Goal: Information Seeking & Learning: Learn about a topic

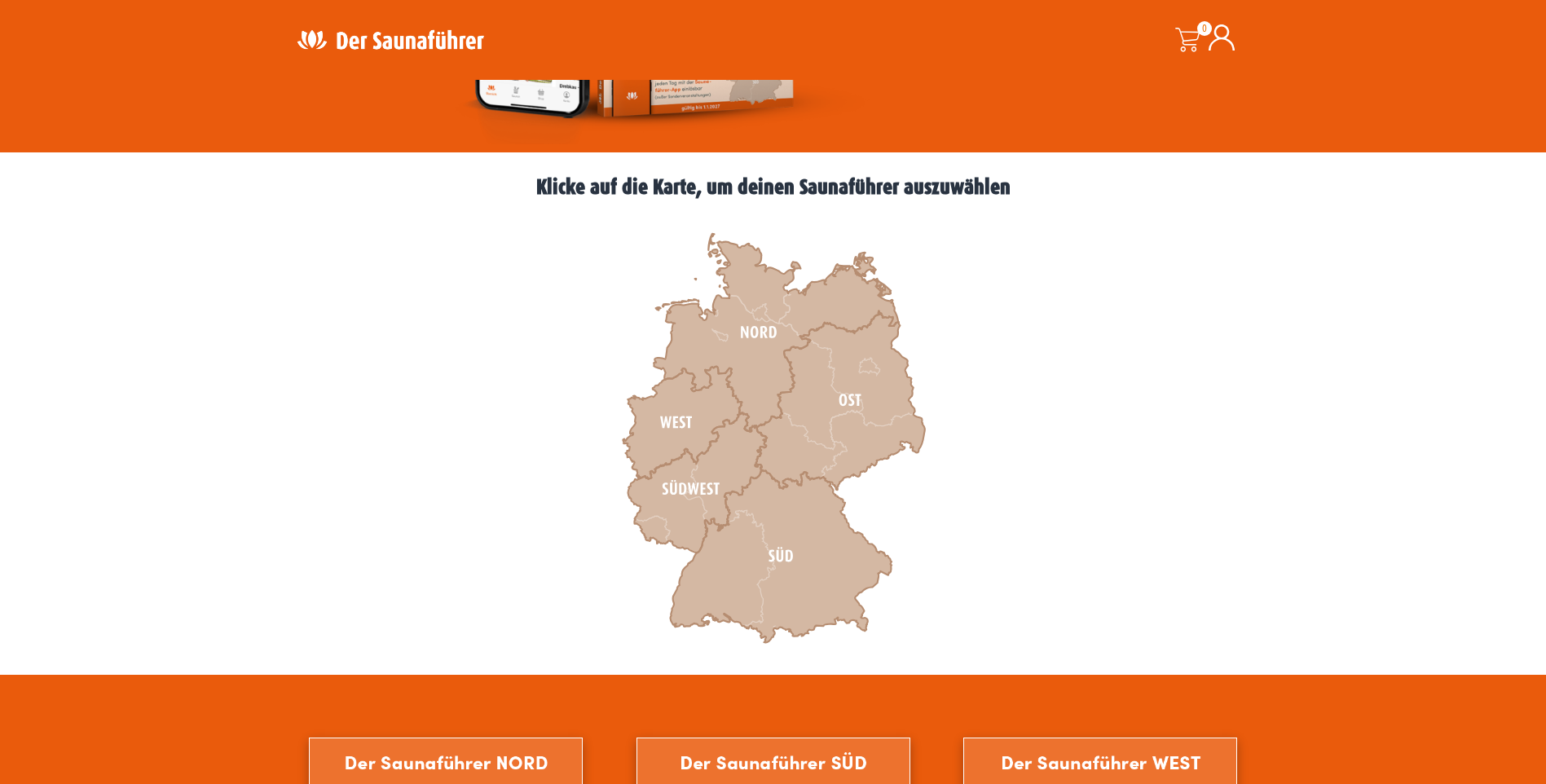
scroll to position [407, 0]
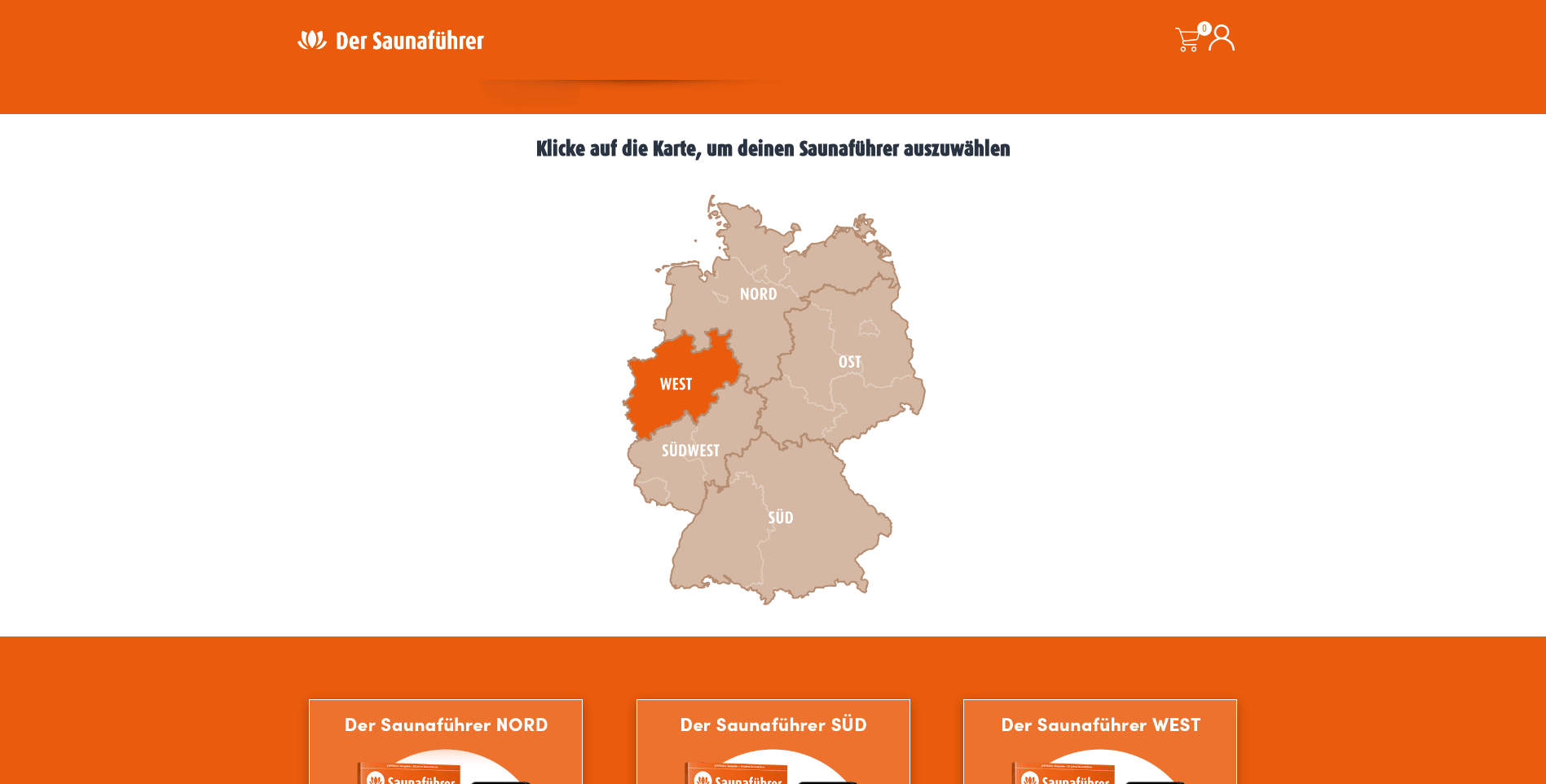
click at [677, 365] on icon at bounding box center [682, 385] width 119 height 112
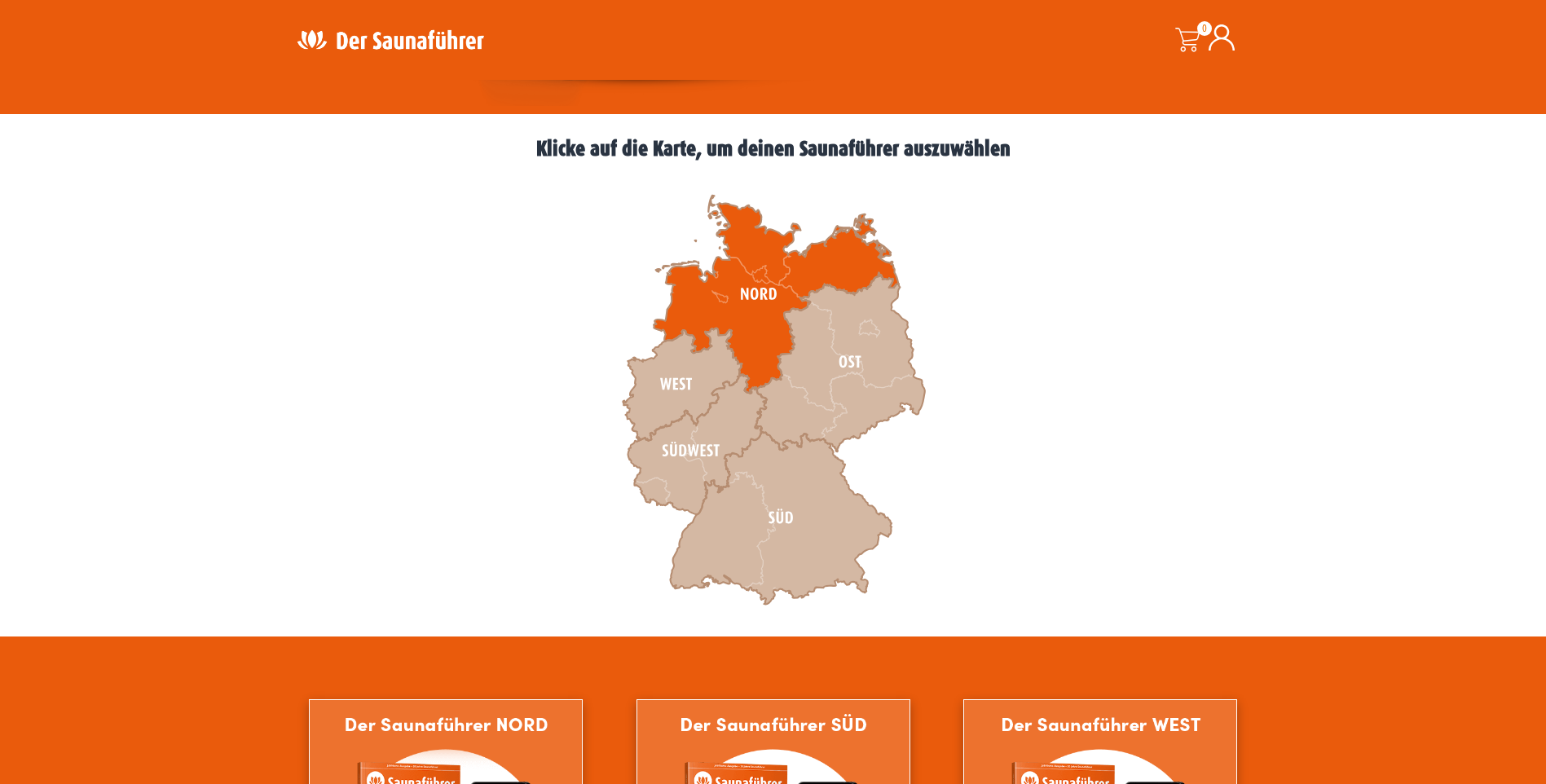
click at [741, 300] on icon at bounding box center [775, 294] width 245 height 198
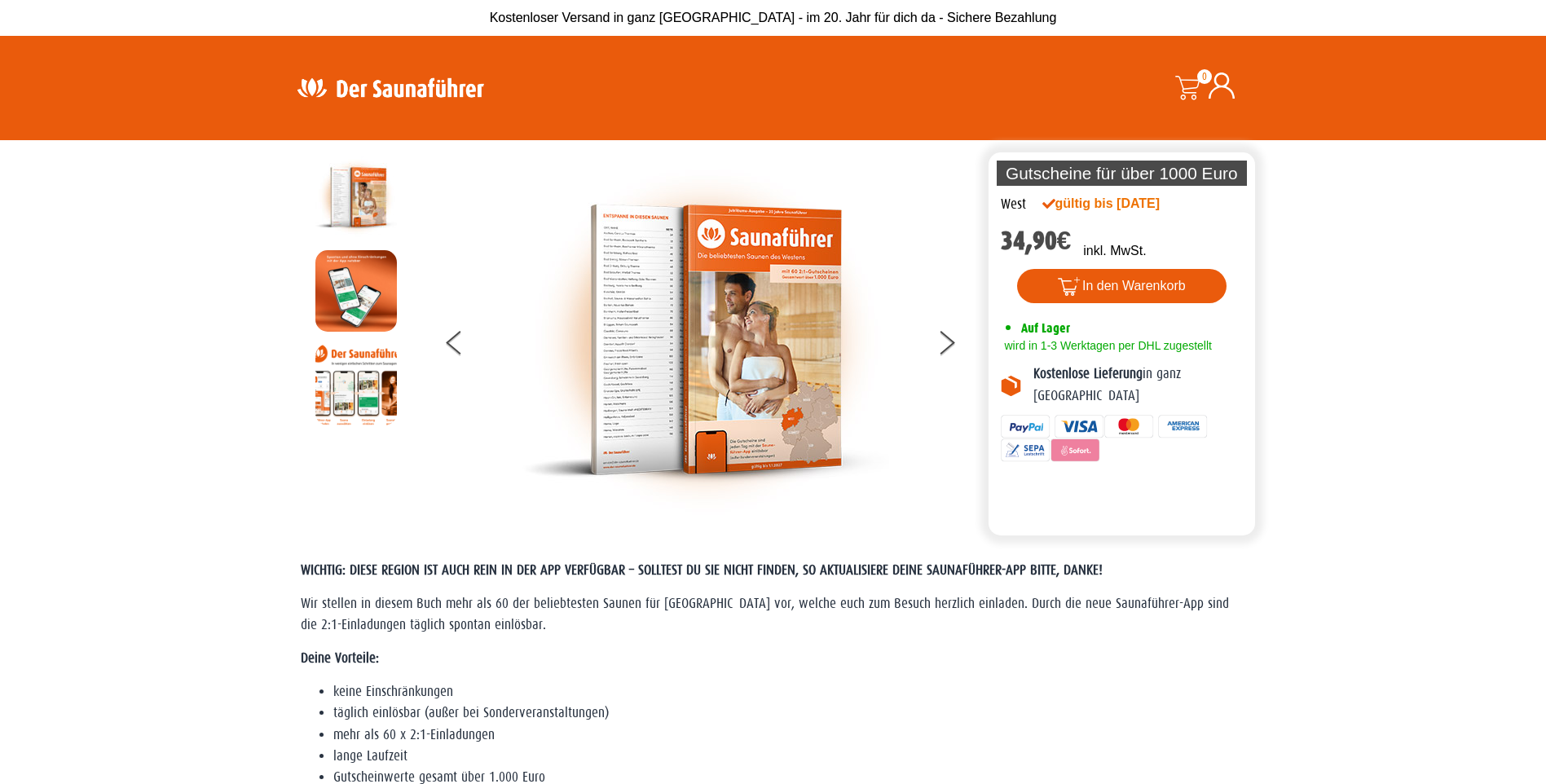
click at [643, 335] on img at bounding box center [705, 340] width 367 height 367
click at [945, 346] on icon at bounding box center [947, 346] width 17 height 11
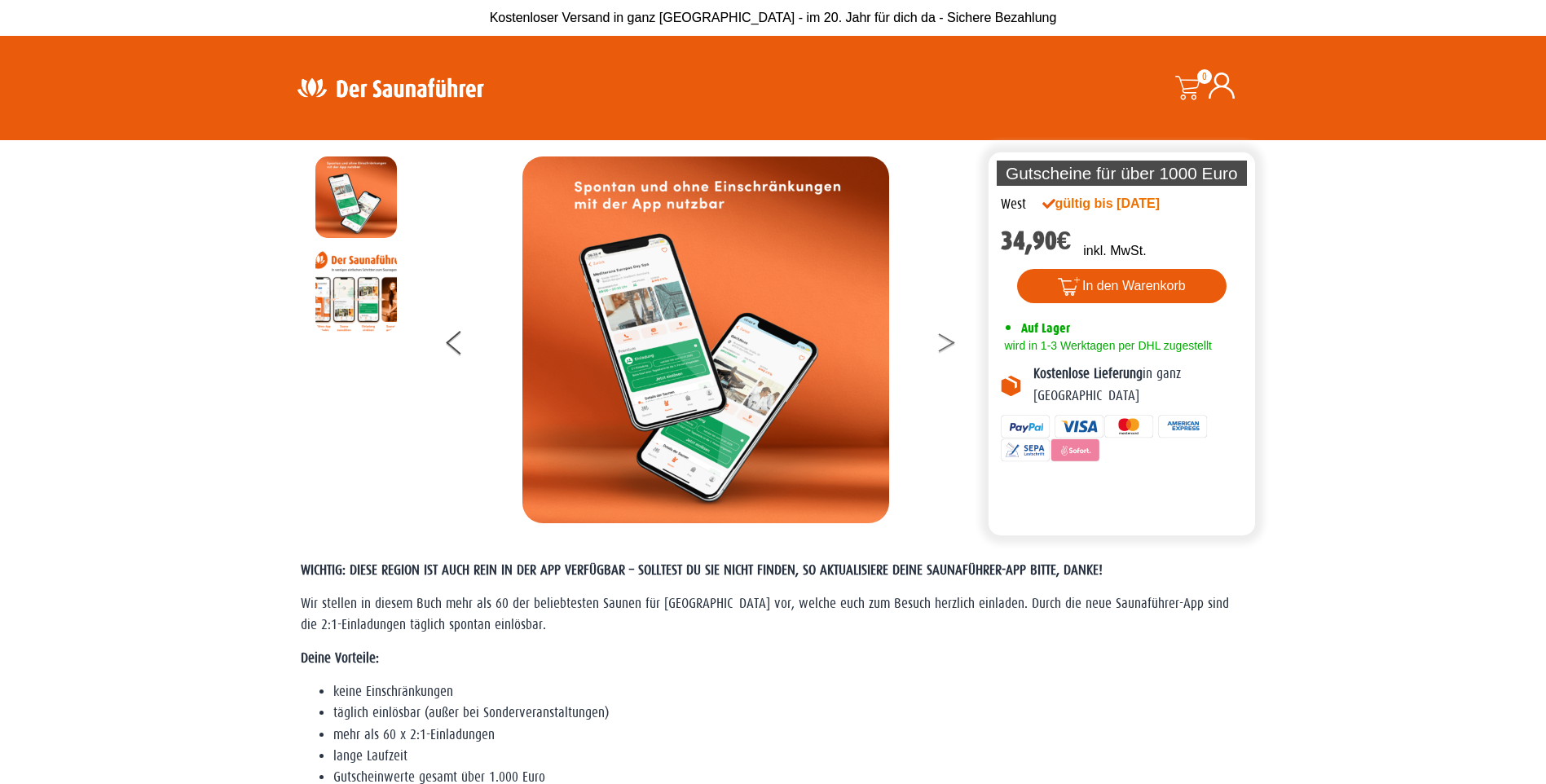
click at [945, 346] on icon at bounding box center [947, 346] width 17 height 11
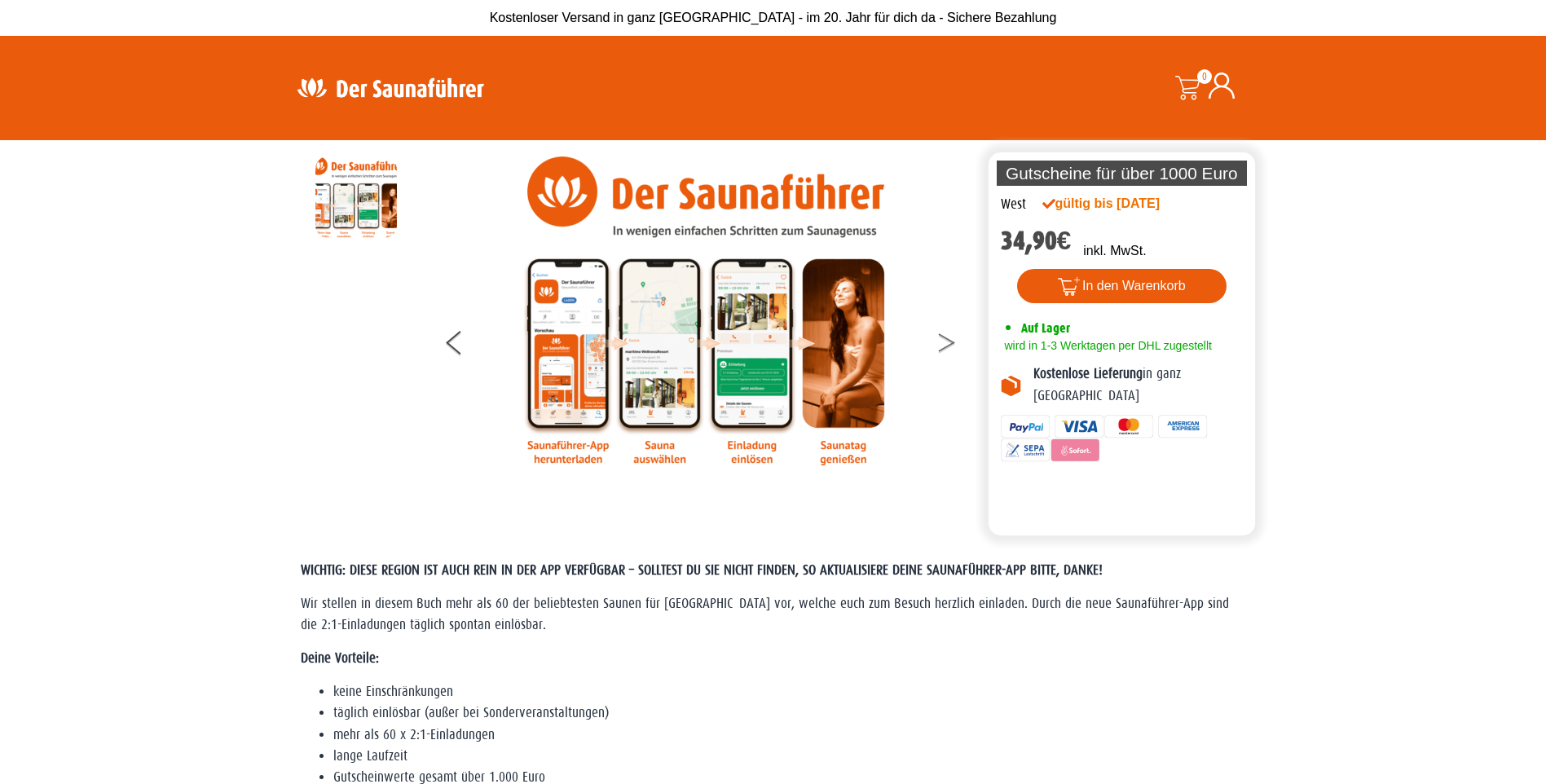
click at [945, 346] on icon at bounding box center [947, 346] width 17 height 11
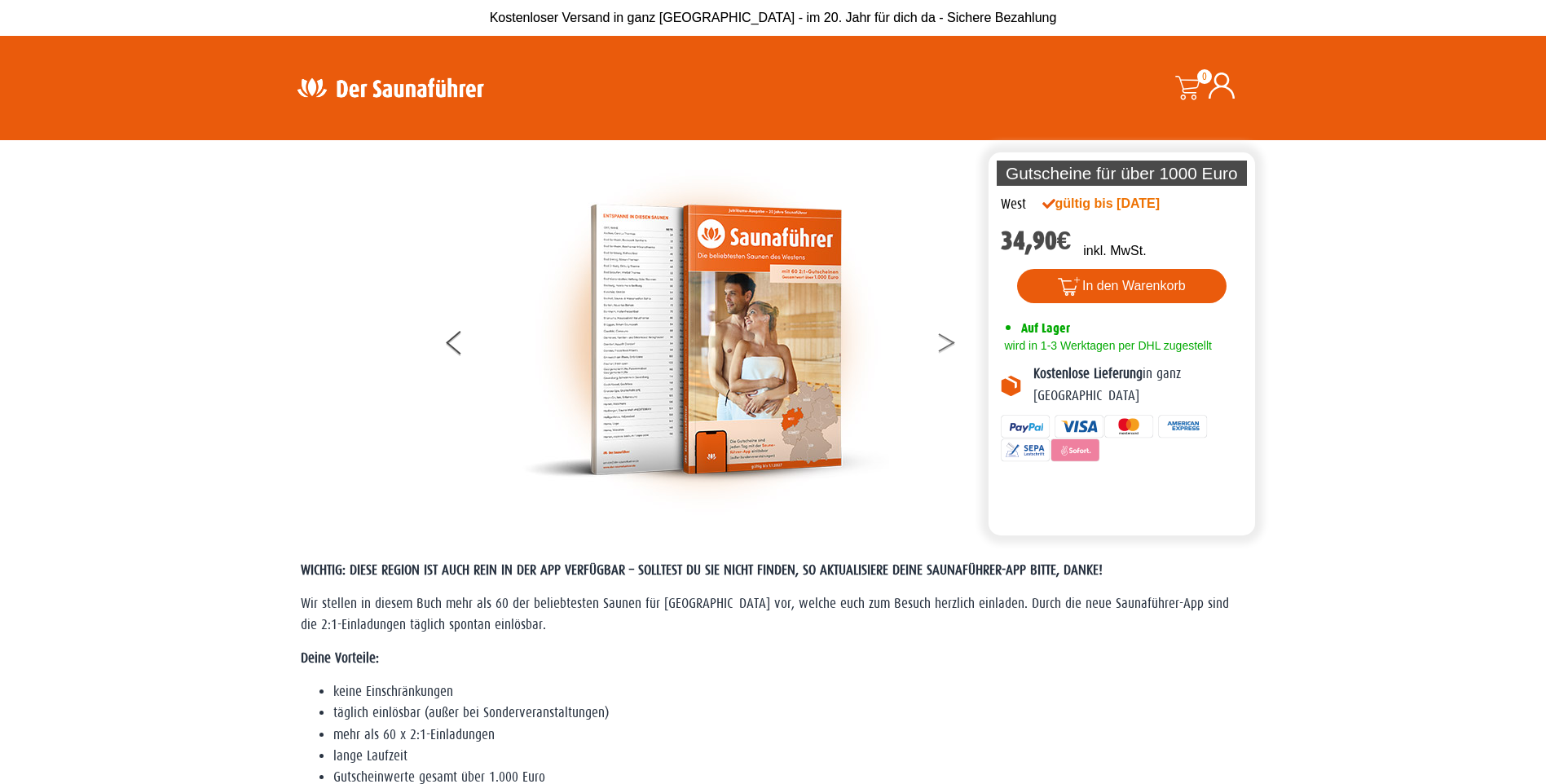
click at [945, 346] on icon at bounding box center [947, 346] width 17 height 11
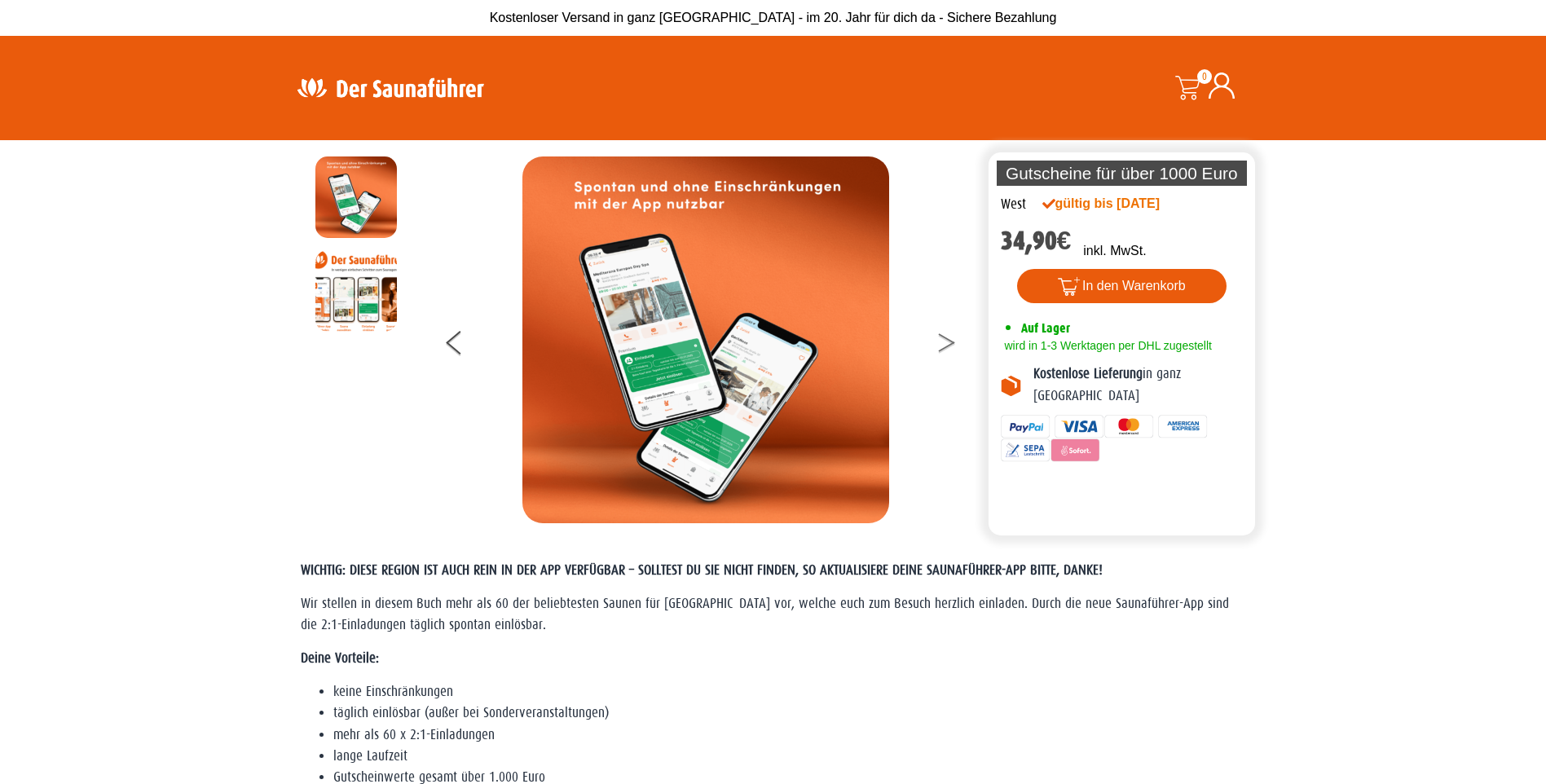
click at [945, 346] on icon at bounding box center [947, 346] width 17 height 11
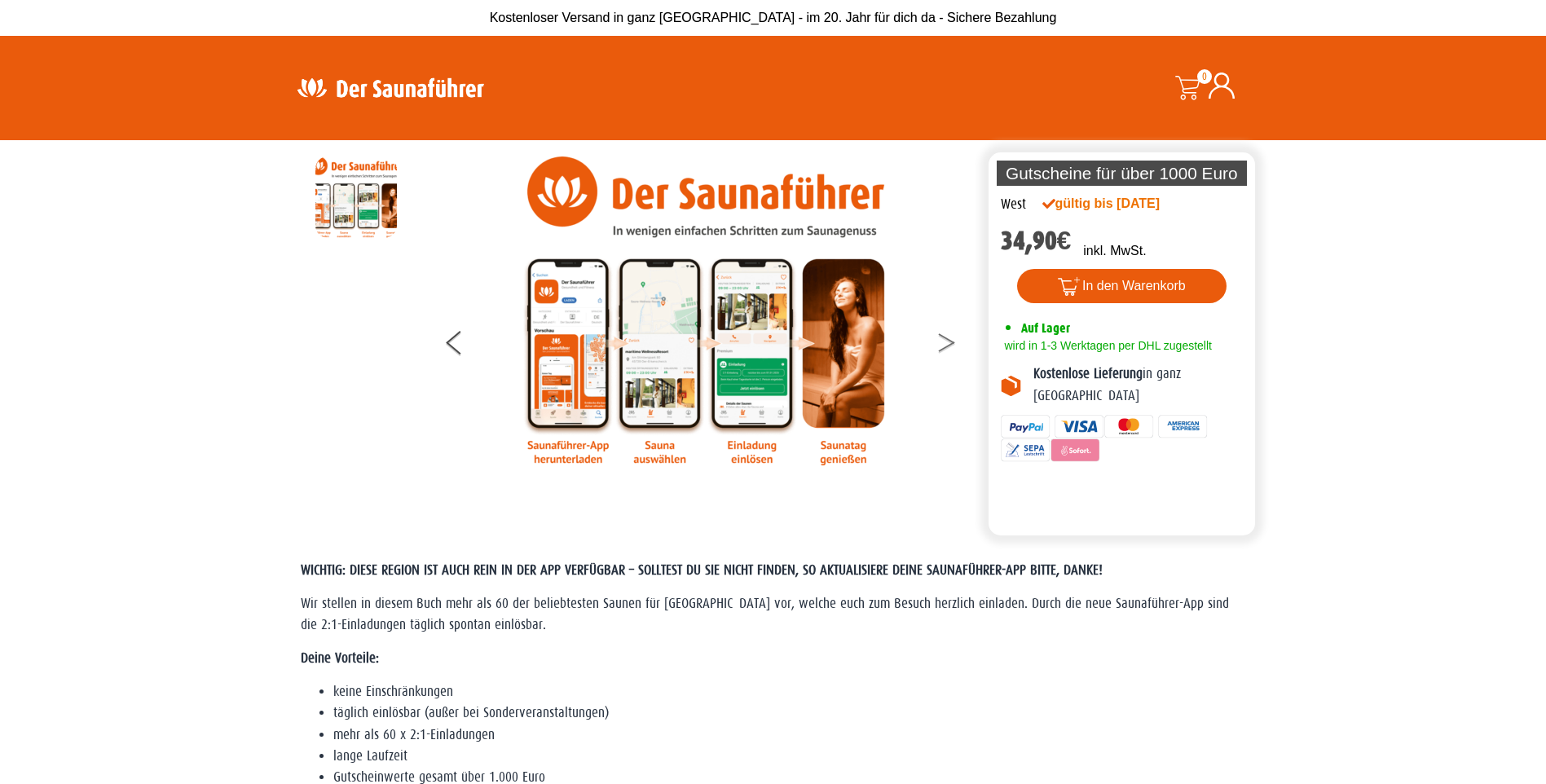
click at [945, 346] on icon at bounding box center [947, 346] width 17 height 11
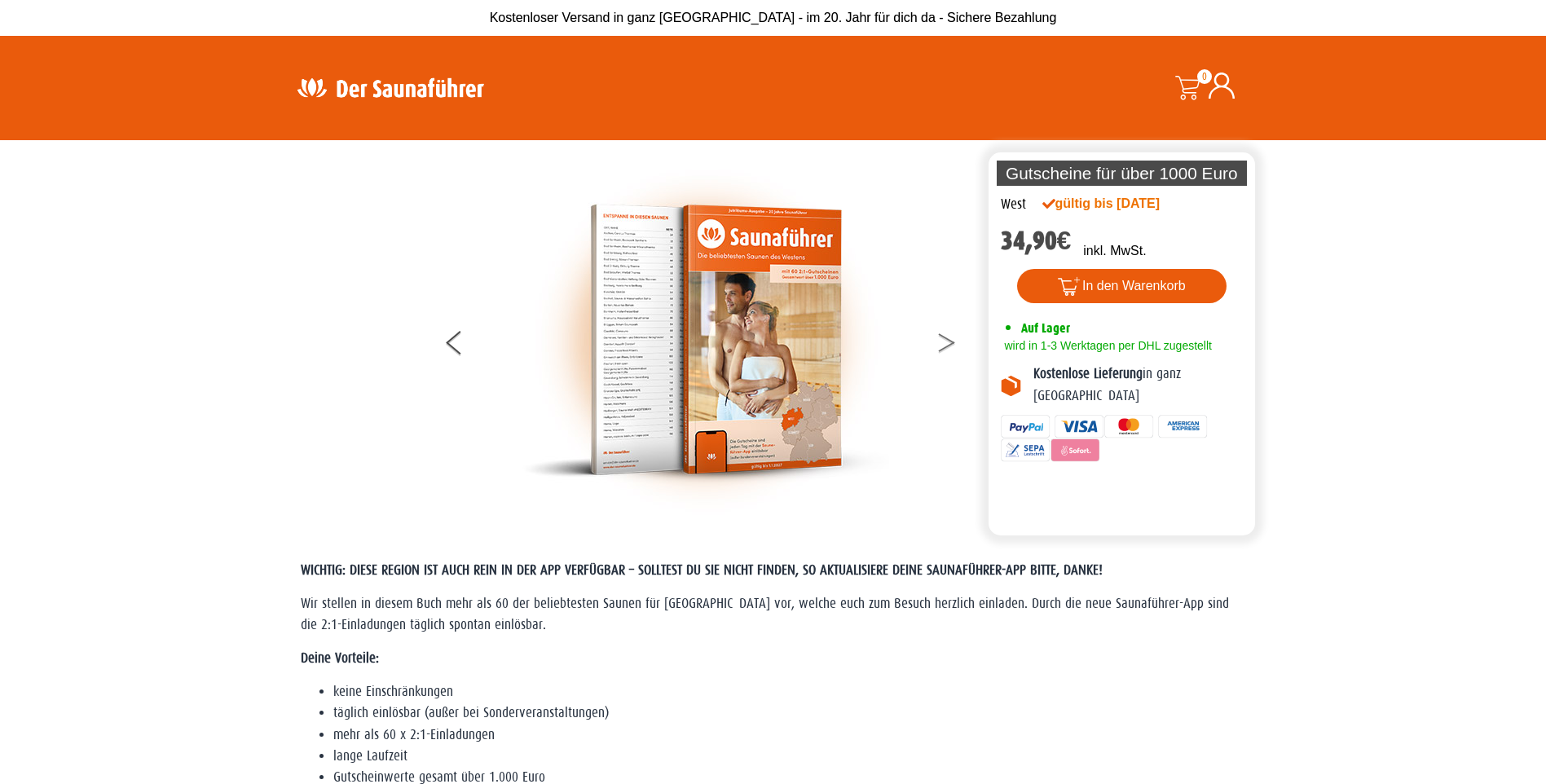
click at [945, 346] on icon at bounding box center [947, 346] width 17 height 11
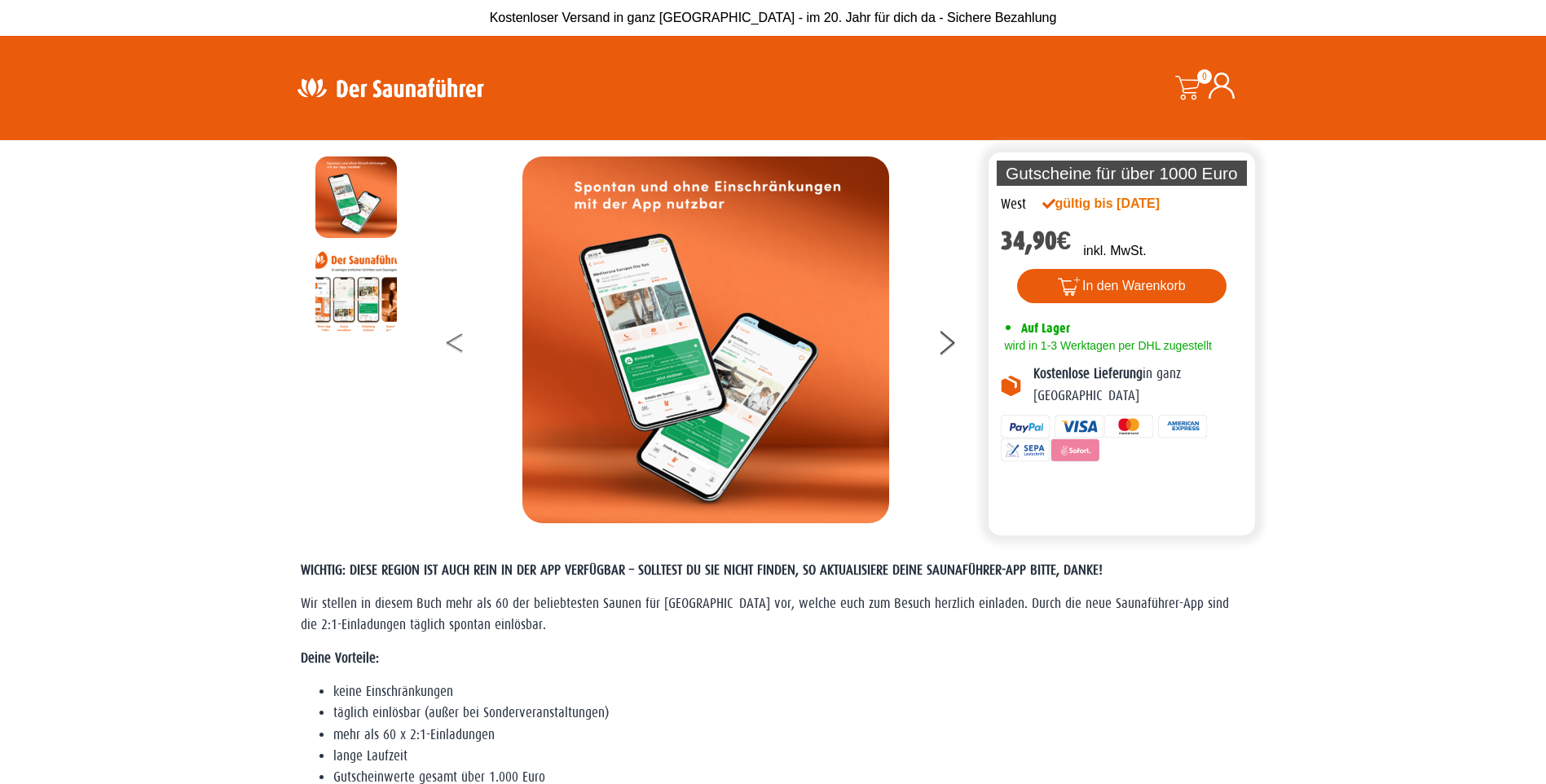
click at [464, 336] on button at bounding box center [467, 345] width 40 height 40
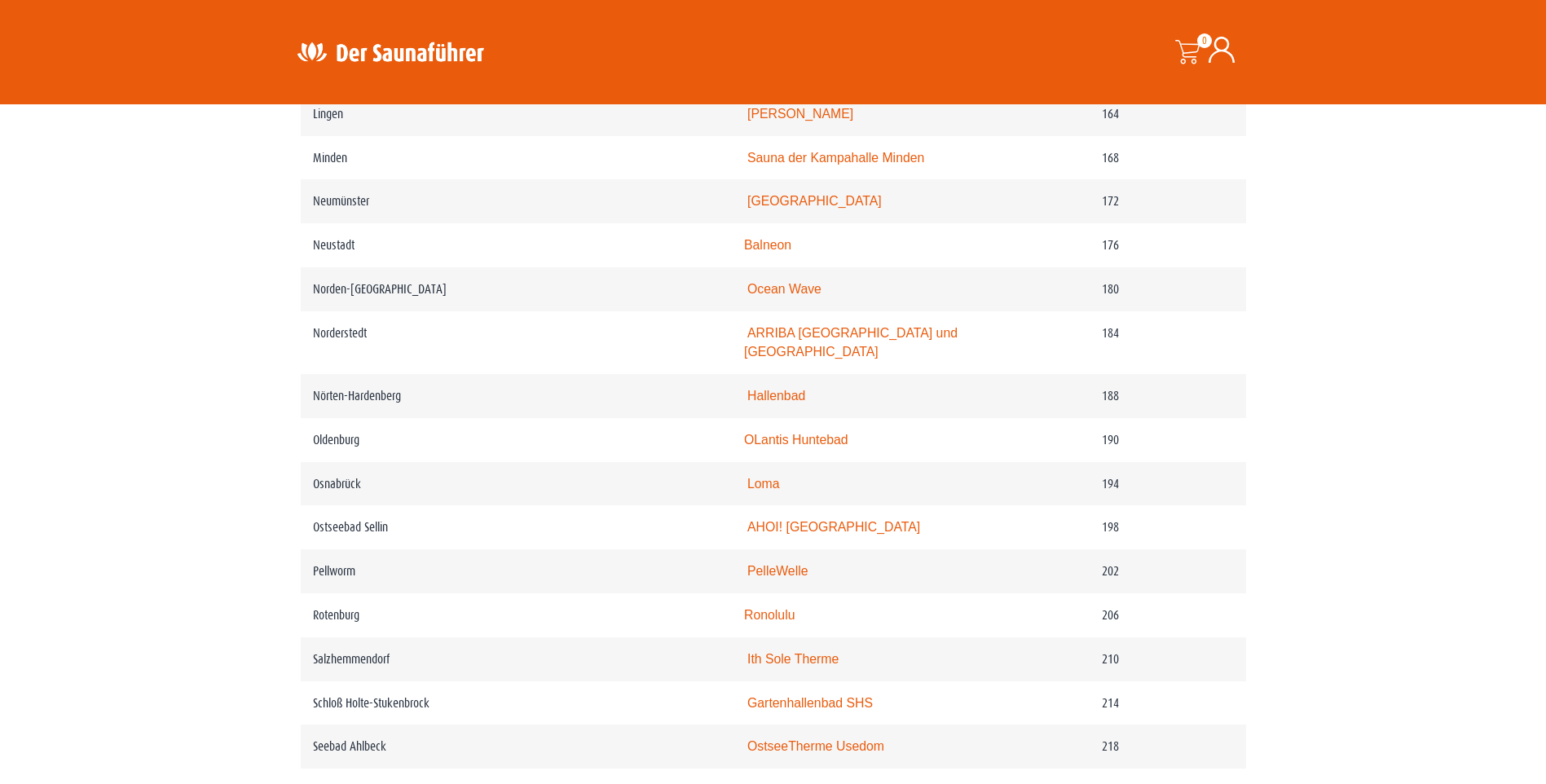
scroll to position [2526, 0]
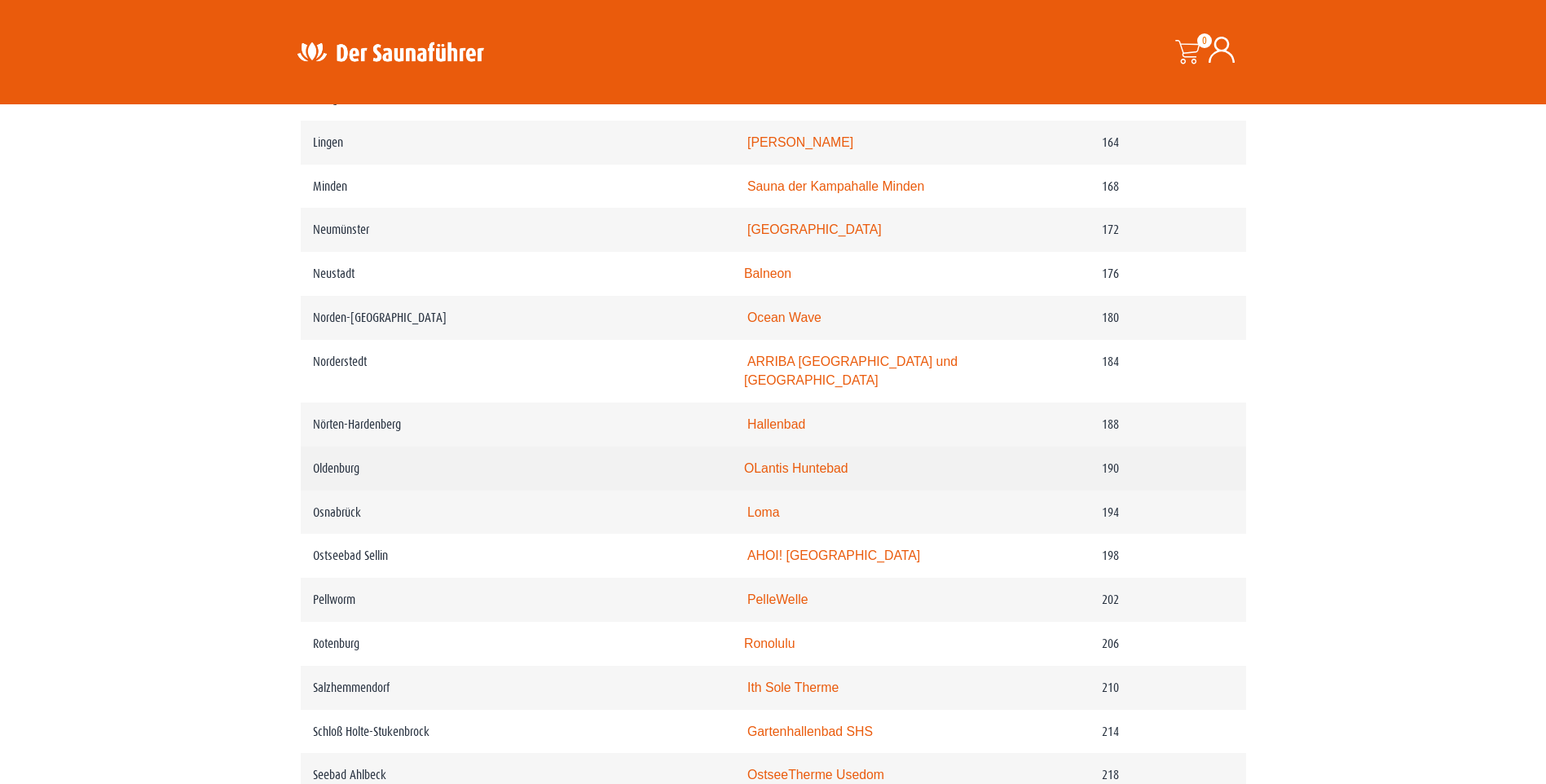
click at [801, 475] on link "OLantis Huntebad" at bounding box center [796, 468] width 105 height 14
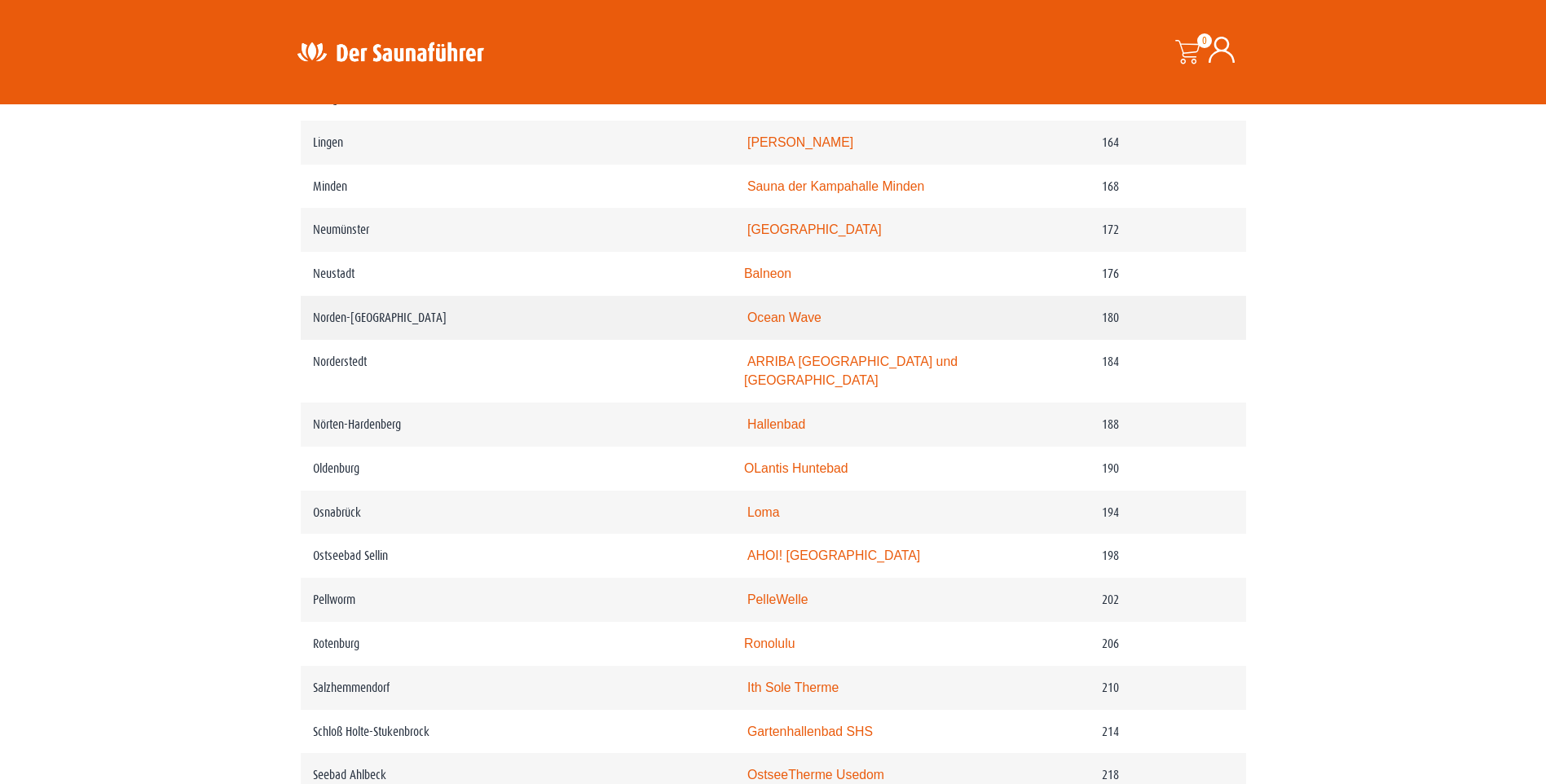
click at [779, 324] on link "Ocean Wave" at bounding box center [783, 318] width 74 height 14
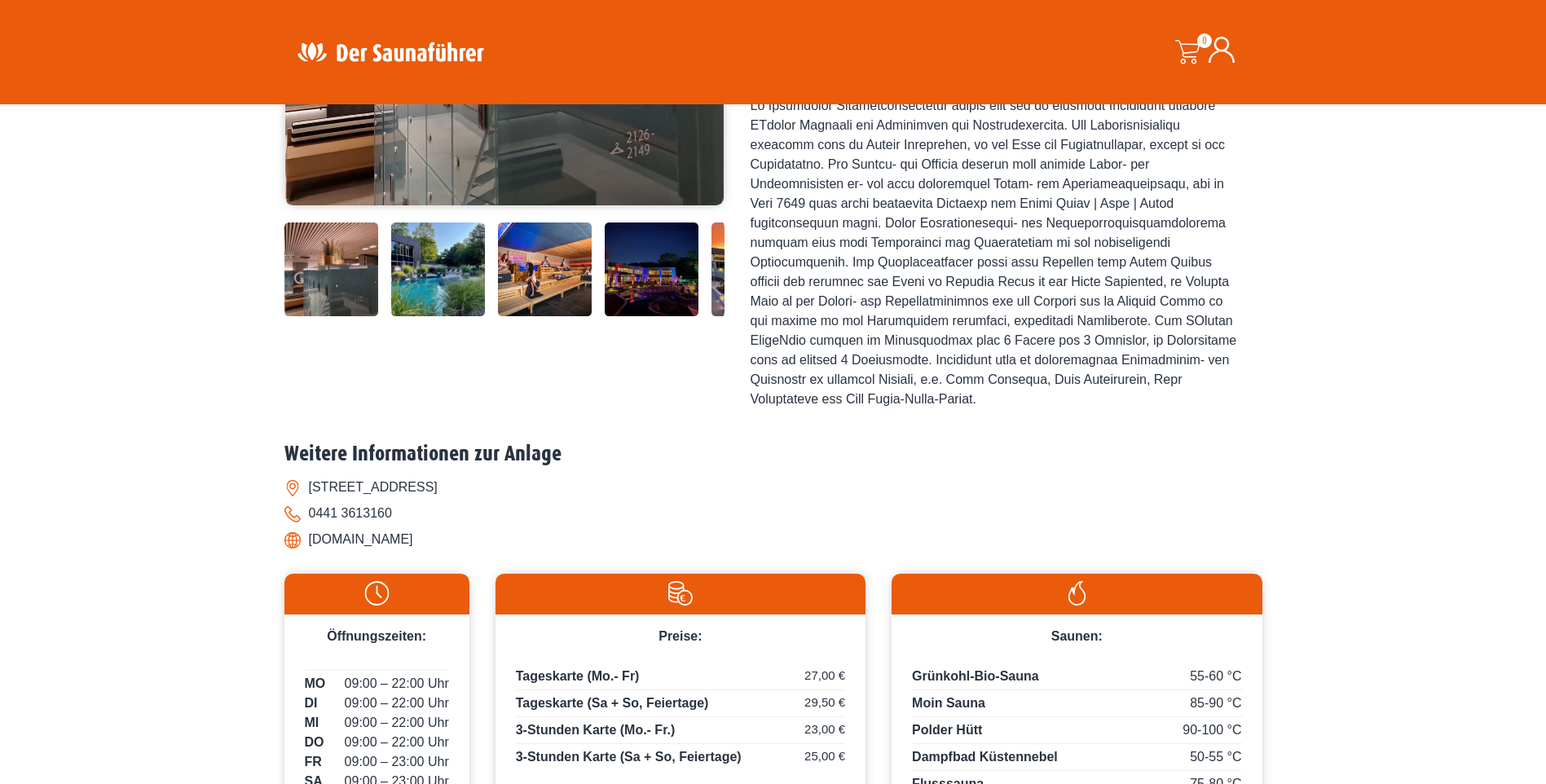
scroll to position [407, 0]
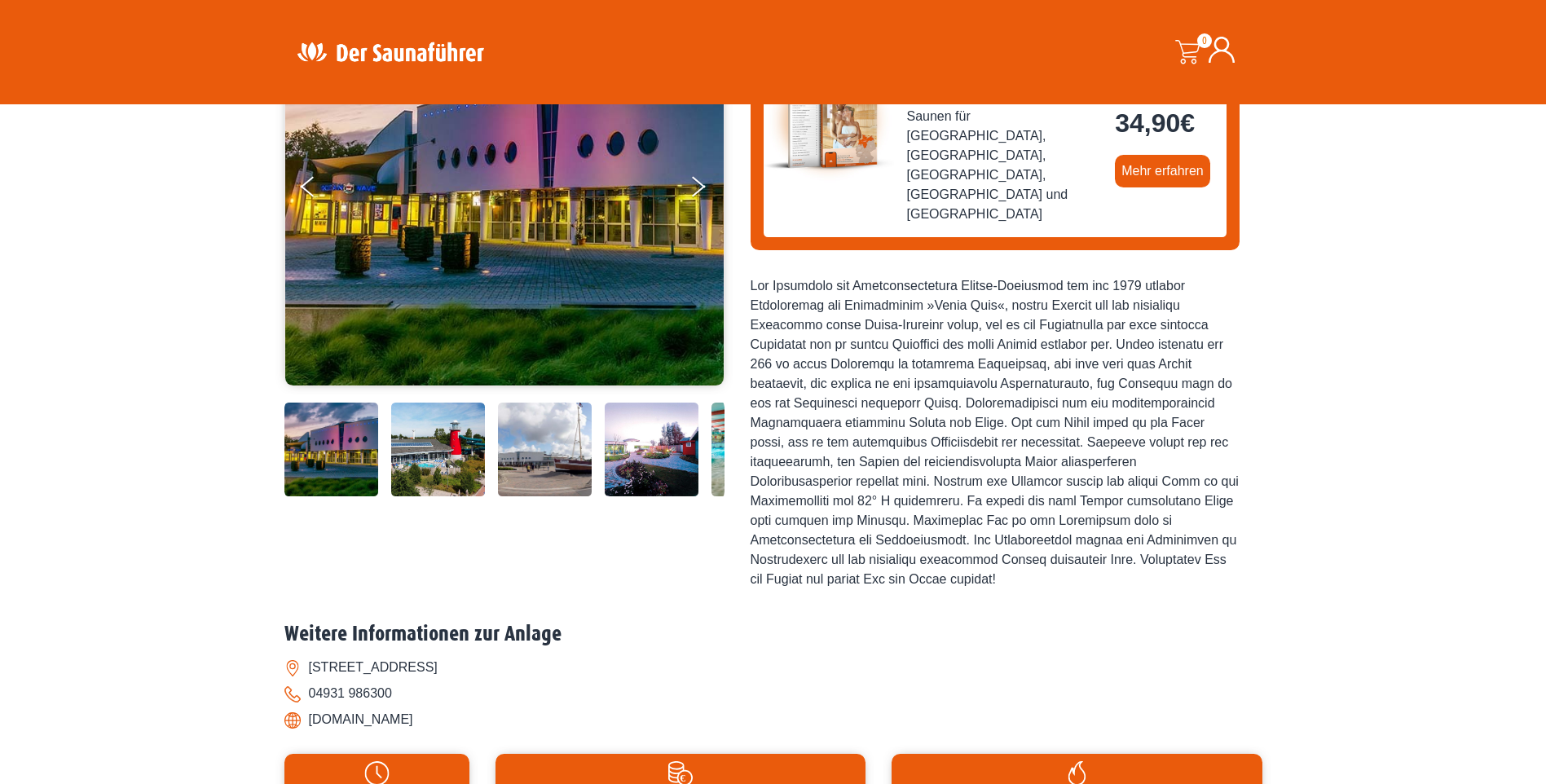
scroll to position [163, 0]
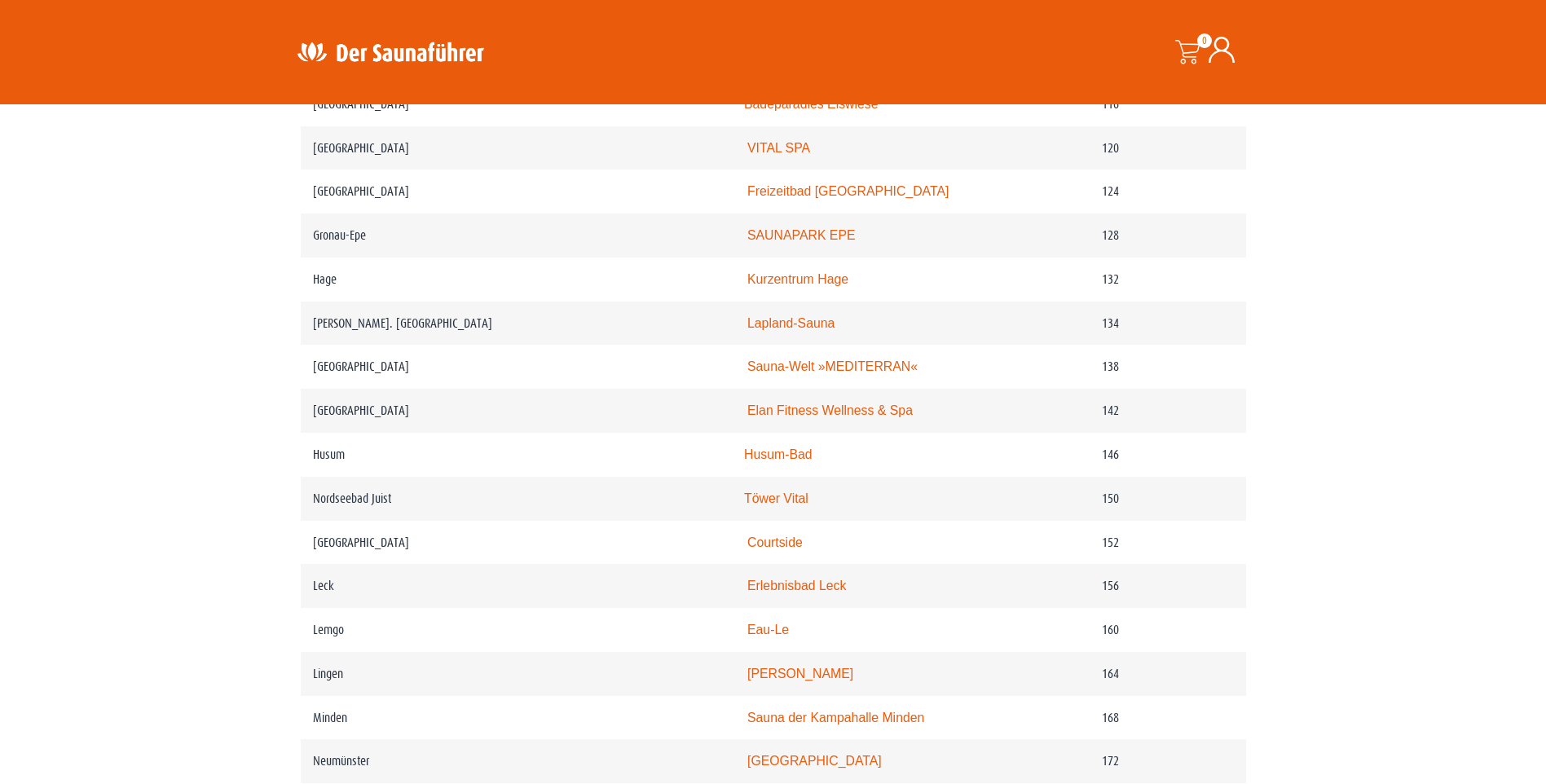
scroll to position [1956, 0]
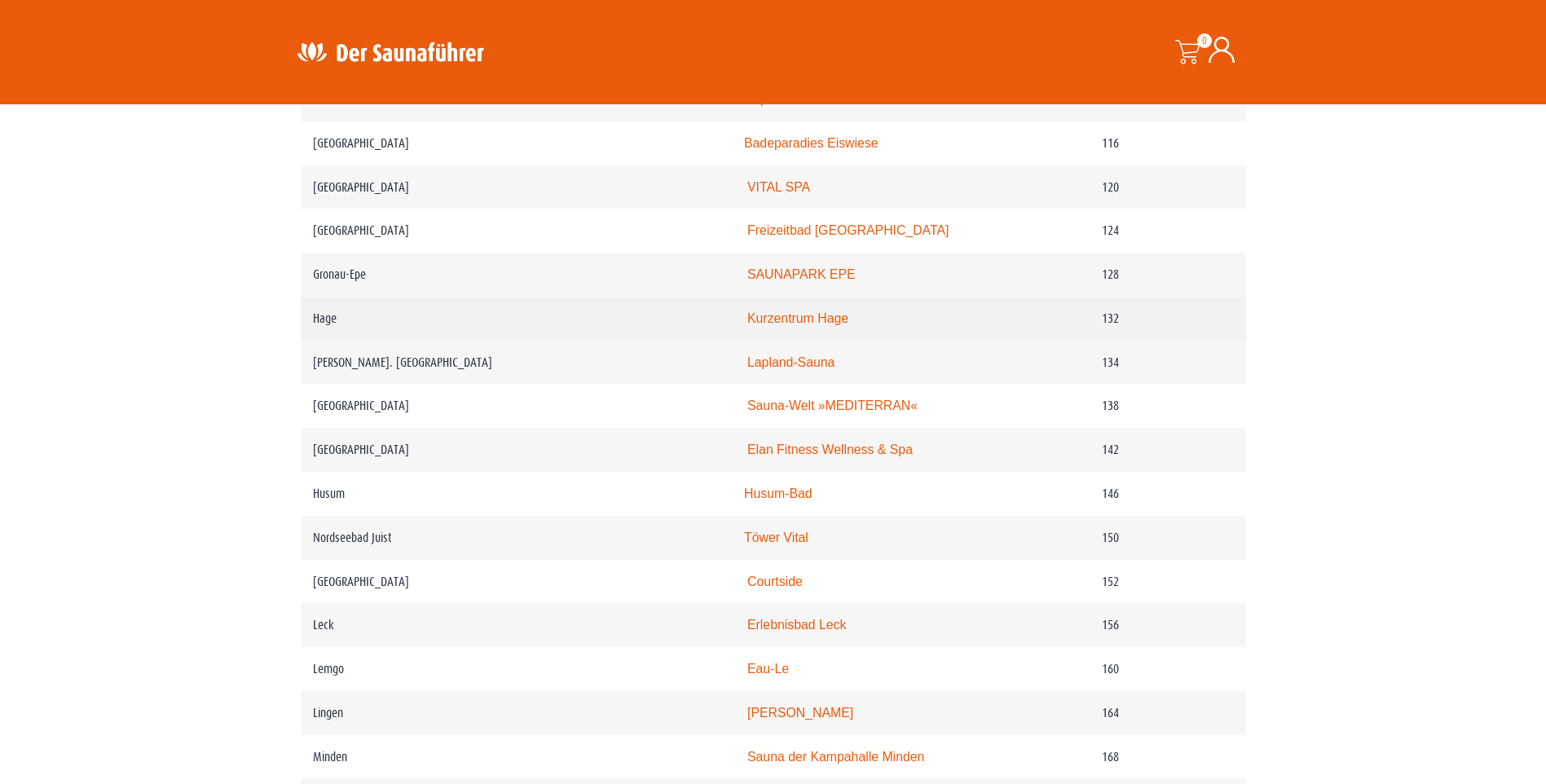
click at [836, 325] on link "Kurzentrum Hage" at bounding box center [797, 319] width 101 height 14
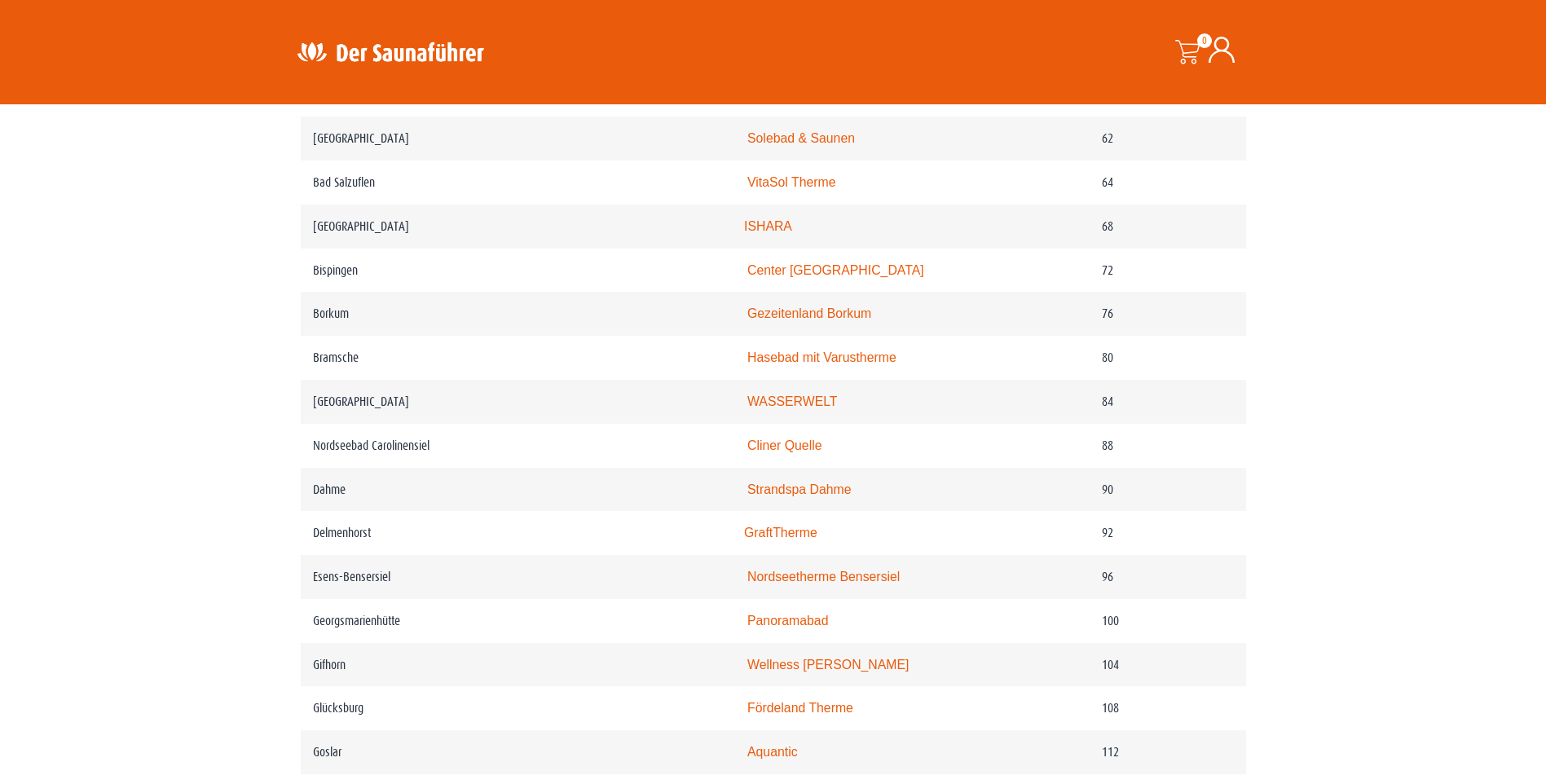
scroll to position [1222, 0]
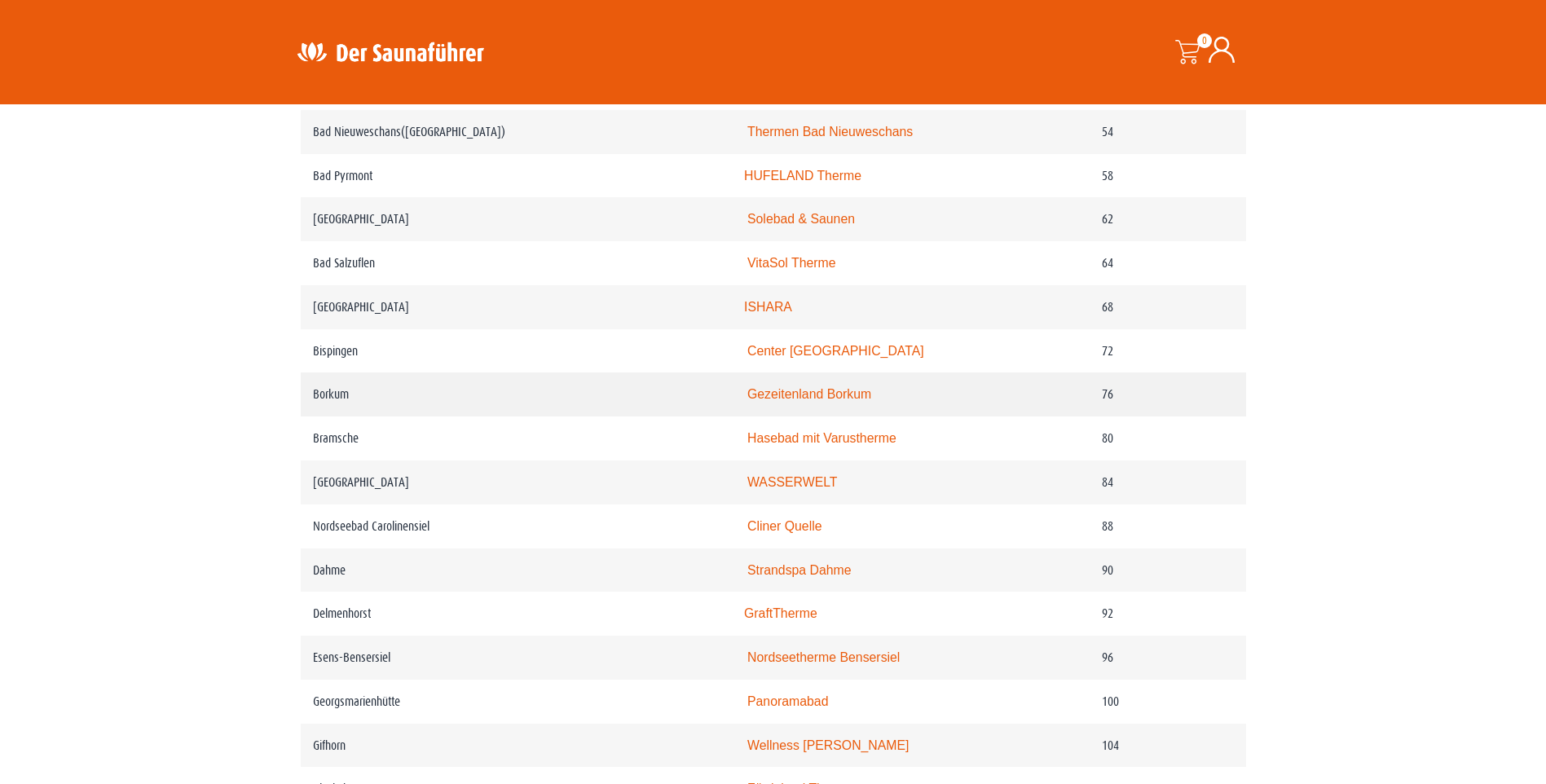
click at [832, 400] on link "Gezeitenland Borkum" at bounding box center [809, 393] width 124 height 14
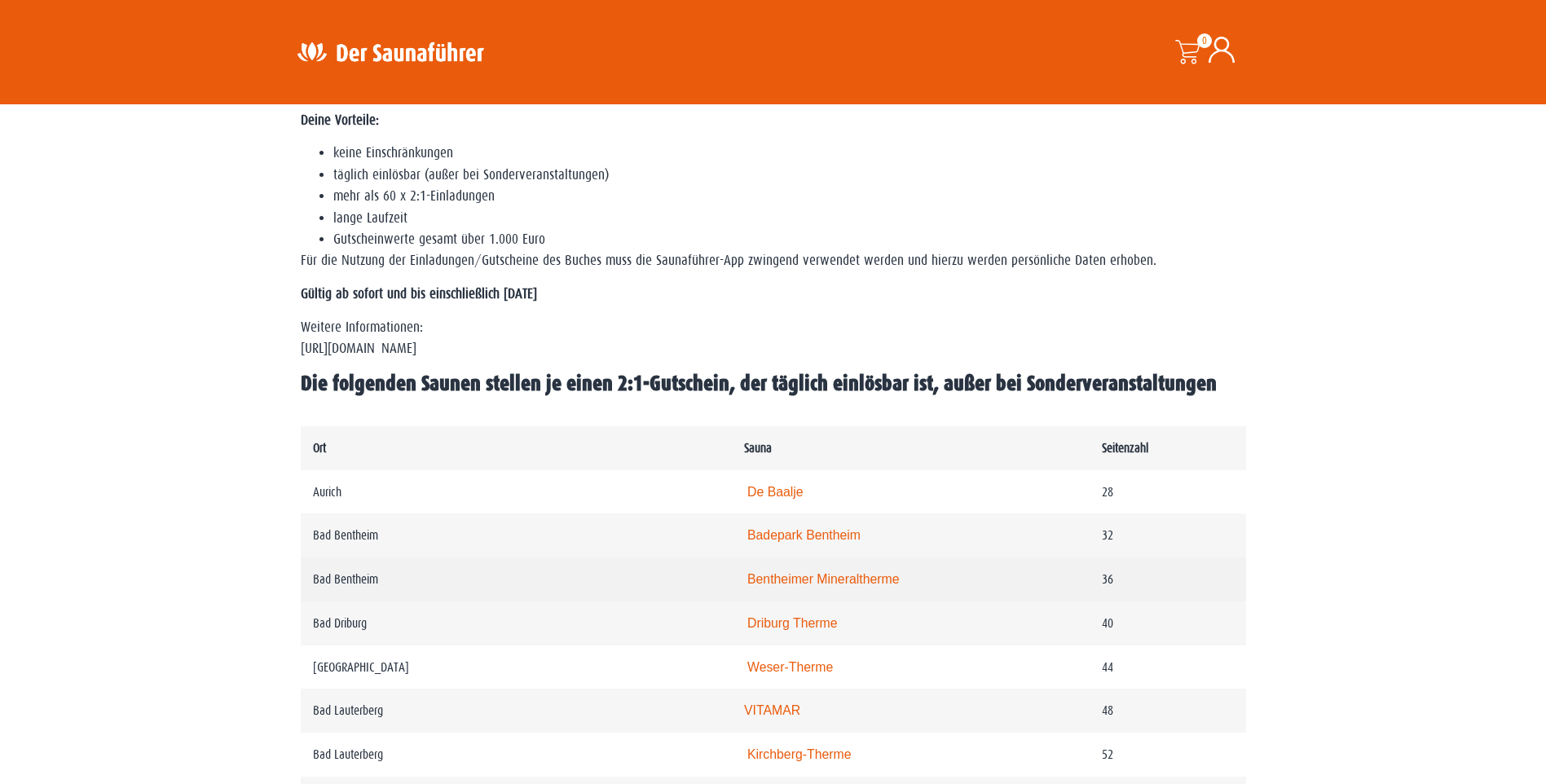
scroll to position [570, 0]
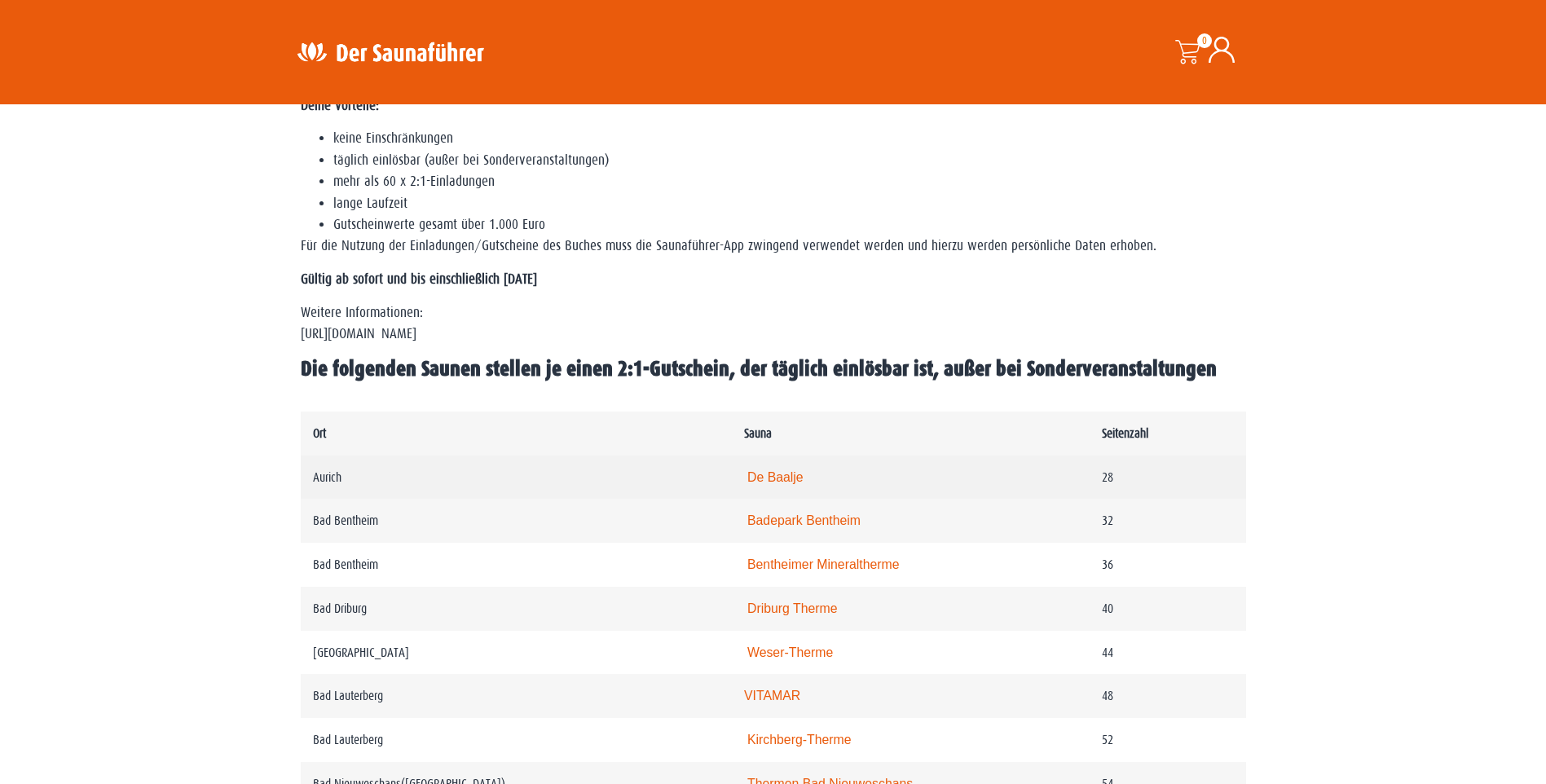
click at [781, 475] on link "De Baalje" at bounding box center [774, 477] width 56 height 14
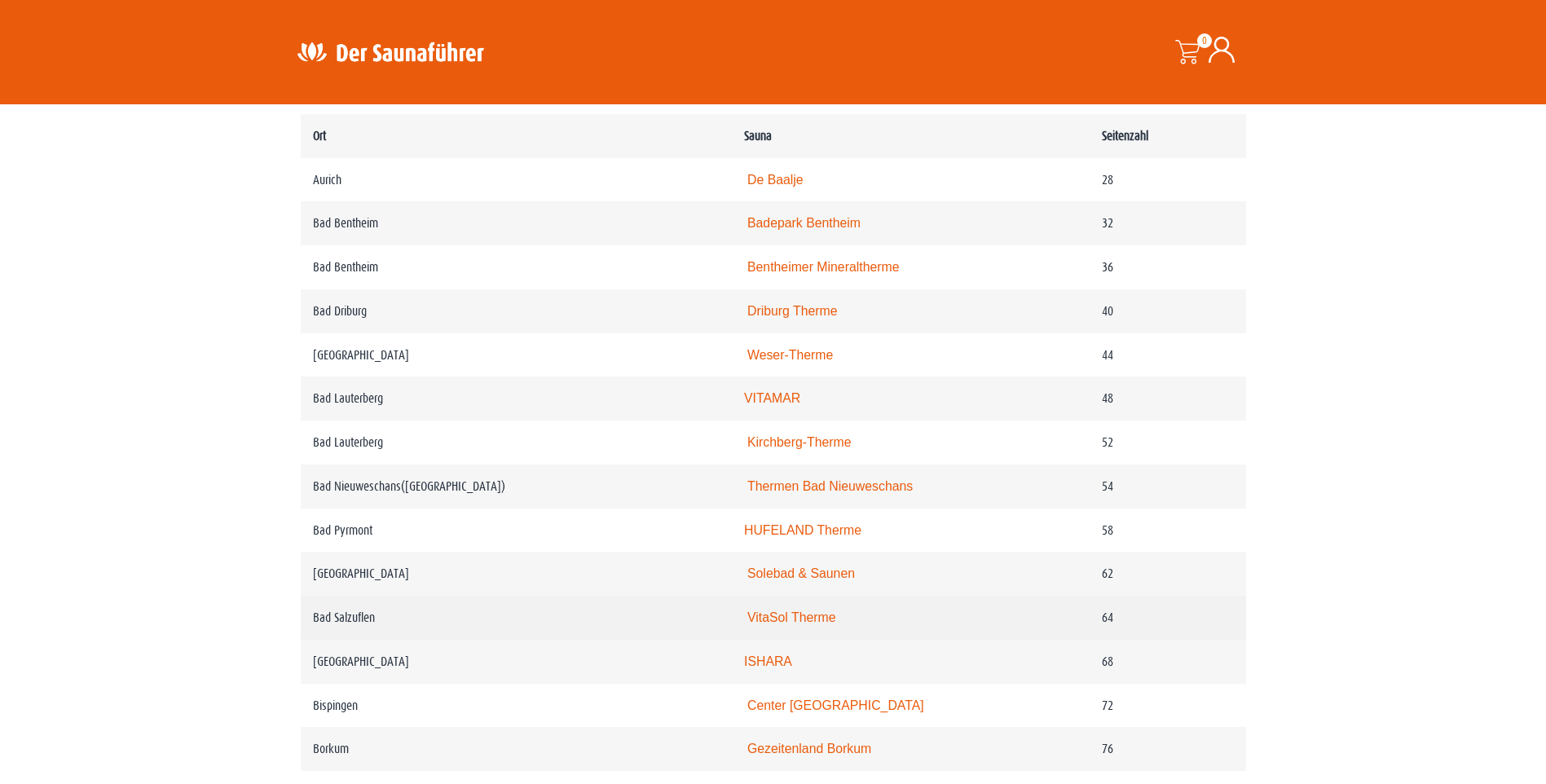
scroll to position [896, 0]
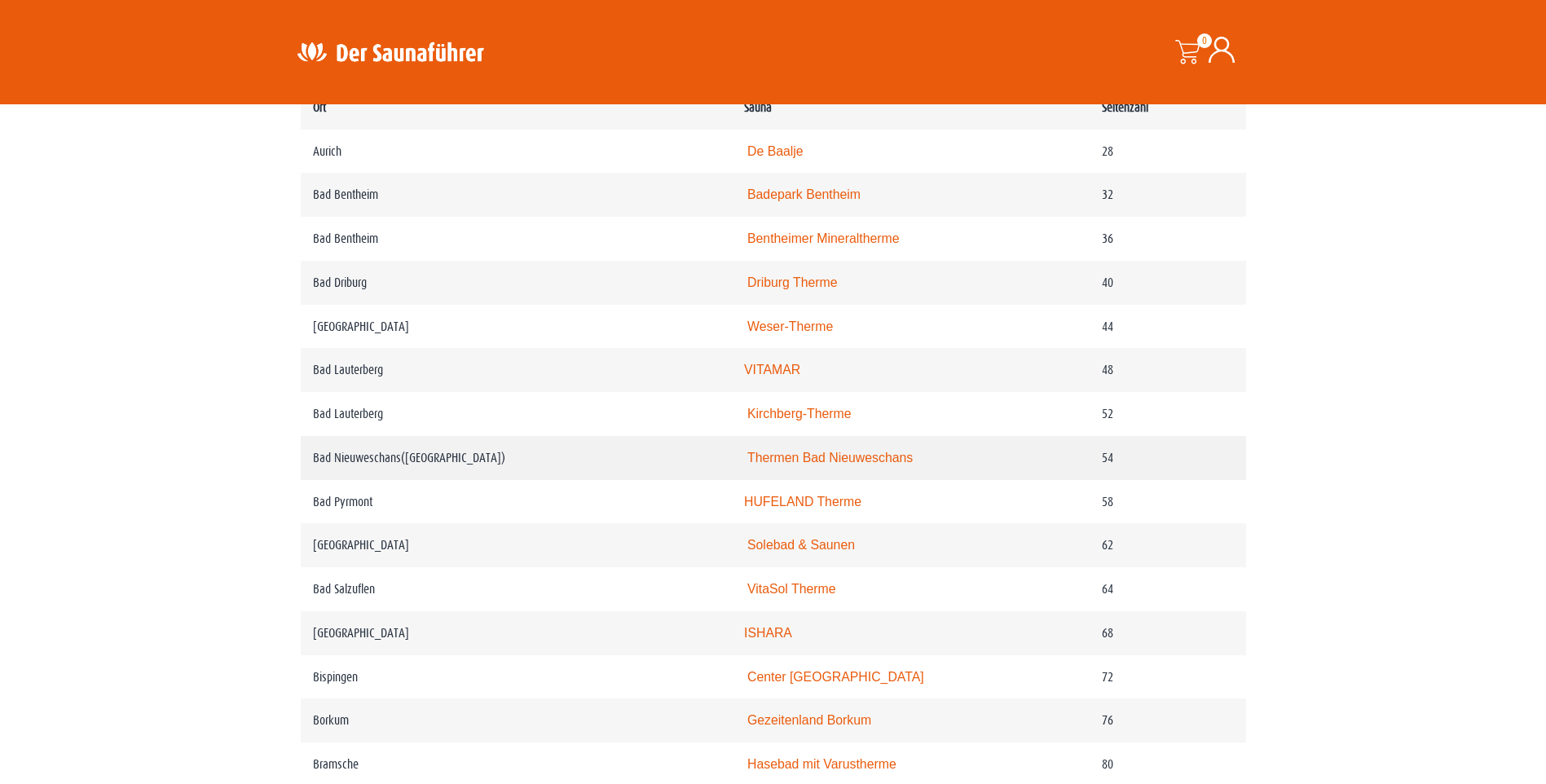
click at [834, 460] on link "Thermen Bad Nieuweschans" at bounding box center [830, 458] width 166 height 14
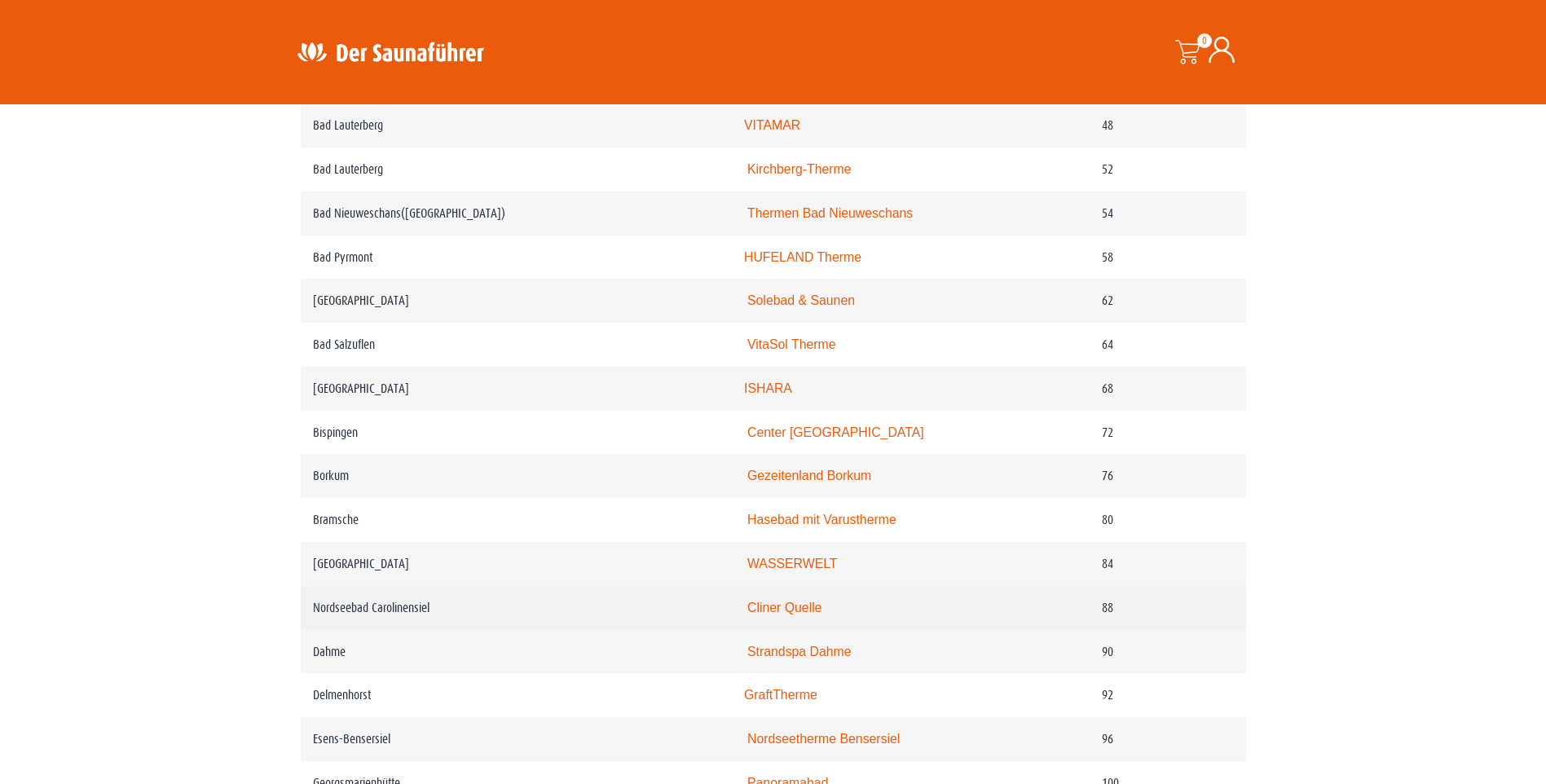
scroll to position [1222, 0]
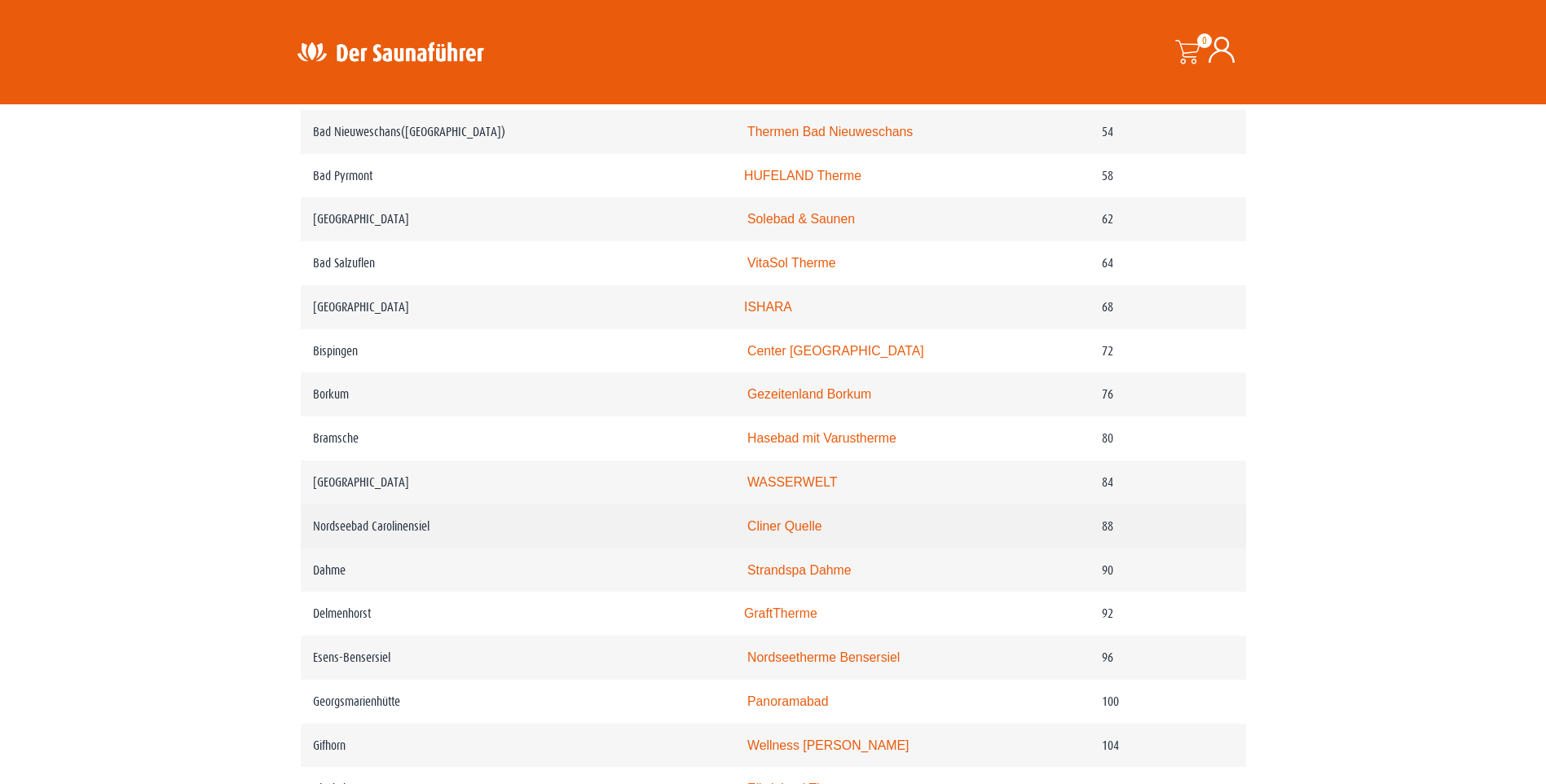
click at [761, 533] on link "Cliner Quelle" at bounding box center [784, 526] width 75 height 14
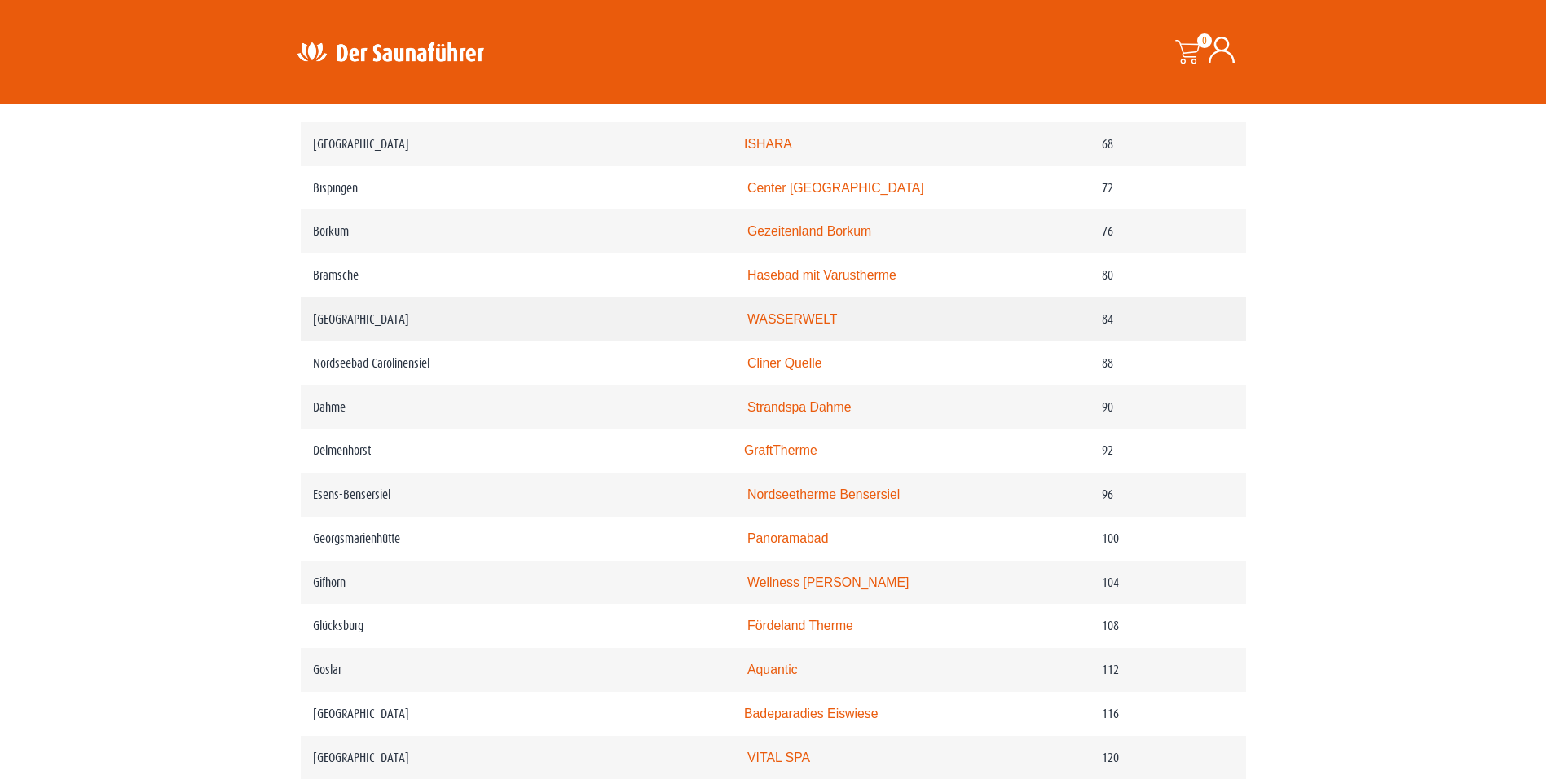
scroll to position [1466, 0]
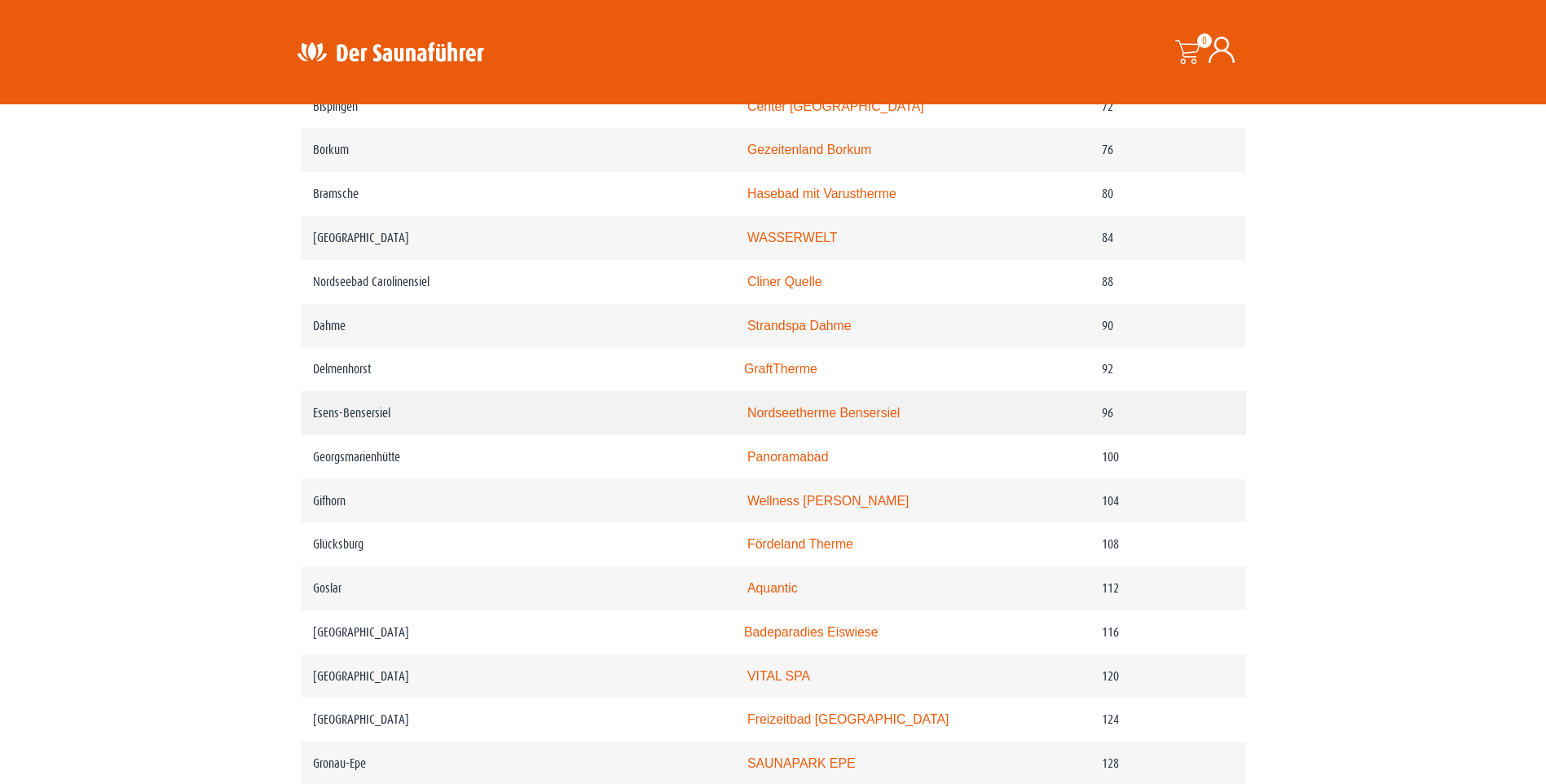
click at [837, 419] on link "Nordseetherme Bensersiel" at bounding box center [823, 412] width 152 height 14
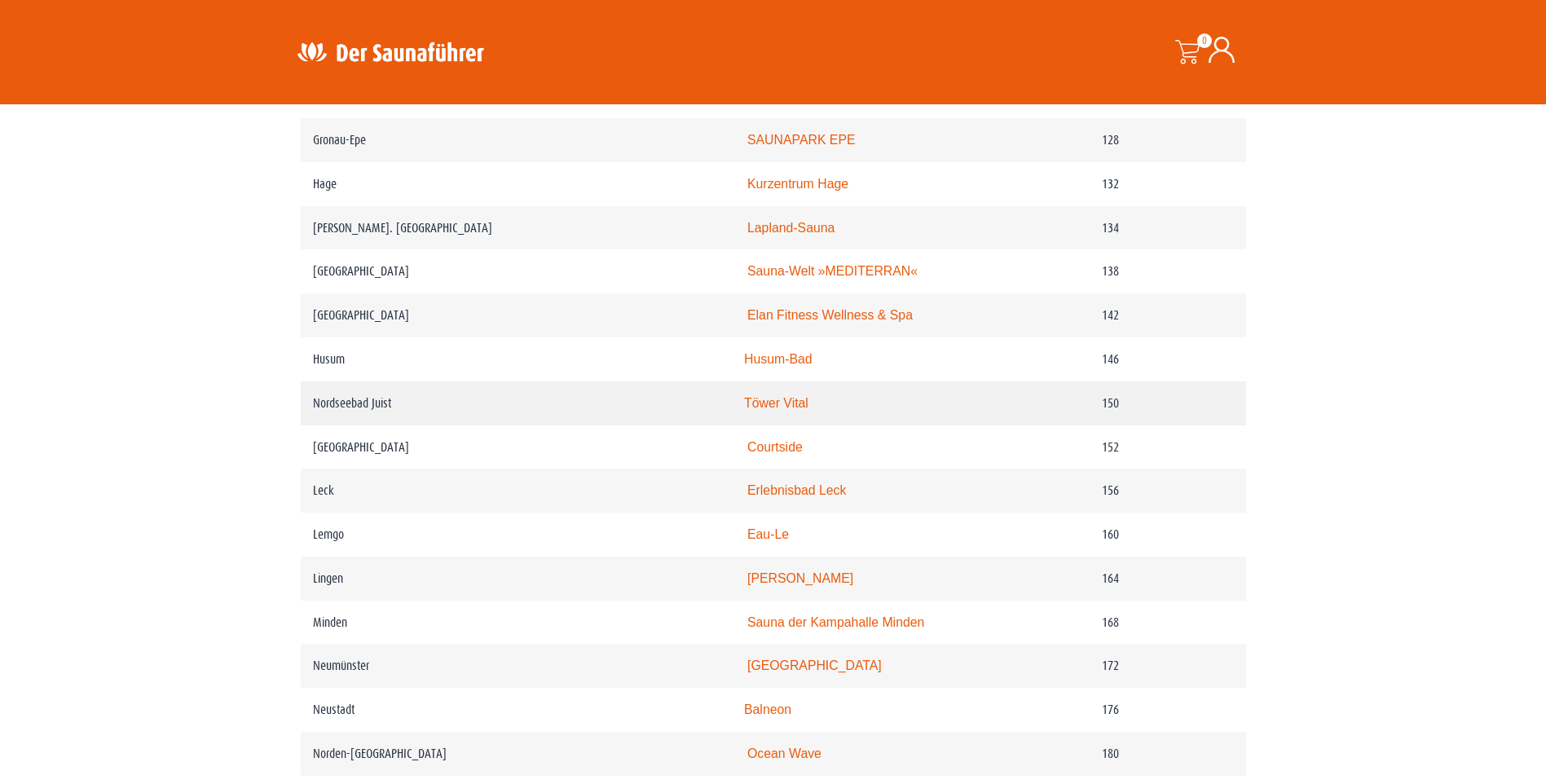
scroll to position [2118, 0]
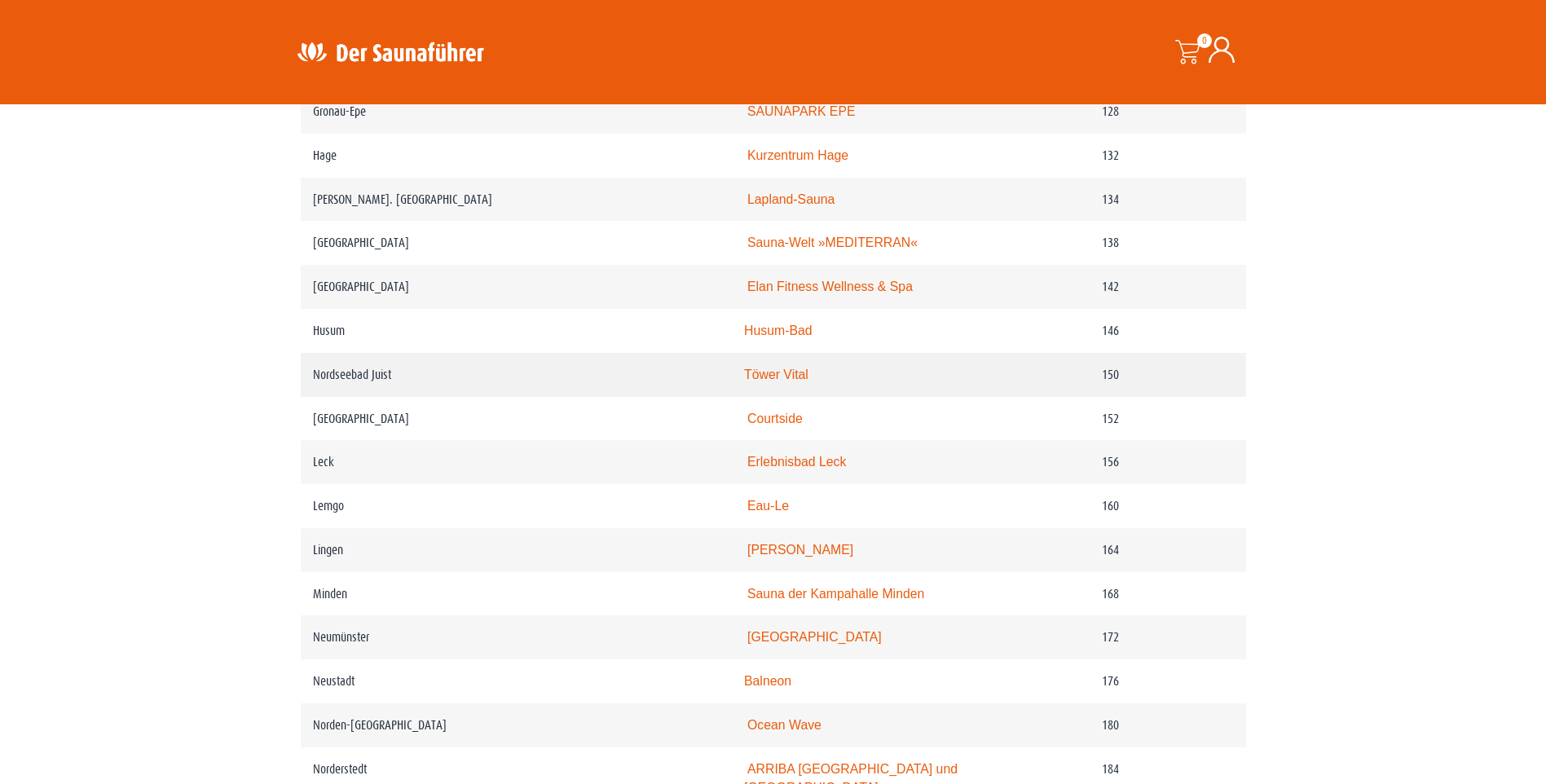
click at [784, 382] on link "Töwer Vital" at bounding box center [775, 375] width 64 height 14
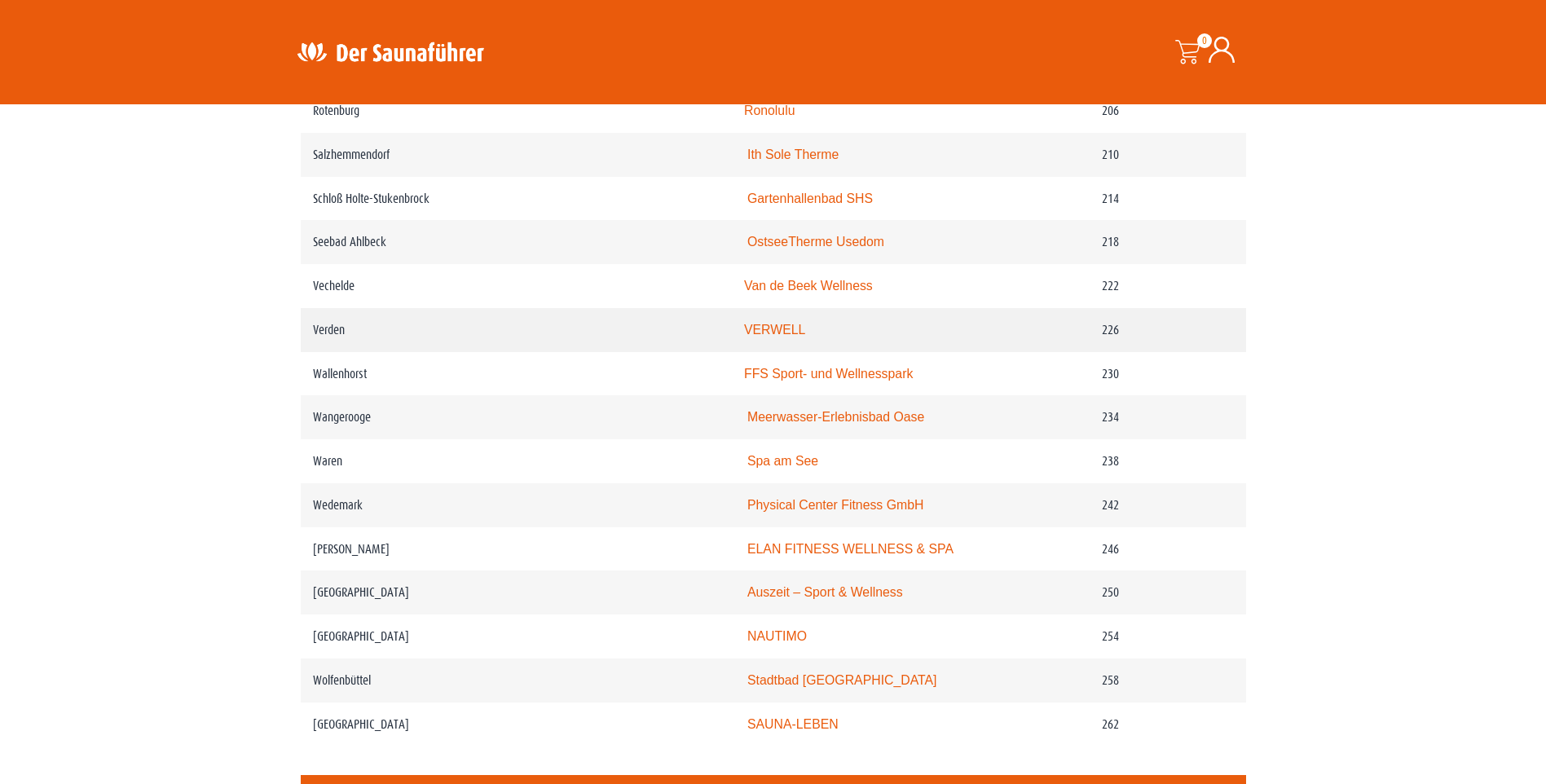
scroll to position [3096, 0]
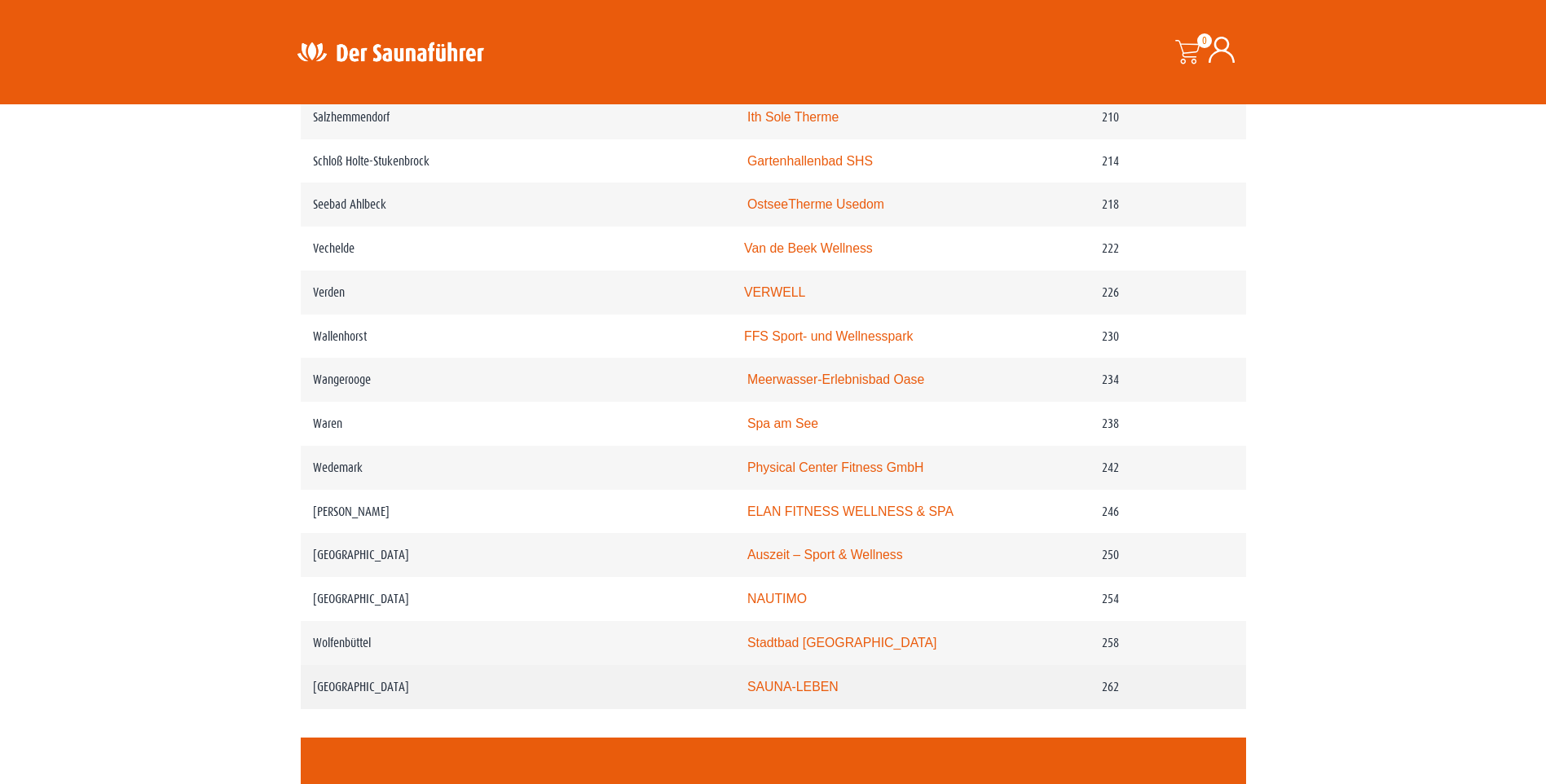
click at [810, 693] on link "SAUNA-LEBEN" at bounding box center [792, 686] width 92 height 14
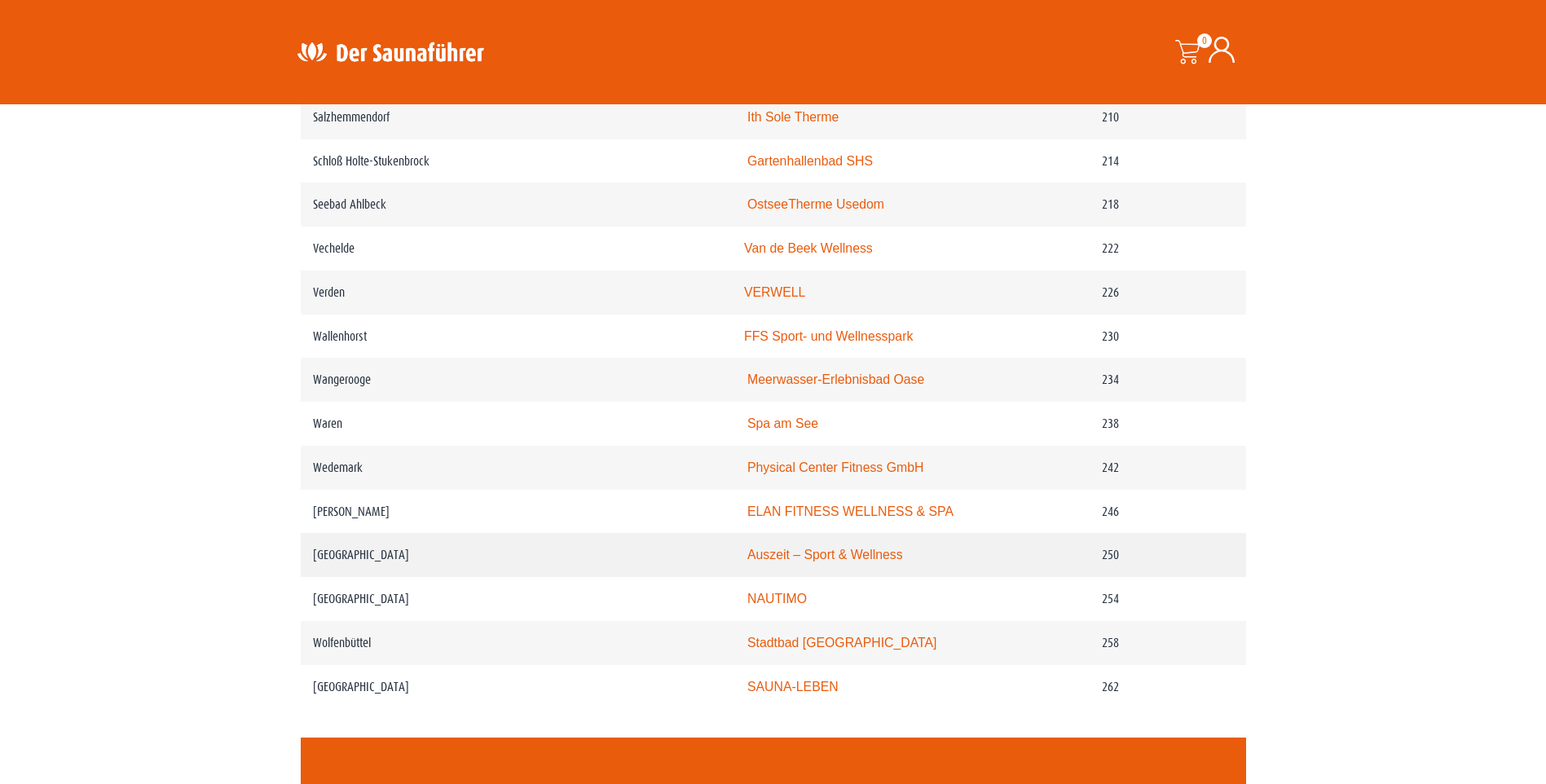
click at [811, 561] on link "Auszeit – Sport & Wellness" at bounding box center [825, 554] width 156 height 14
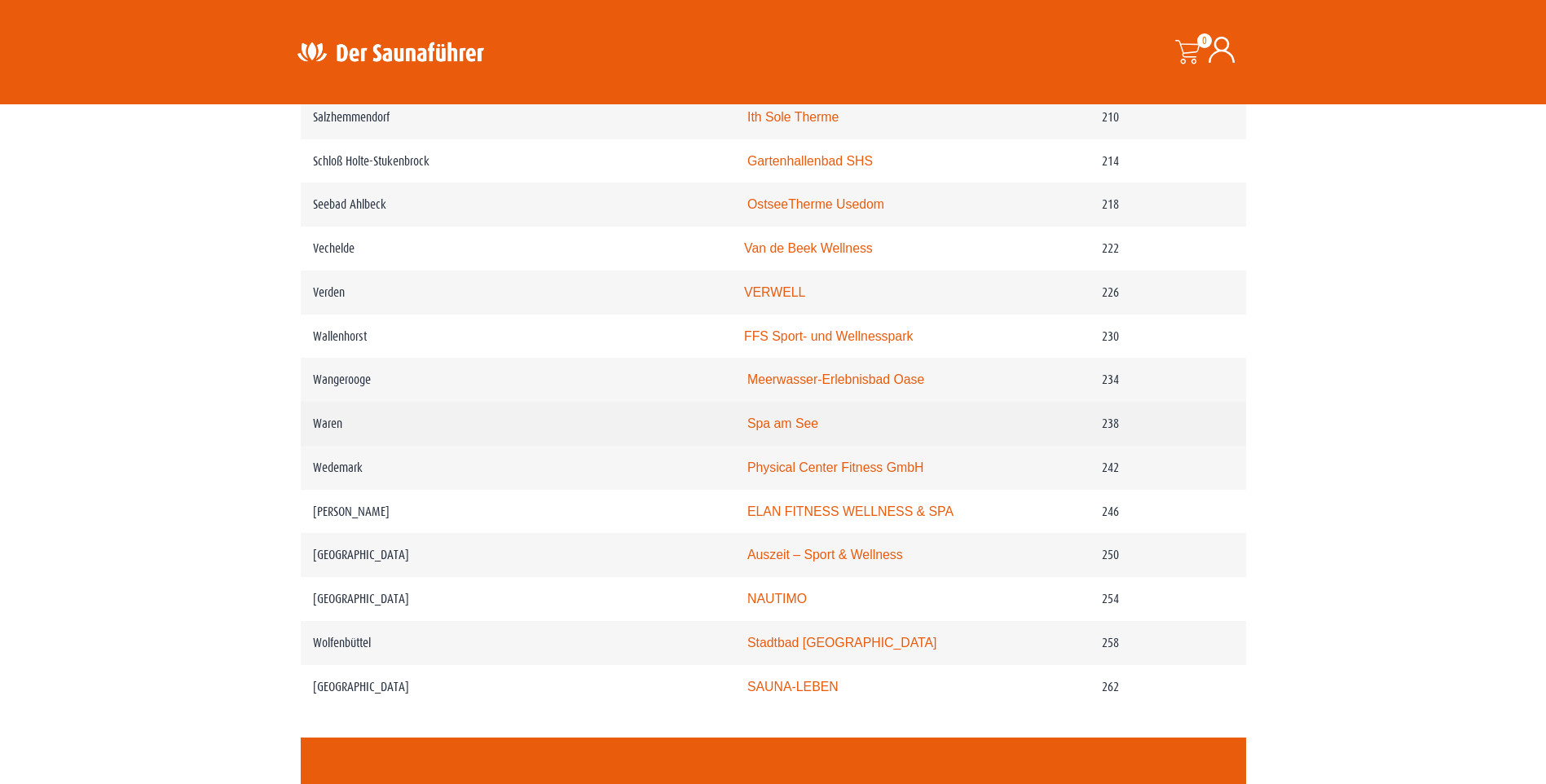
click at [794, 430] on link "Spa am See" at bounding box center [782, 423] width 71 height 14
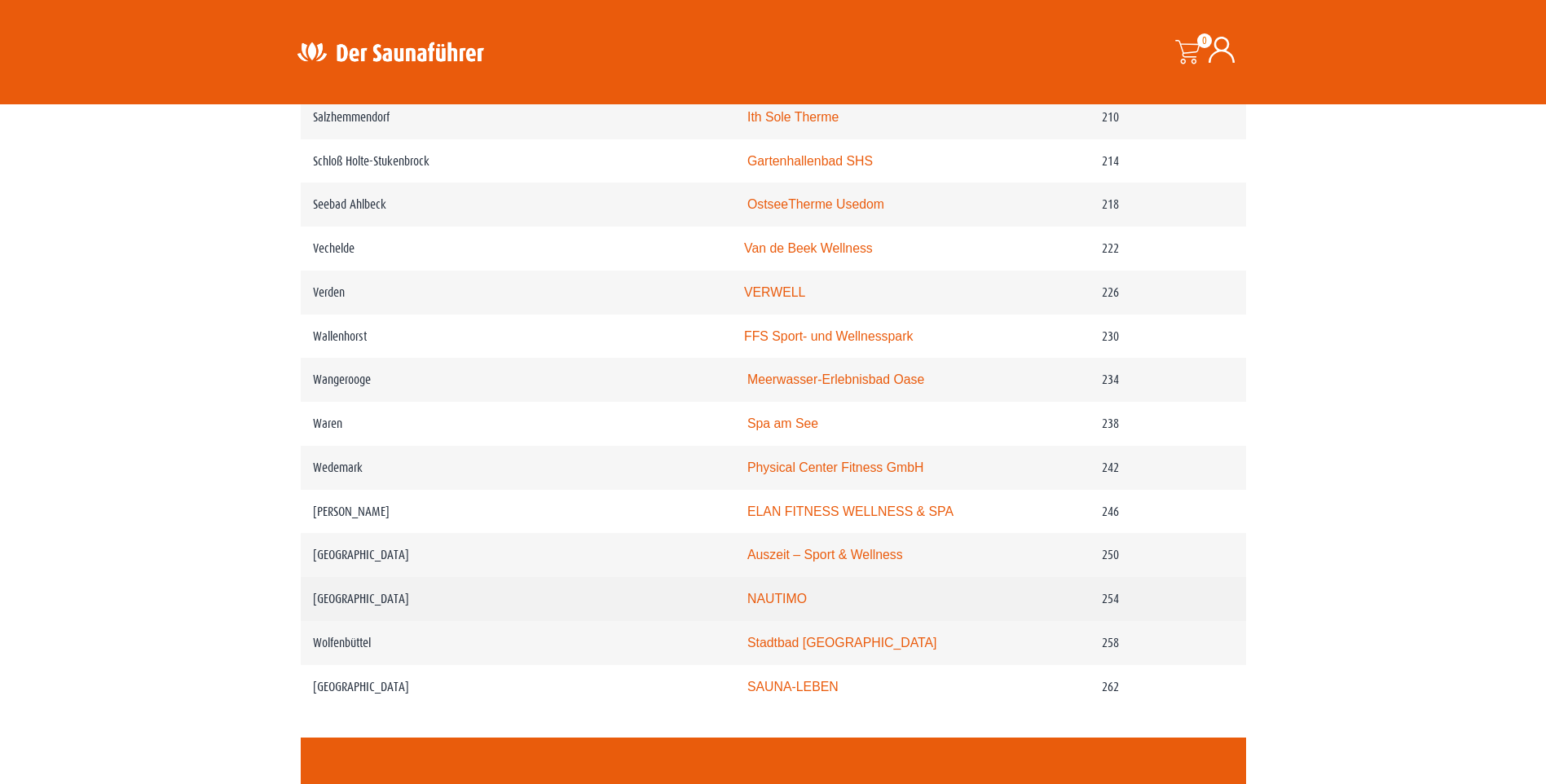
click at [802, 606] on link "NAUTIMO" at bounding box center [776, 599] width 59 height 14
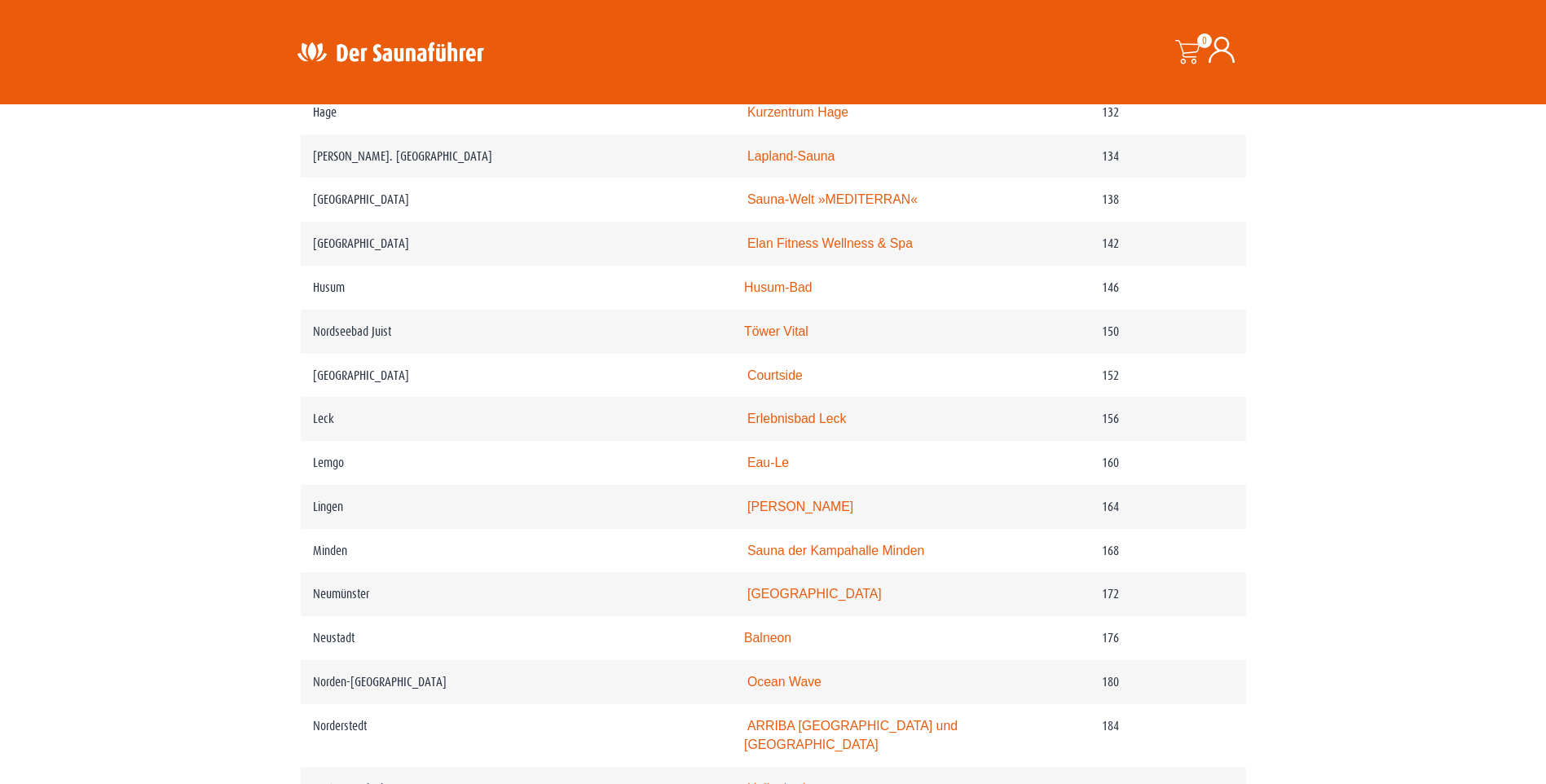
scroll to position [1956, 0]
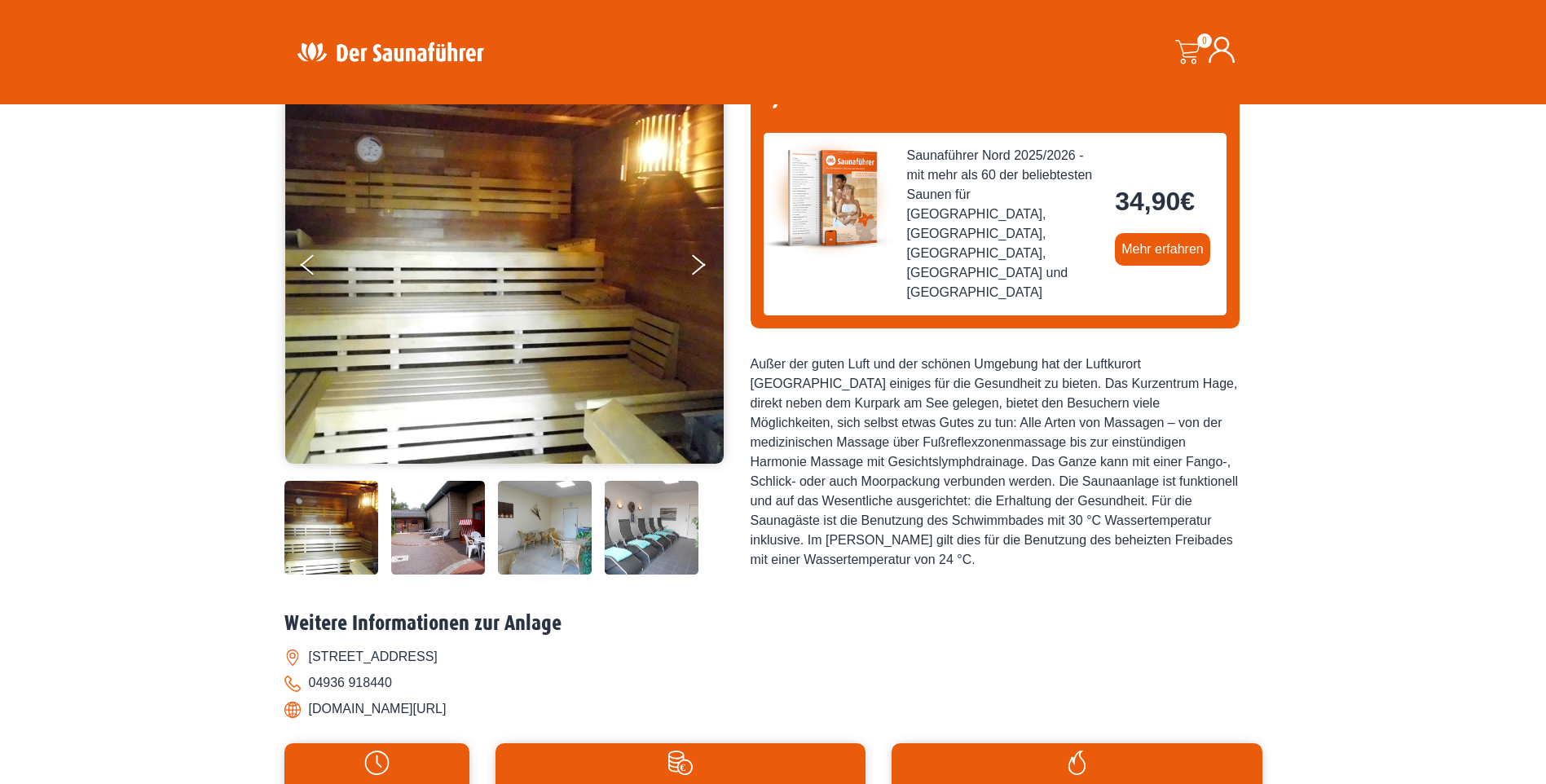
scroll to position [82, 0]
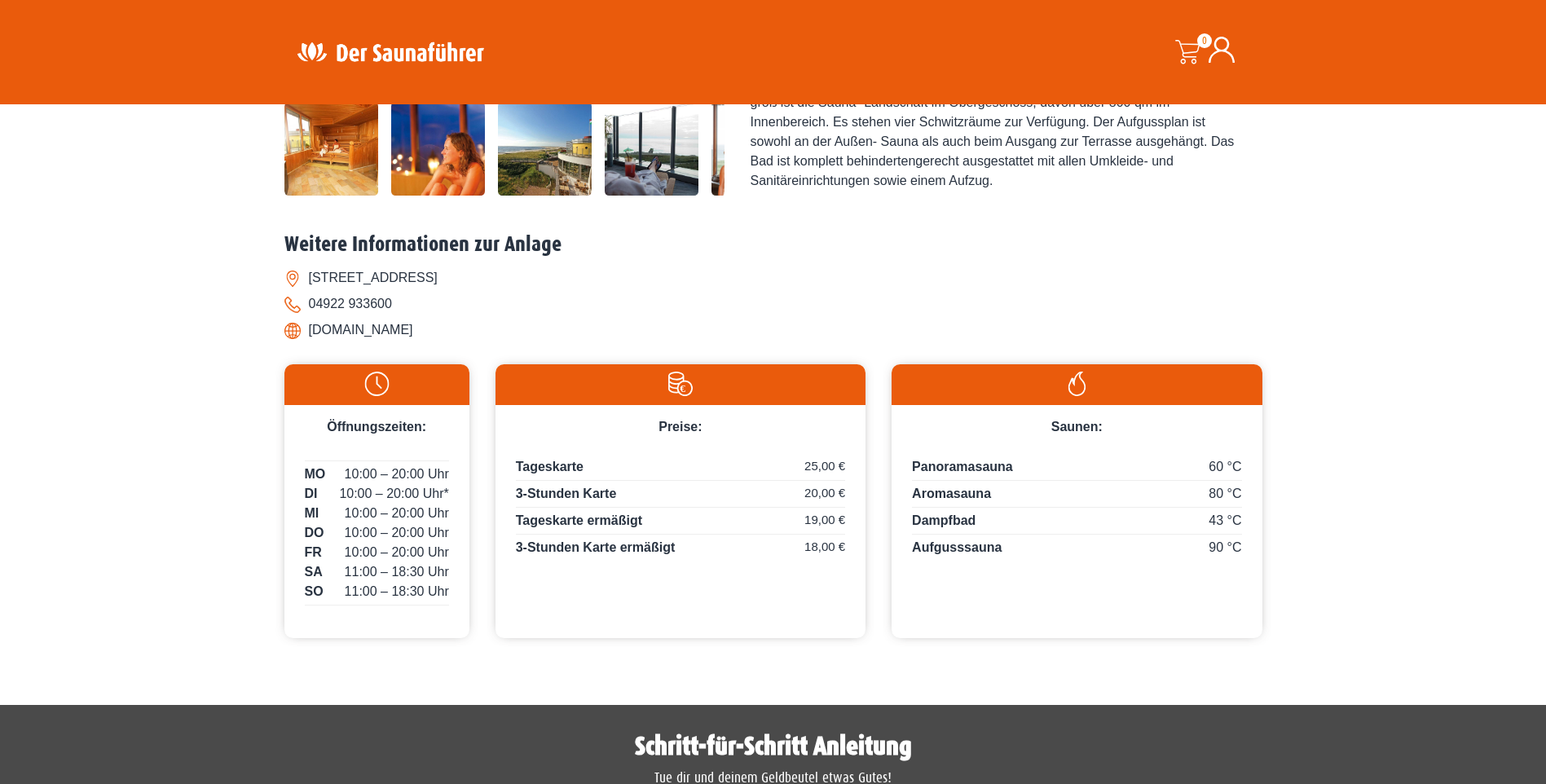
scroll to position [570, 0]
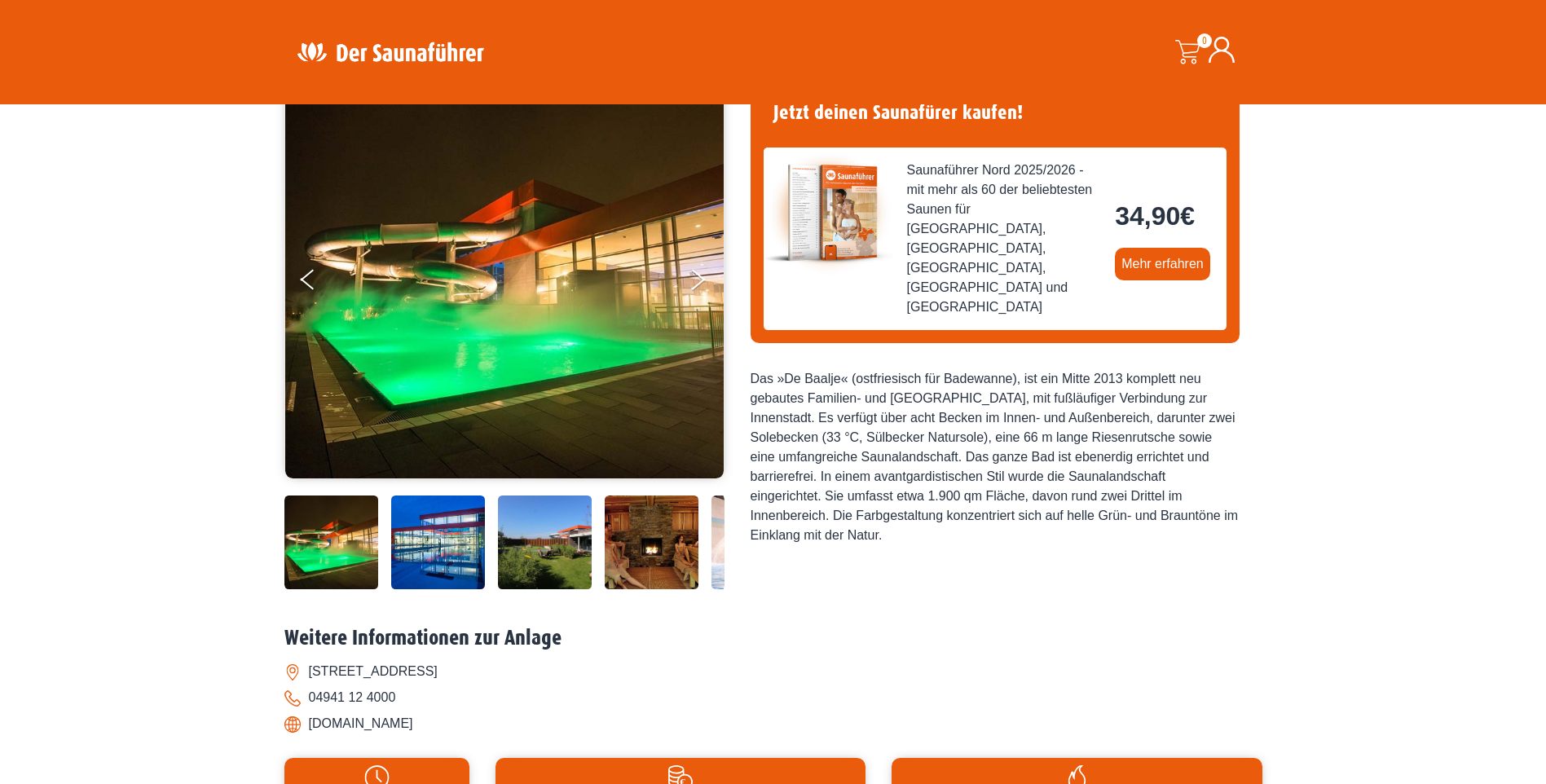
scroll to position [163, 0]
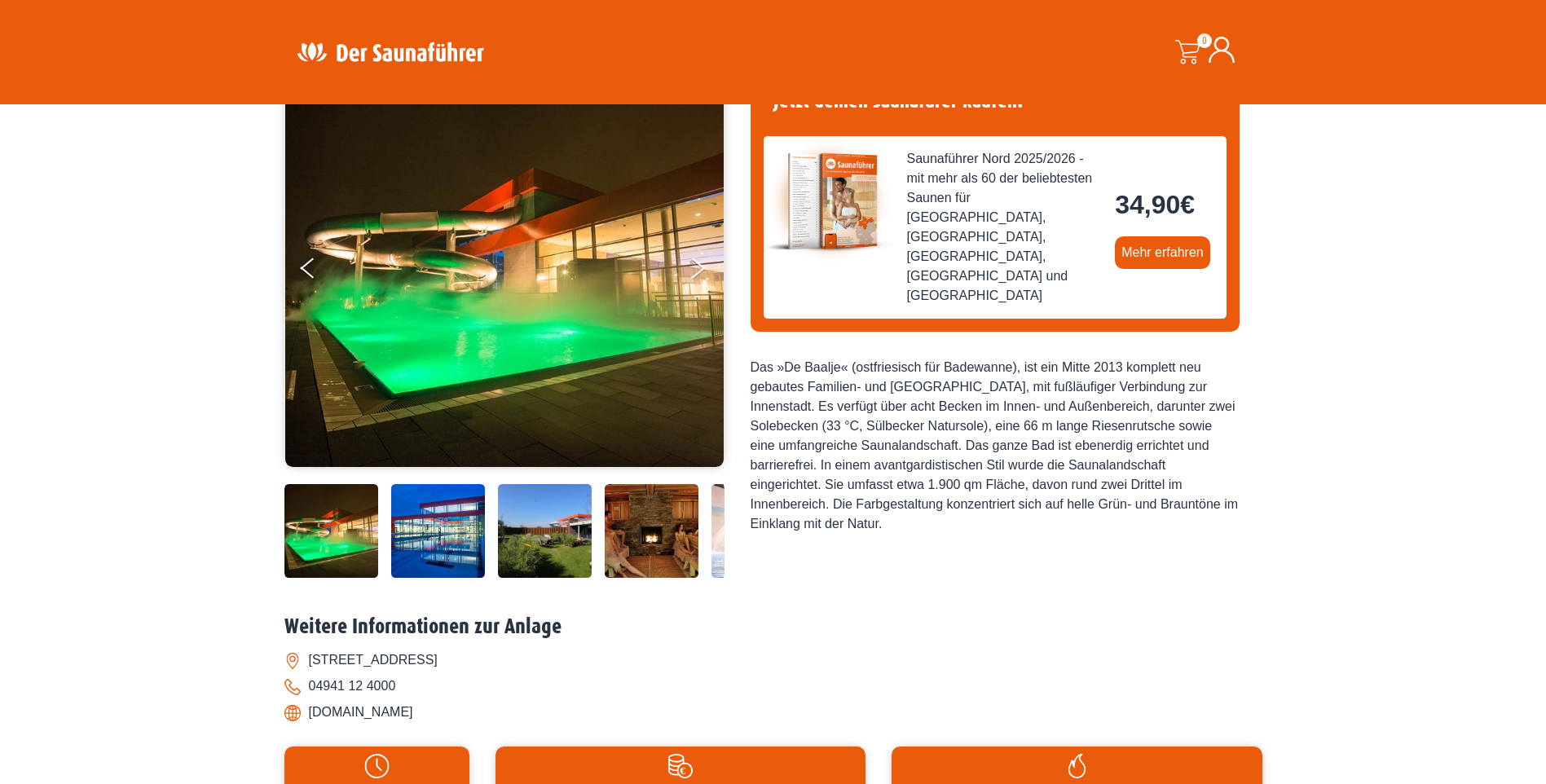
click at [354, 526] on img at bounding box center [331, 531] width 94 height 94
click at [424, 522] on img at bounding box center [438, 531] width 94 height 94
click at [433, 520] on img at bounding box center [438, 531] width 94 height 94
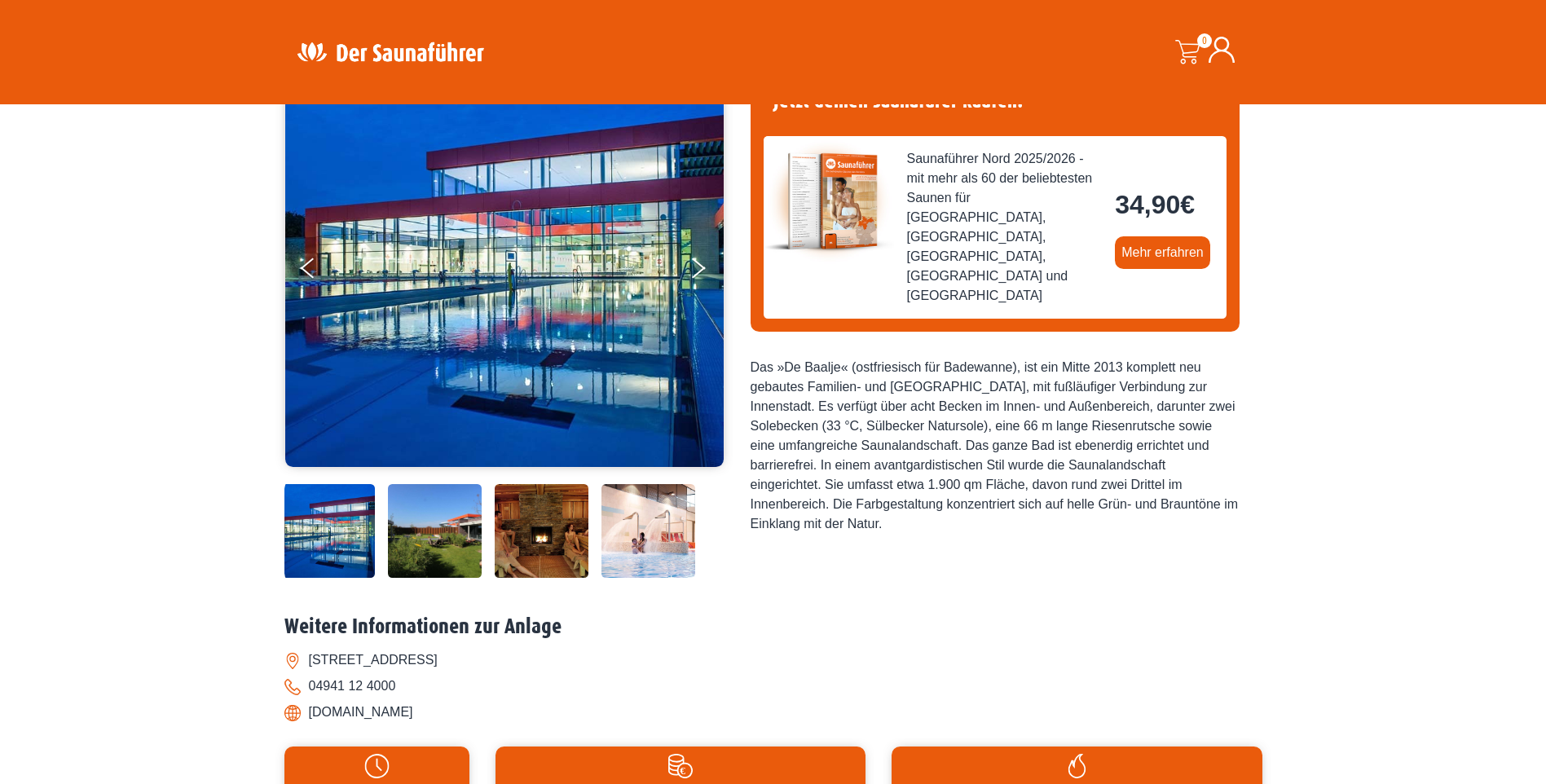
click at [469, 522] on img at bounding box center [434, 531] width 94 height 94
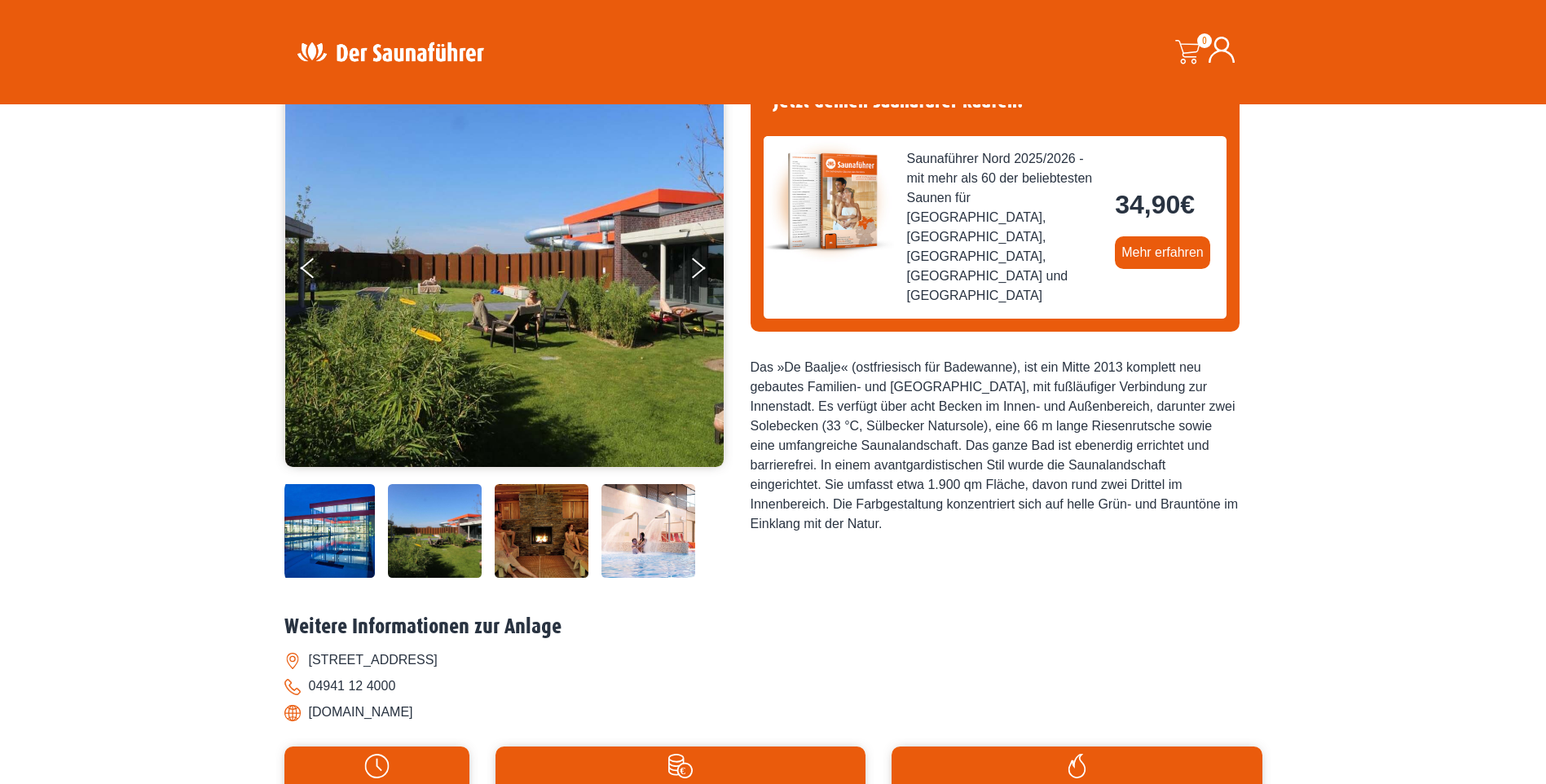
click at [403, 528] on img at bounding box center [434, 531] width 94 height 94
click at [344, 529] on img at bounding box center [328, 531] width 94 height 94
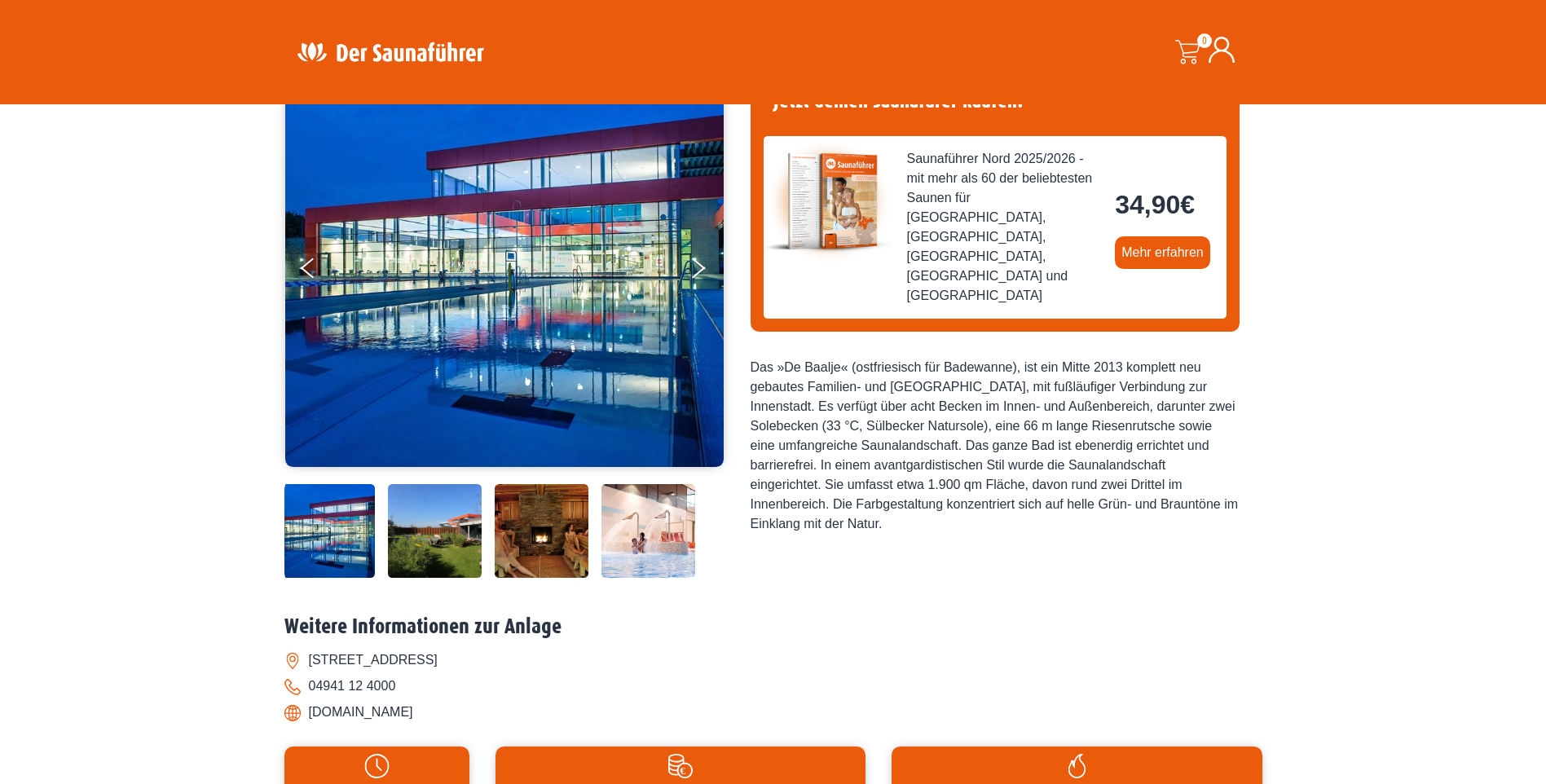
click at [448, 518] on img at bounding box center [434, 531] width 94 height 94
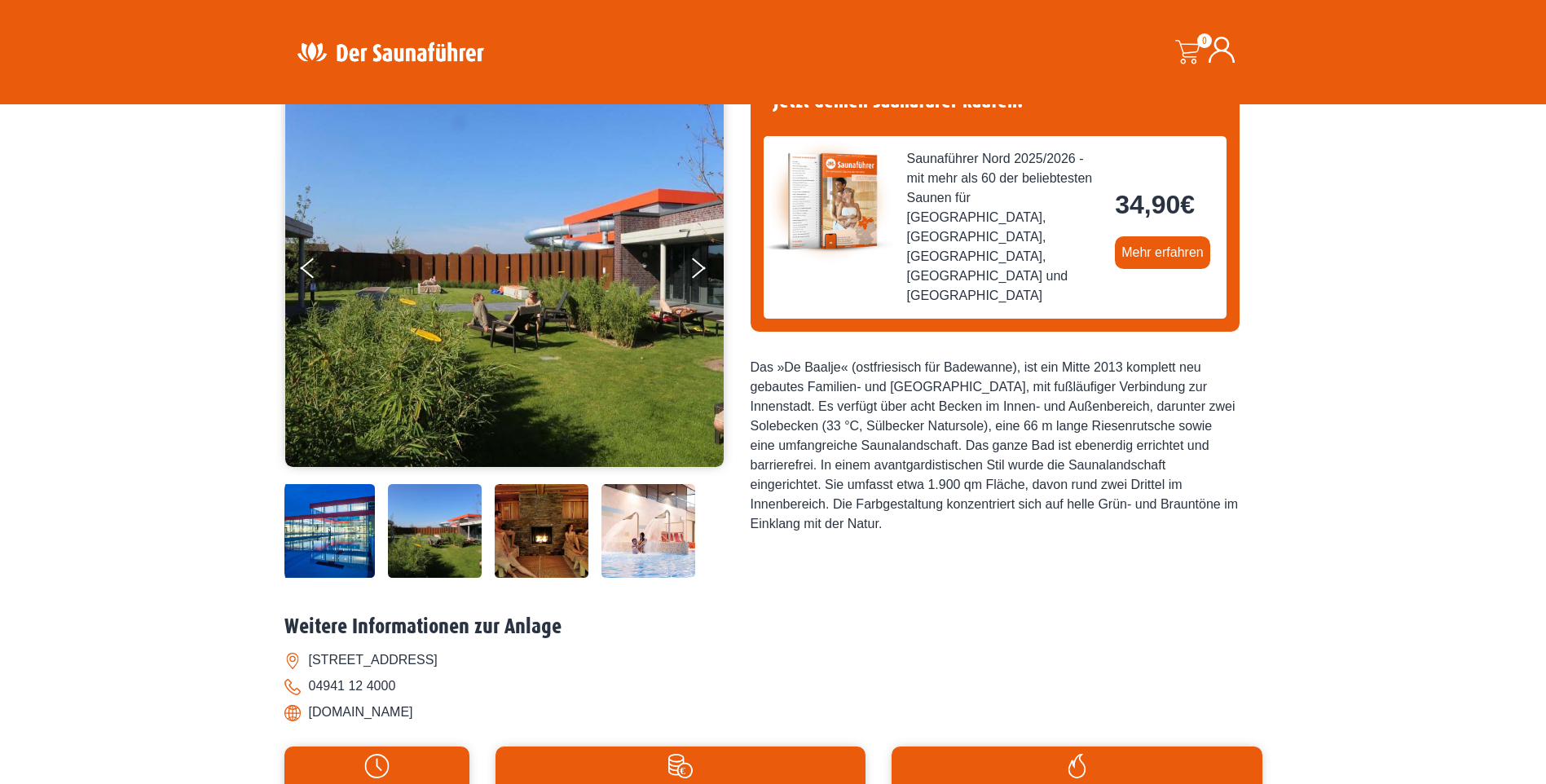
click at [550, 517] on img at bounding box center [541, 531] width 94 height 94
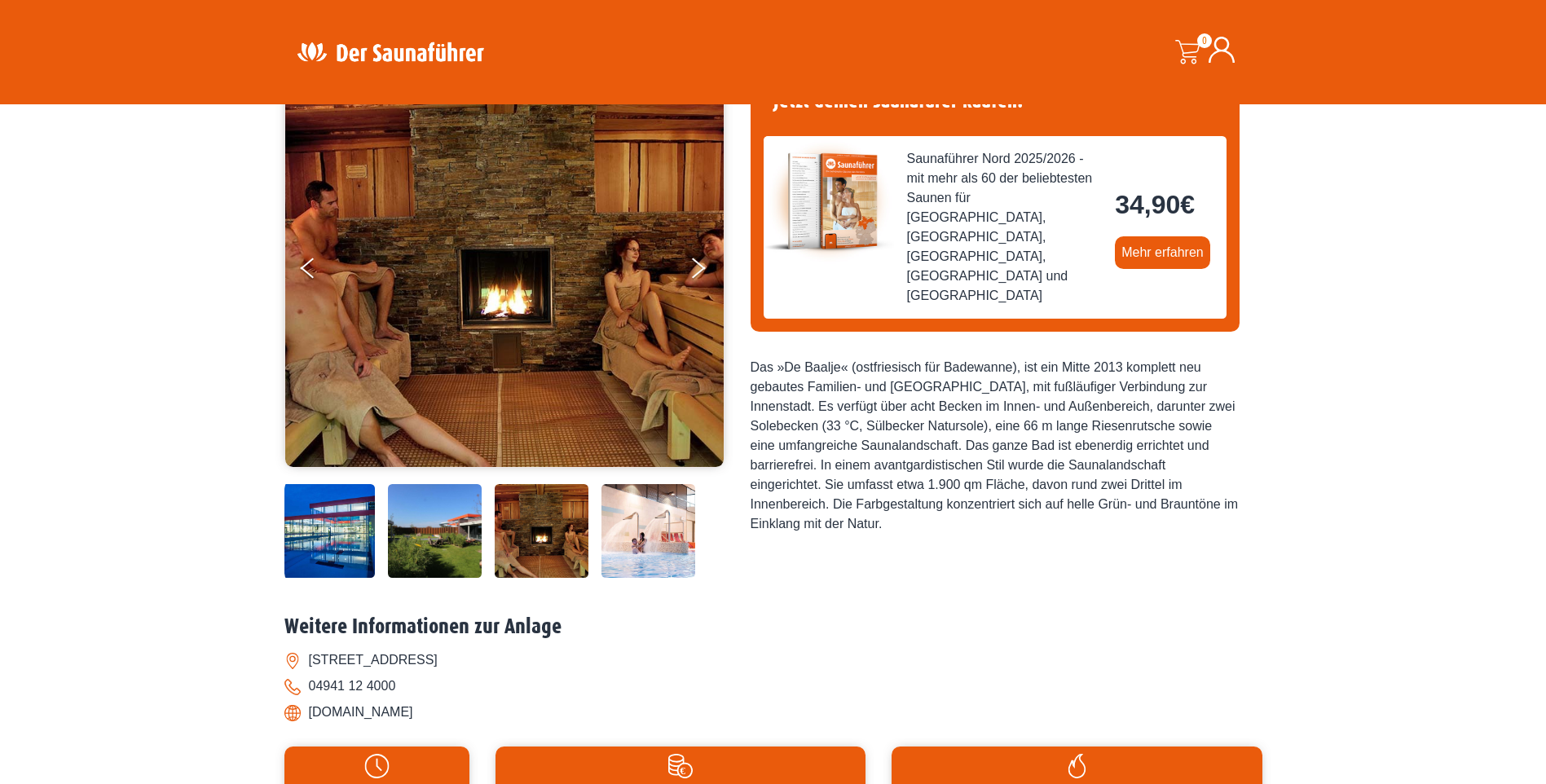
click at [632, 518] on img at bounding box center [648, 531] width 94 height 94
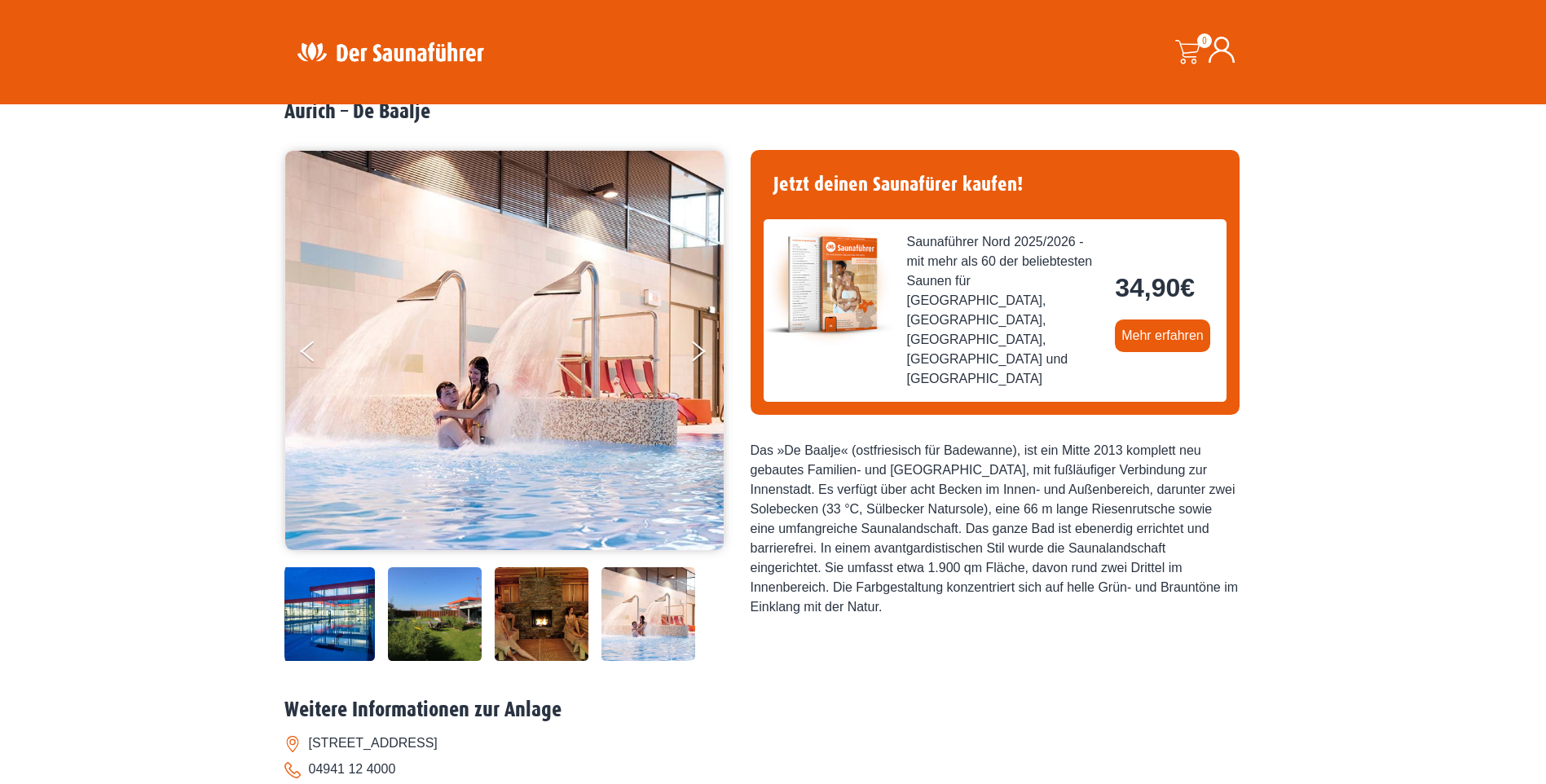
scroll to position [0, 0]
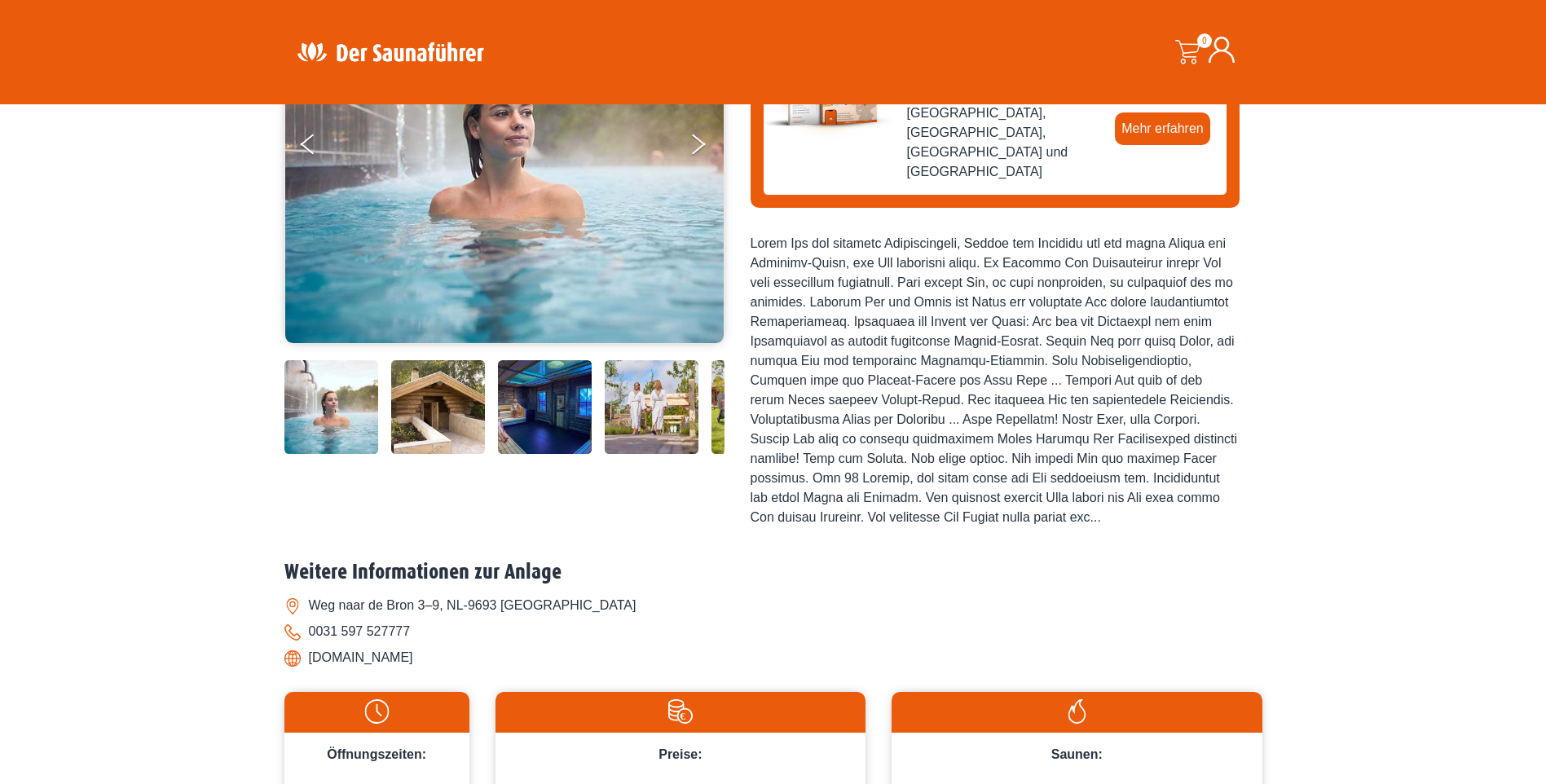
scroll to position [245, 0]
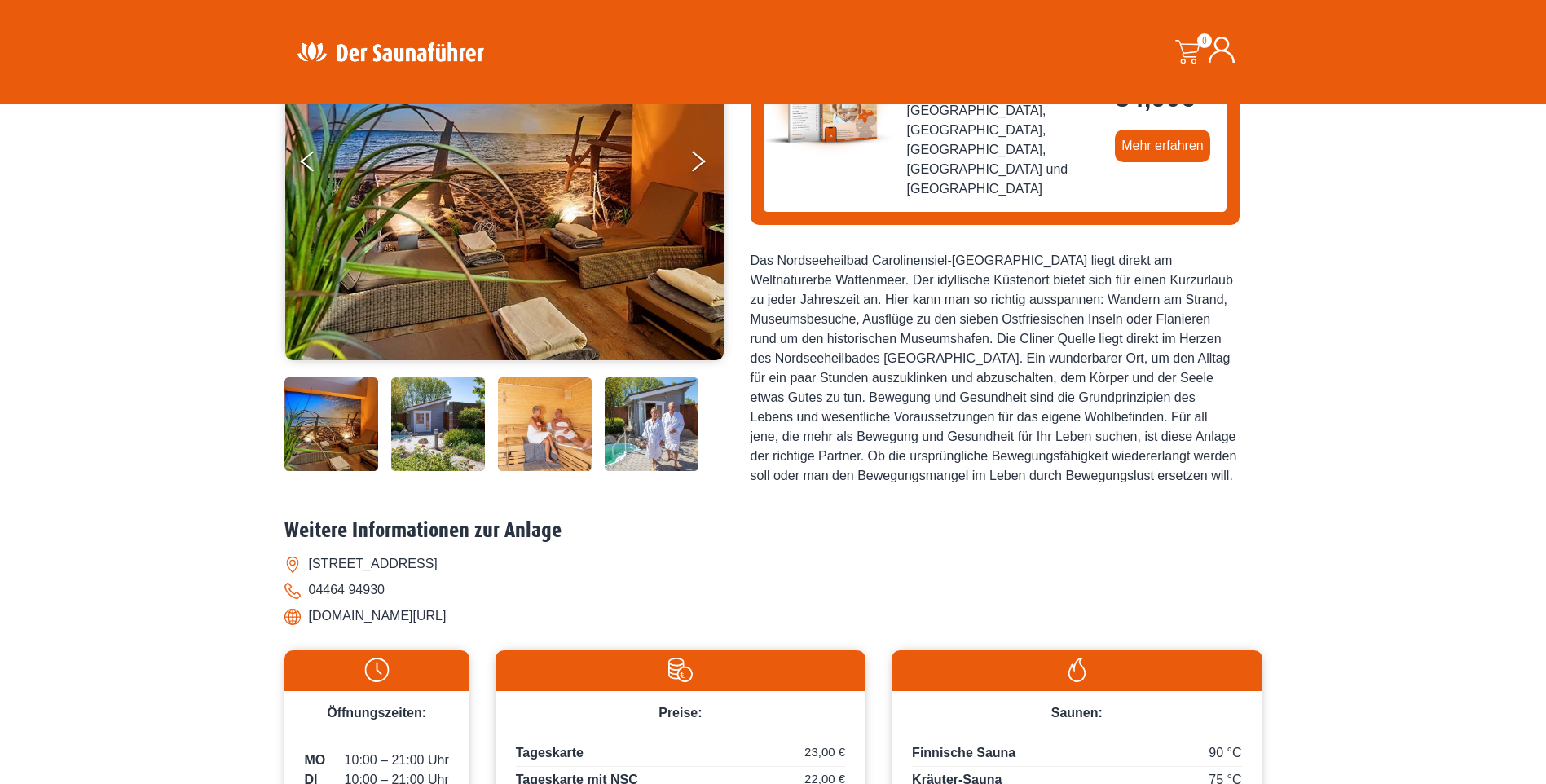
scroll to position [245, 0]
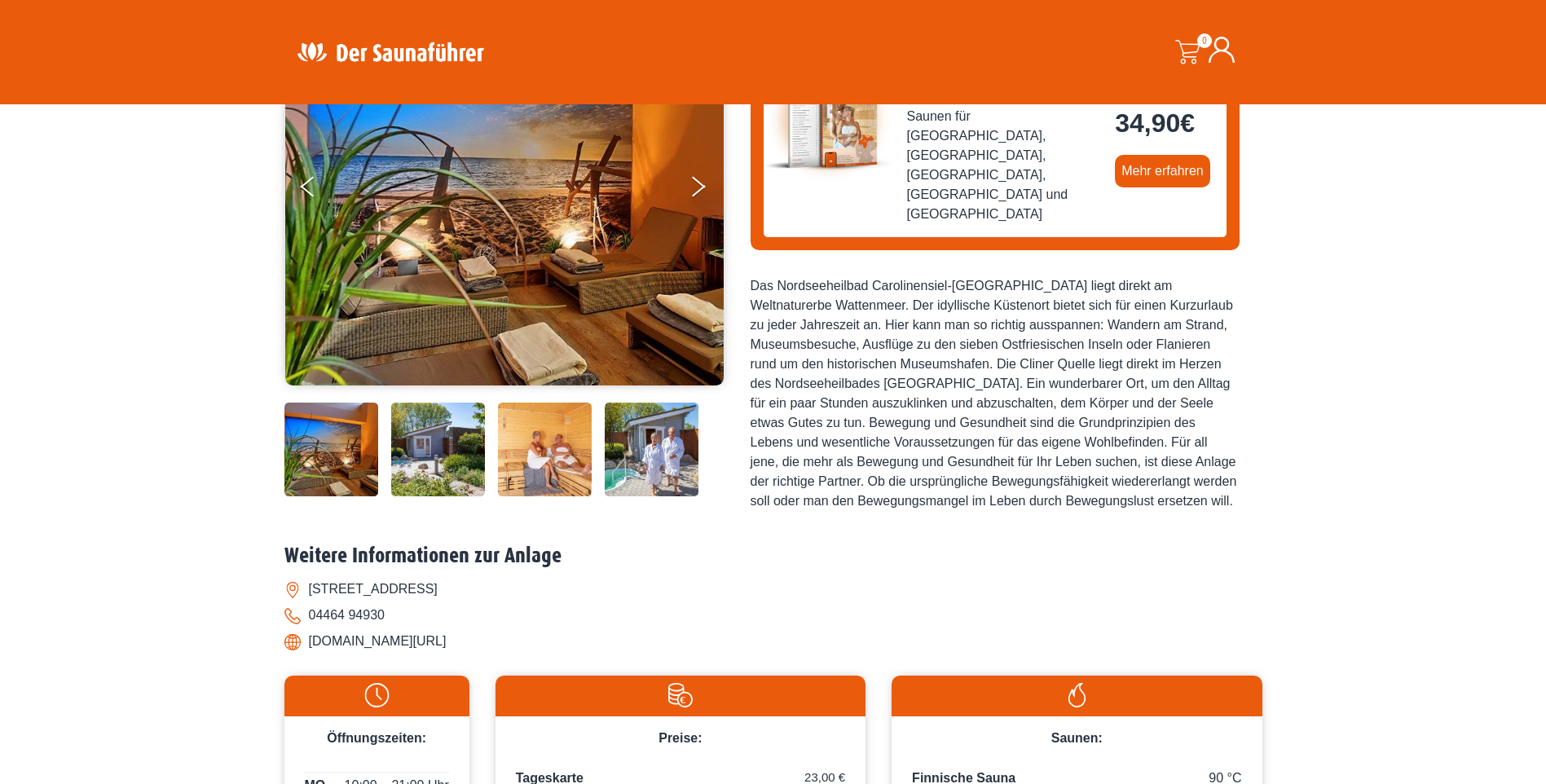
click at [421, 450] on img at bounding box center [438, 449] width 94 height 94
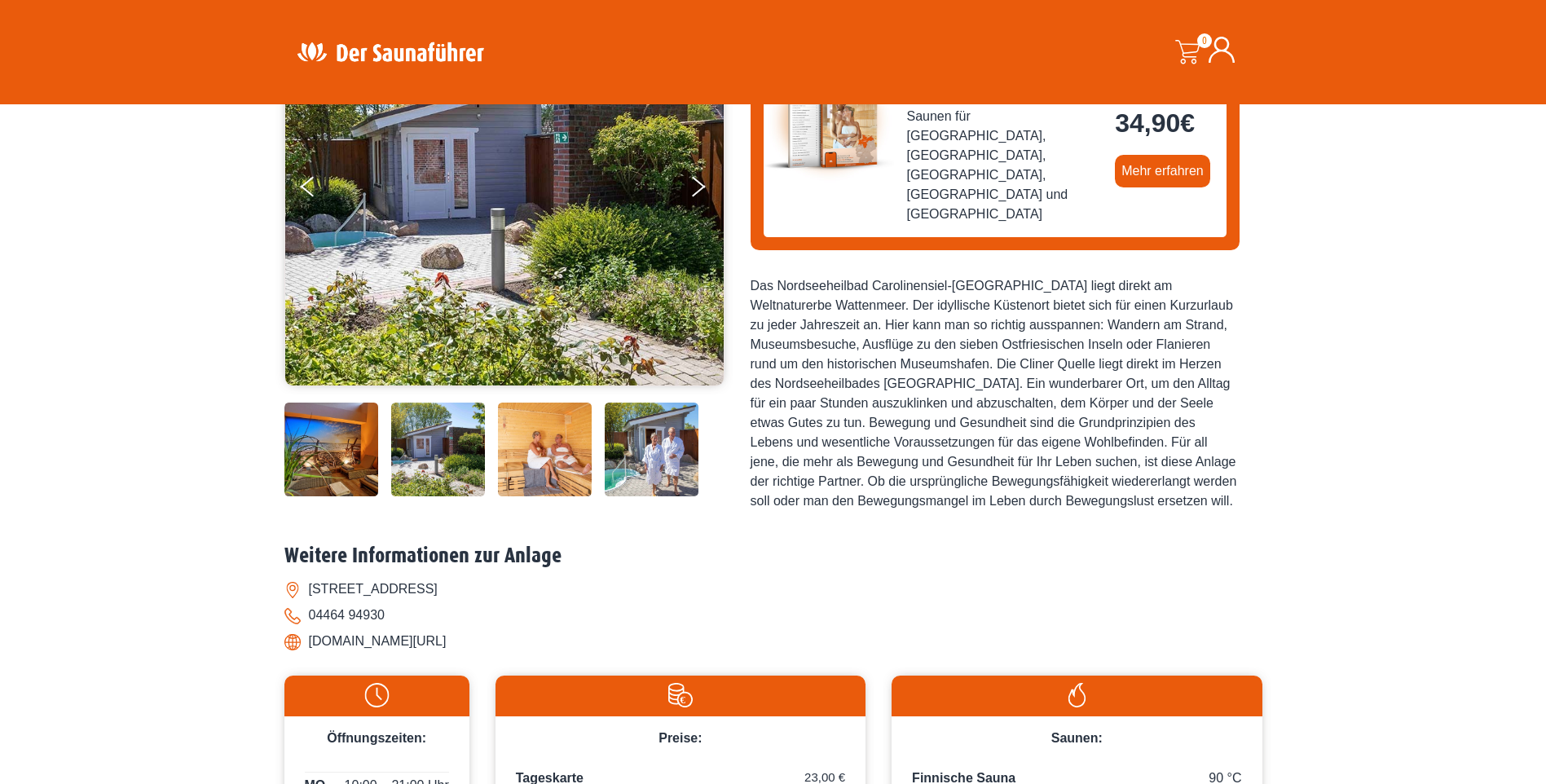
click at [555, 447] on img at bounding box center [545, 449] width 94 height 94
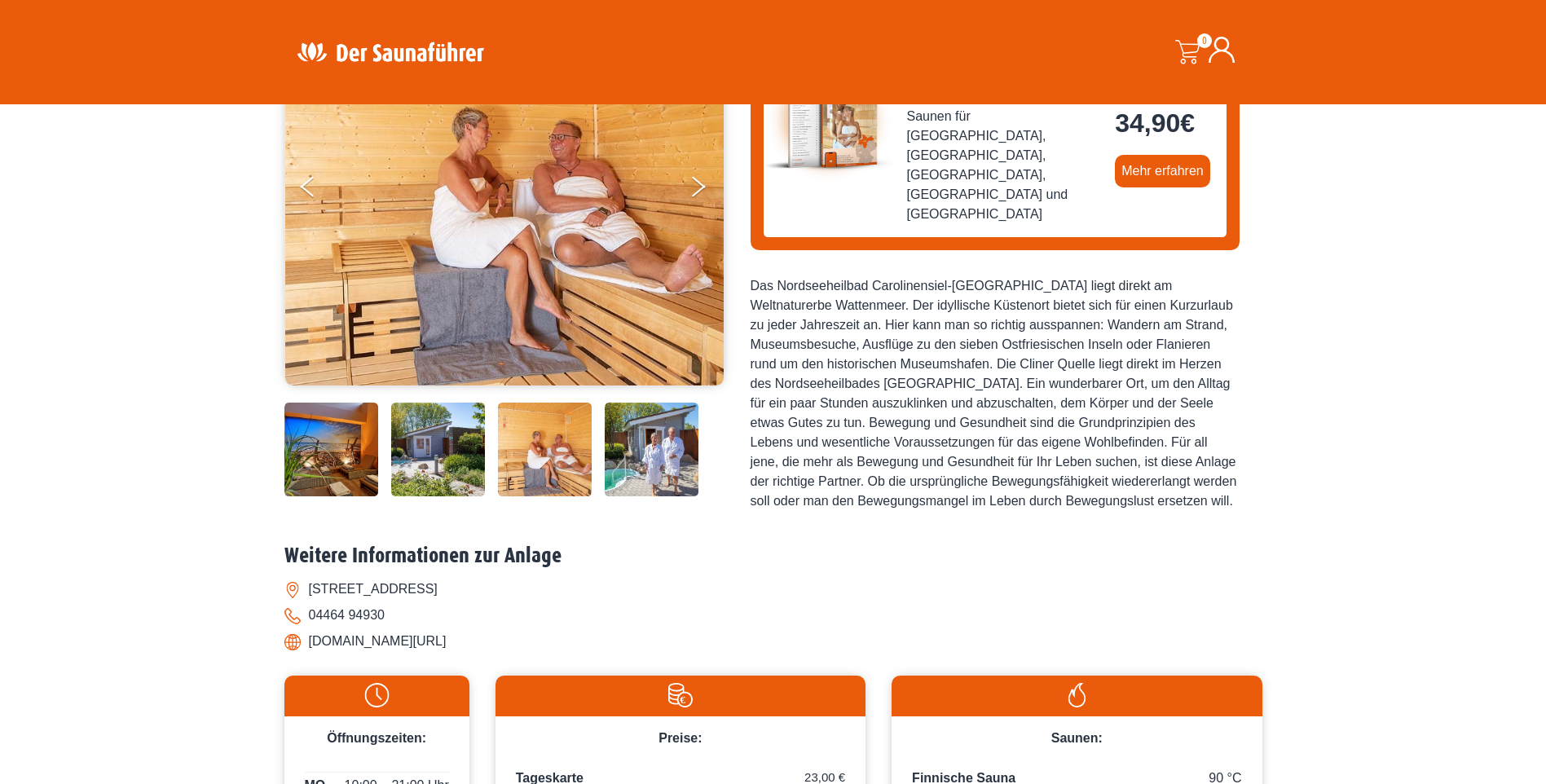
click at [643, 447] on img at bounding box center [651, 449] width 94 height 94
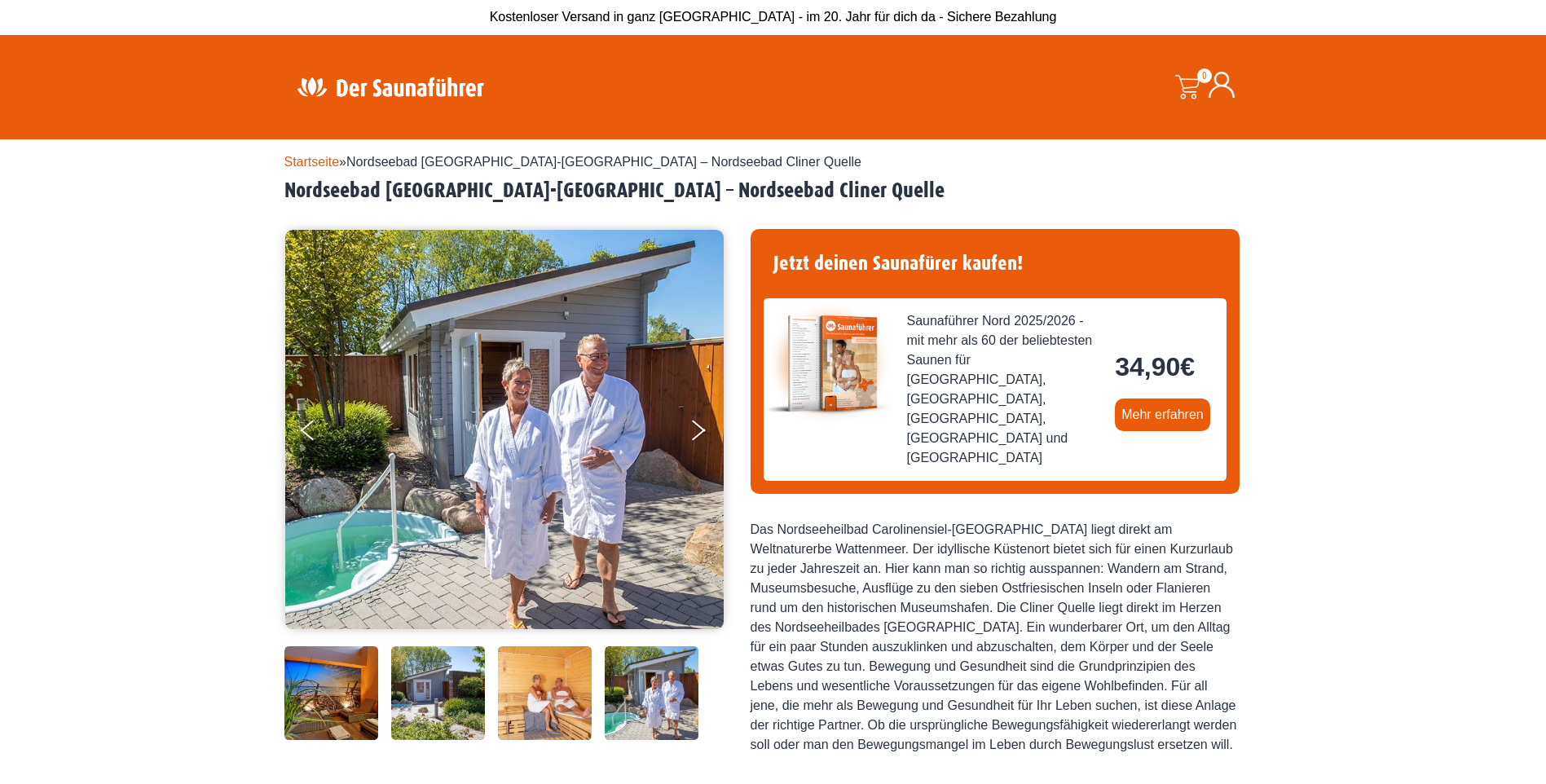
scroll to position [0, 0]
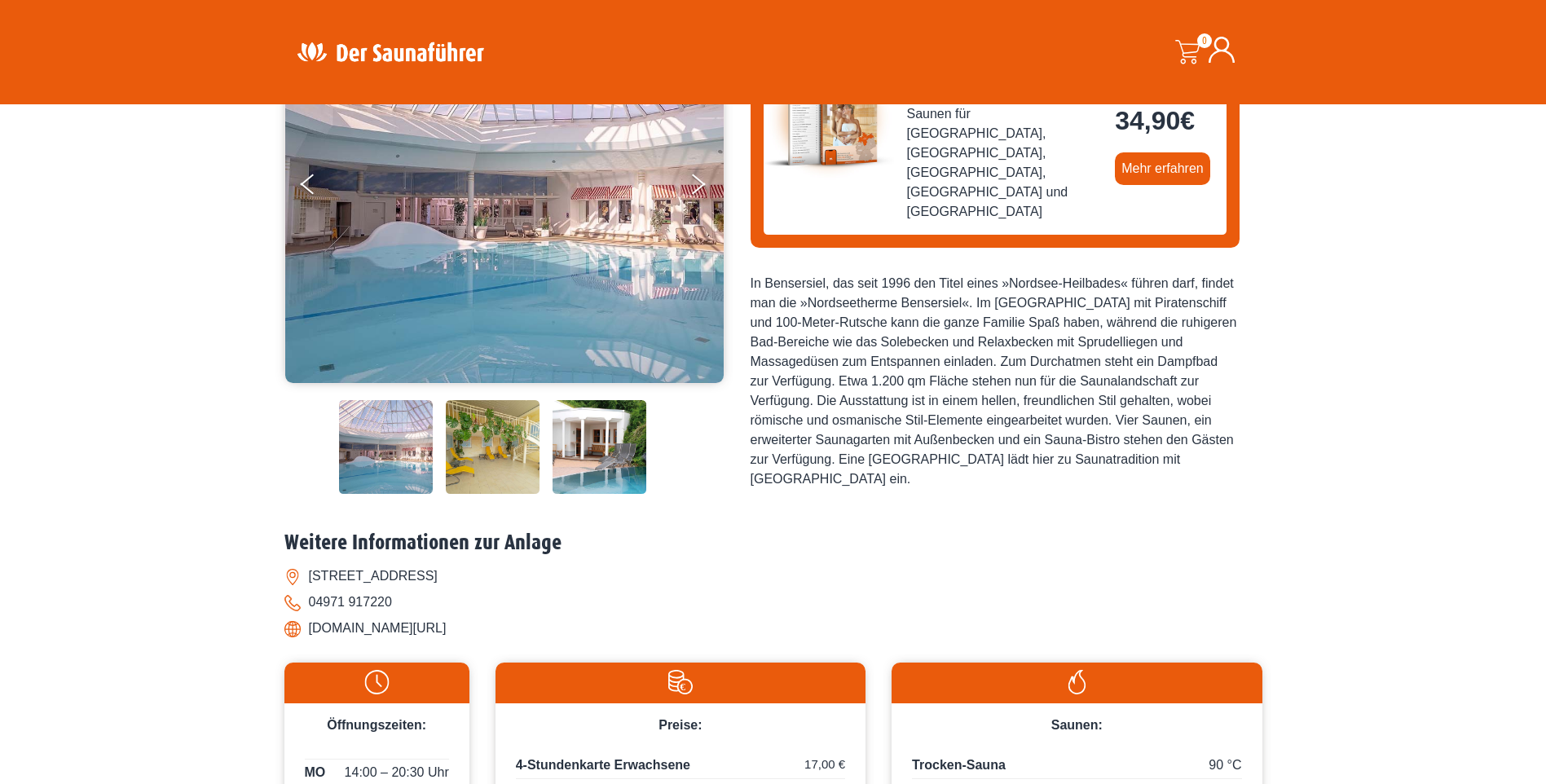
scroll to position [245, 0]
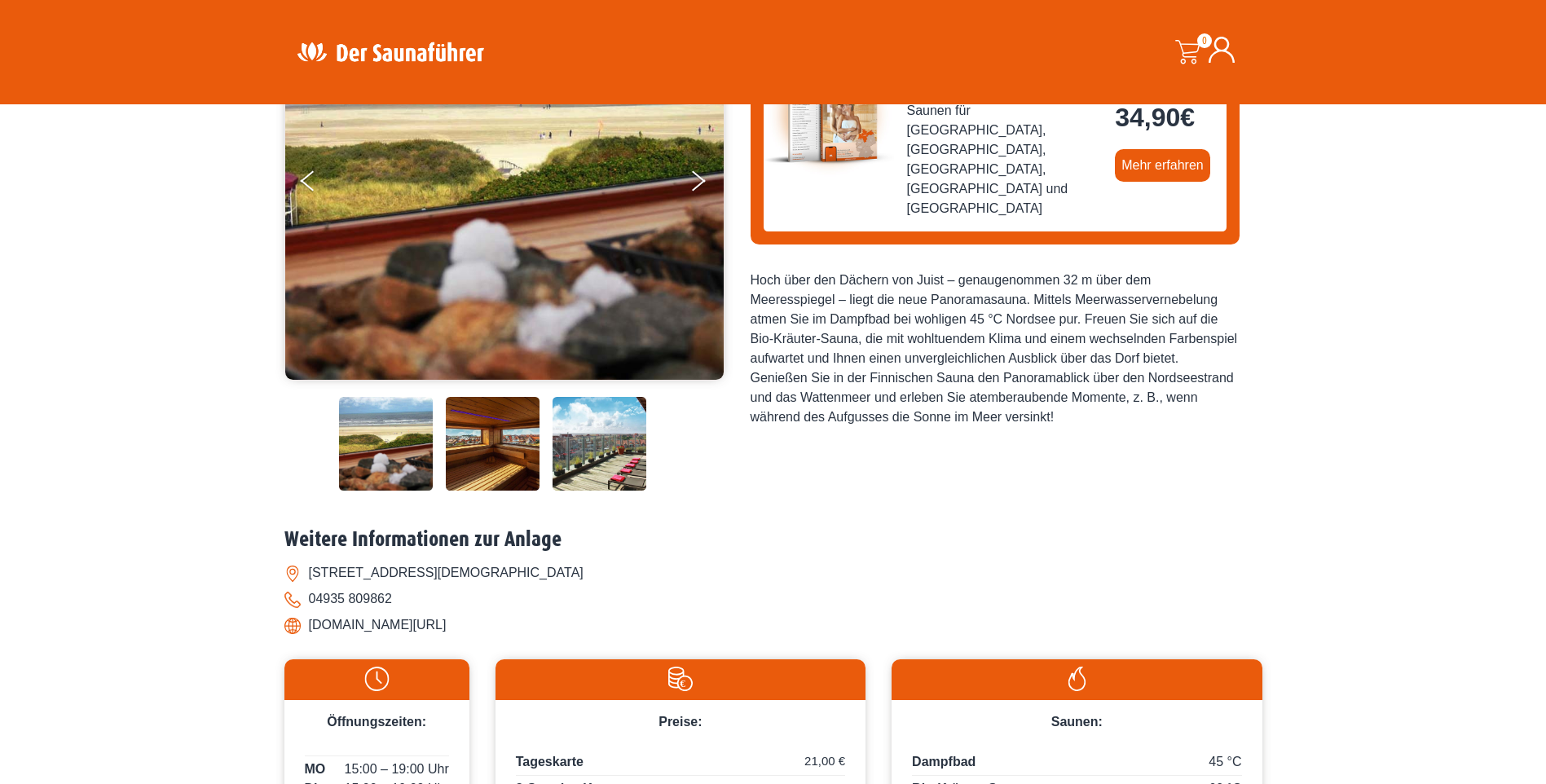
scroll to position [407, 0]
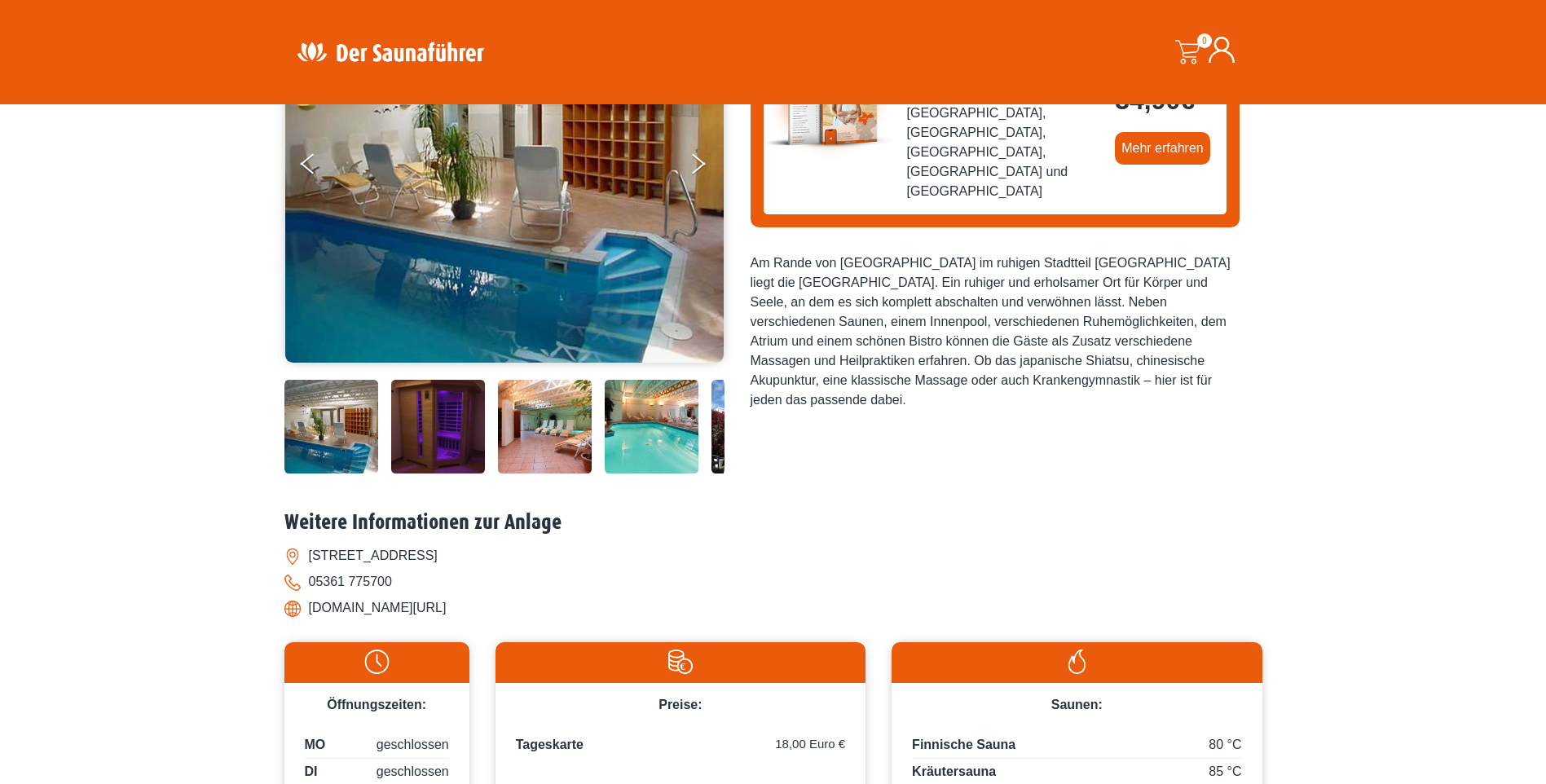
scroll to position [245, 0]
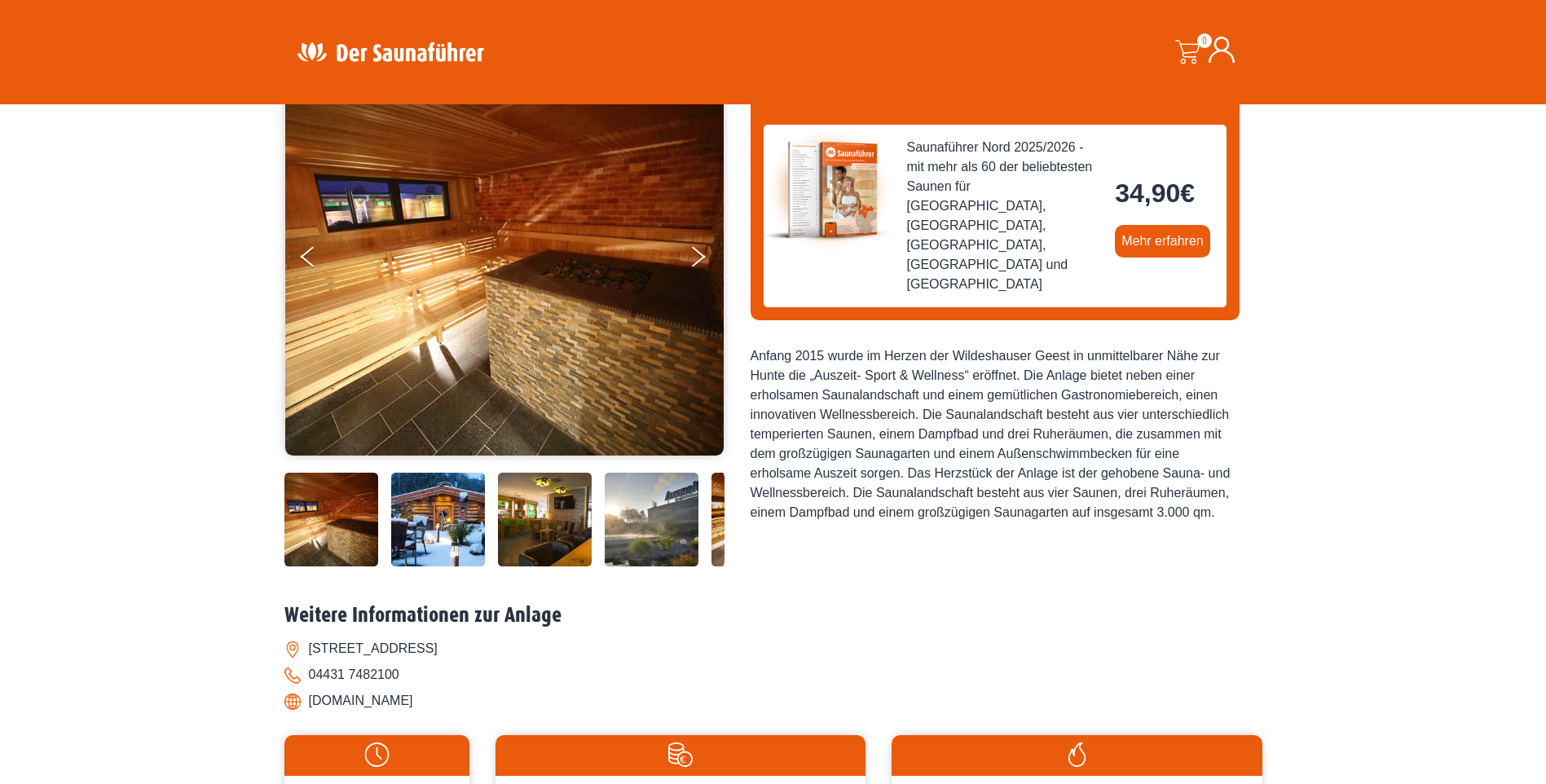
scroll to position [163, 0]
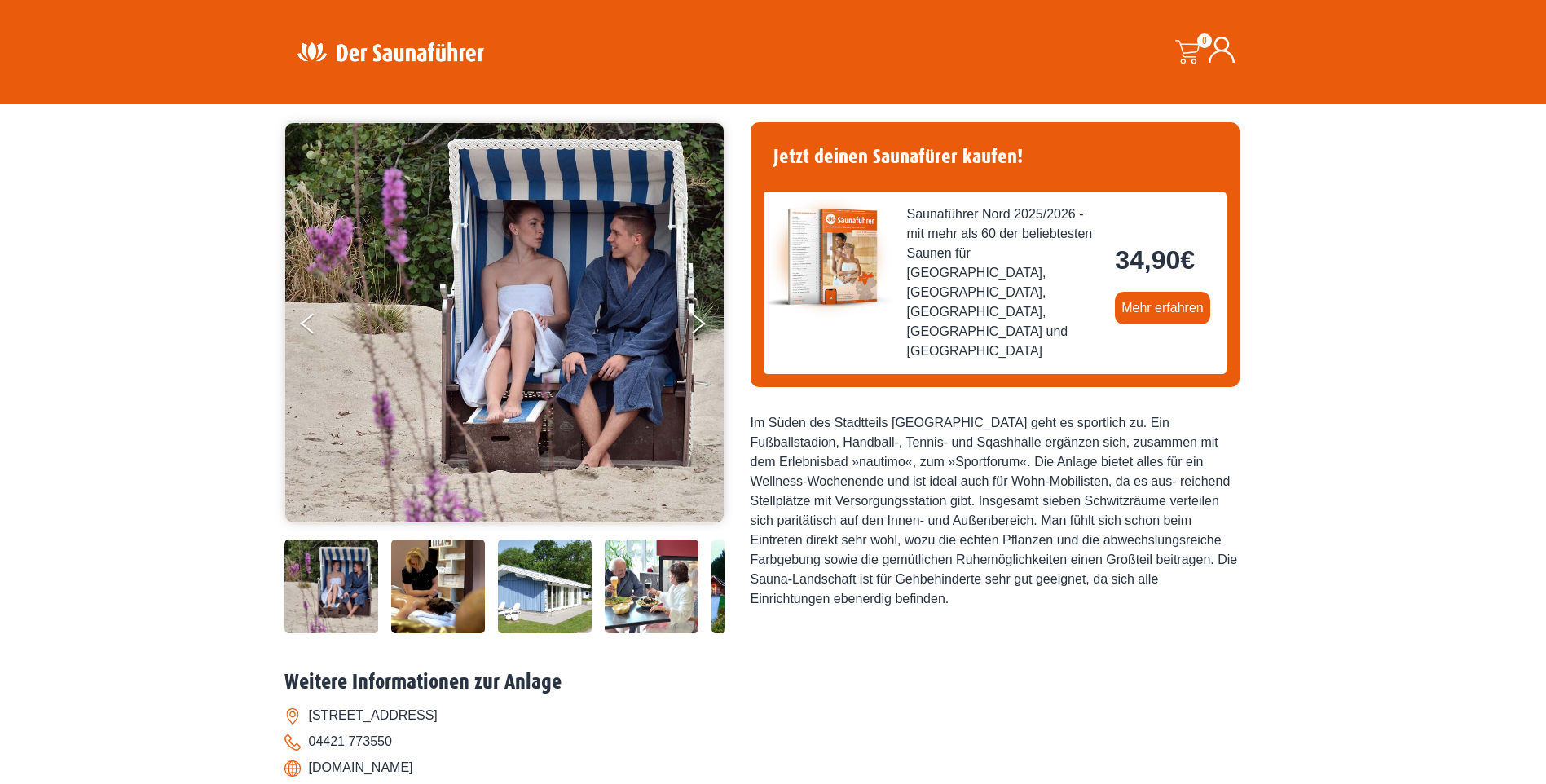
scroll to position [82, 0]
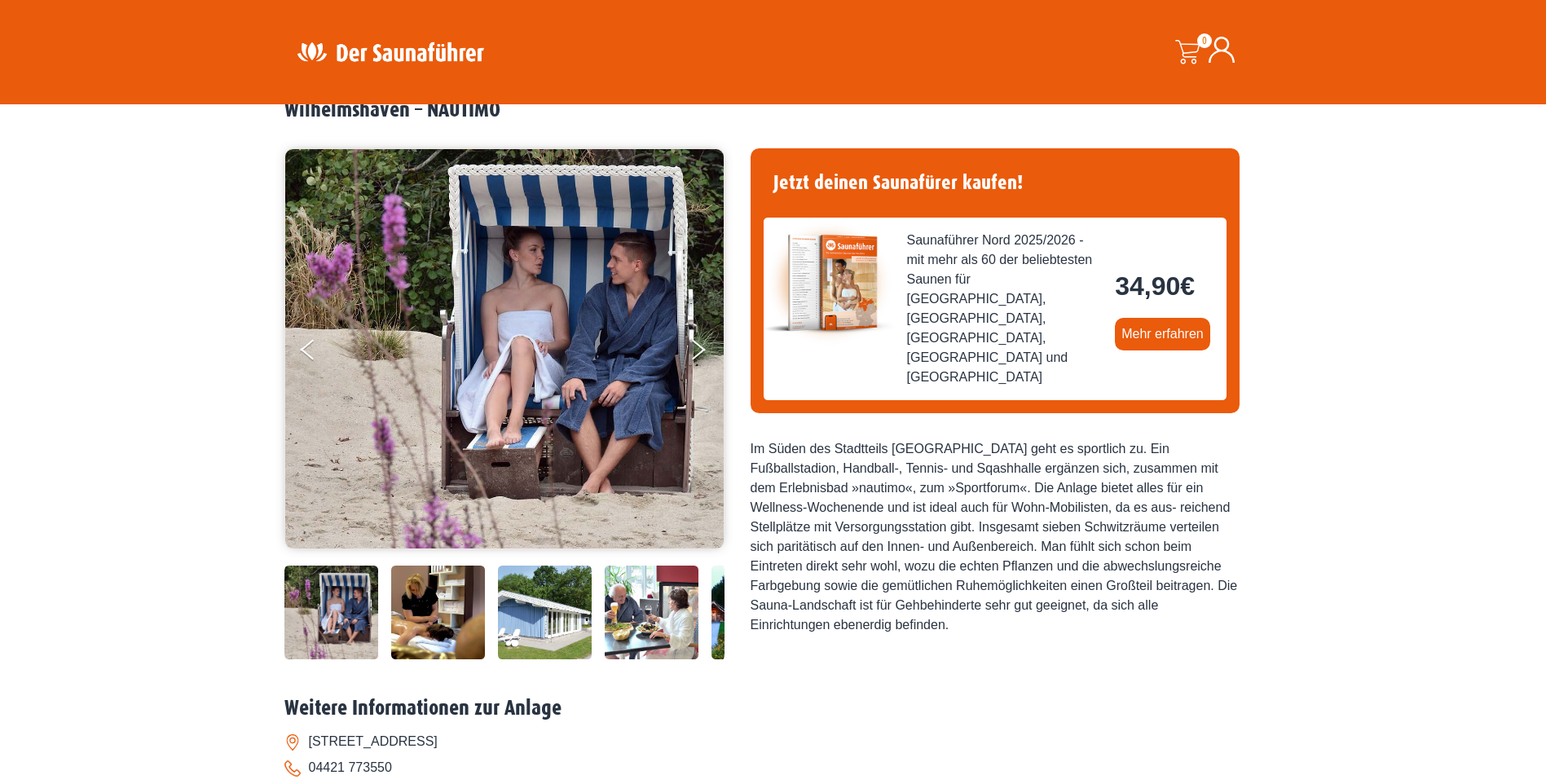
drag, startPoint x: 658, startPoint y: 611, endPoint x: 684, endPoint y: 611, distance: 26.0
click at [659, 611] on img at bounding box center [651, 611] width 94 height 94
click at [714, 607] on img at bounding box center [758, 611] width 94 height 94
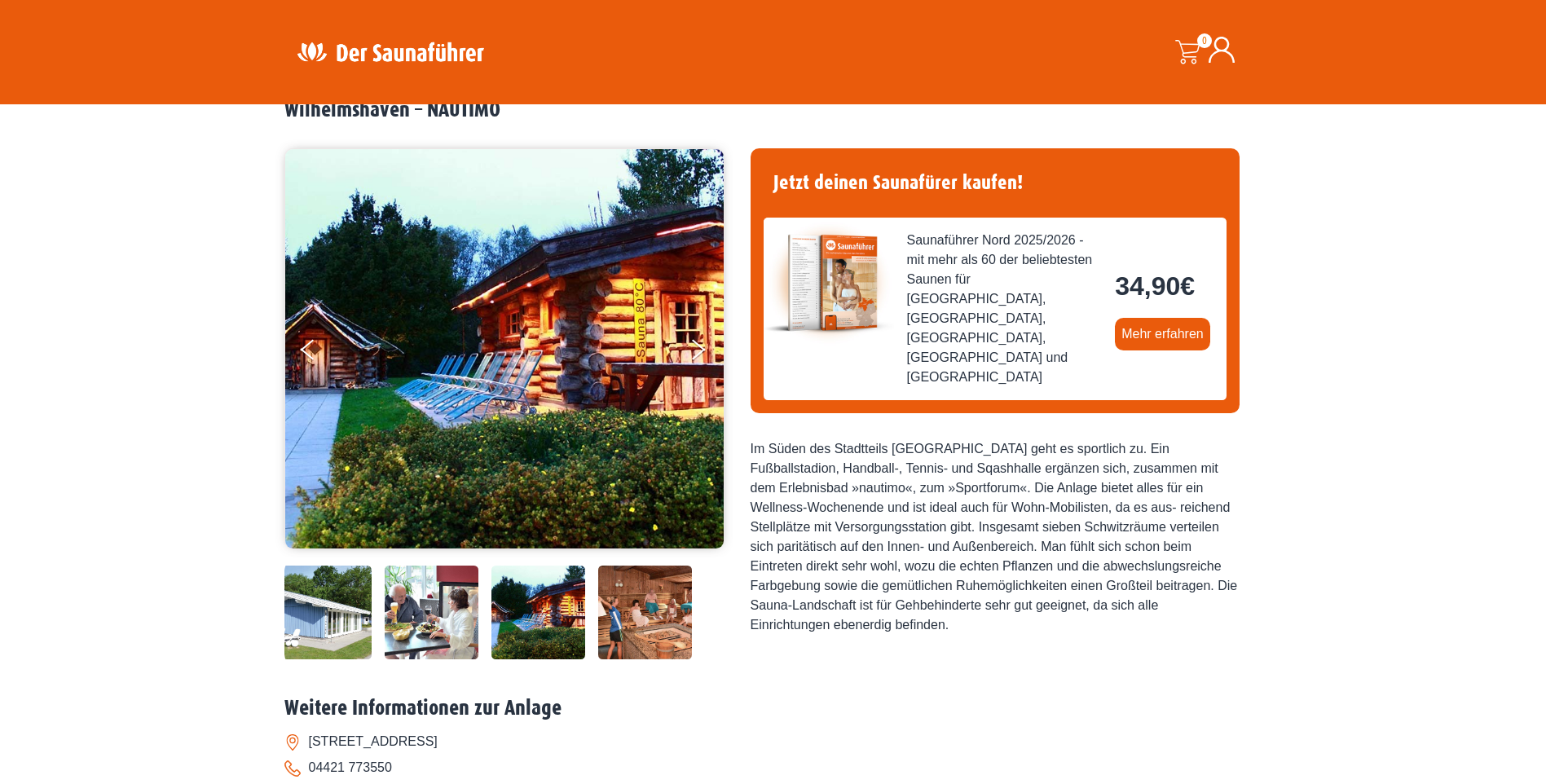
click at [669, 609] on img at bounding box center [644, 611] width 94 height 94
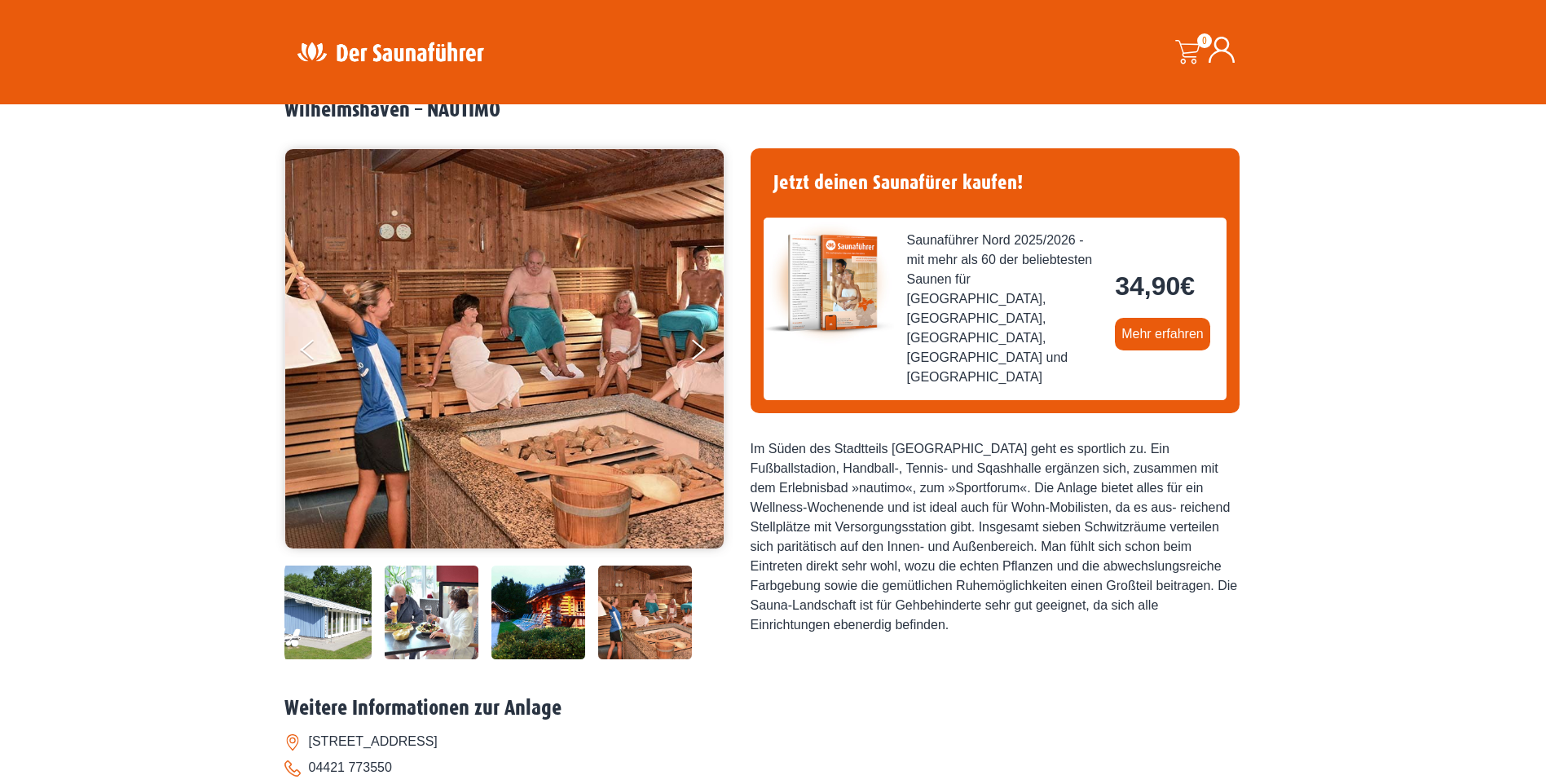
click at [462, 604] on img at bounding box center [431, 611] width 94 height 94
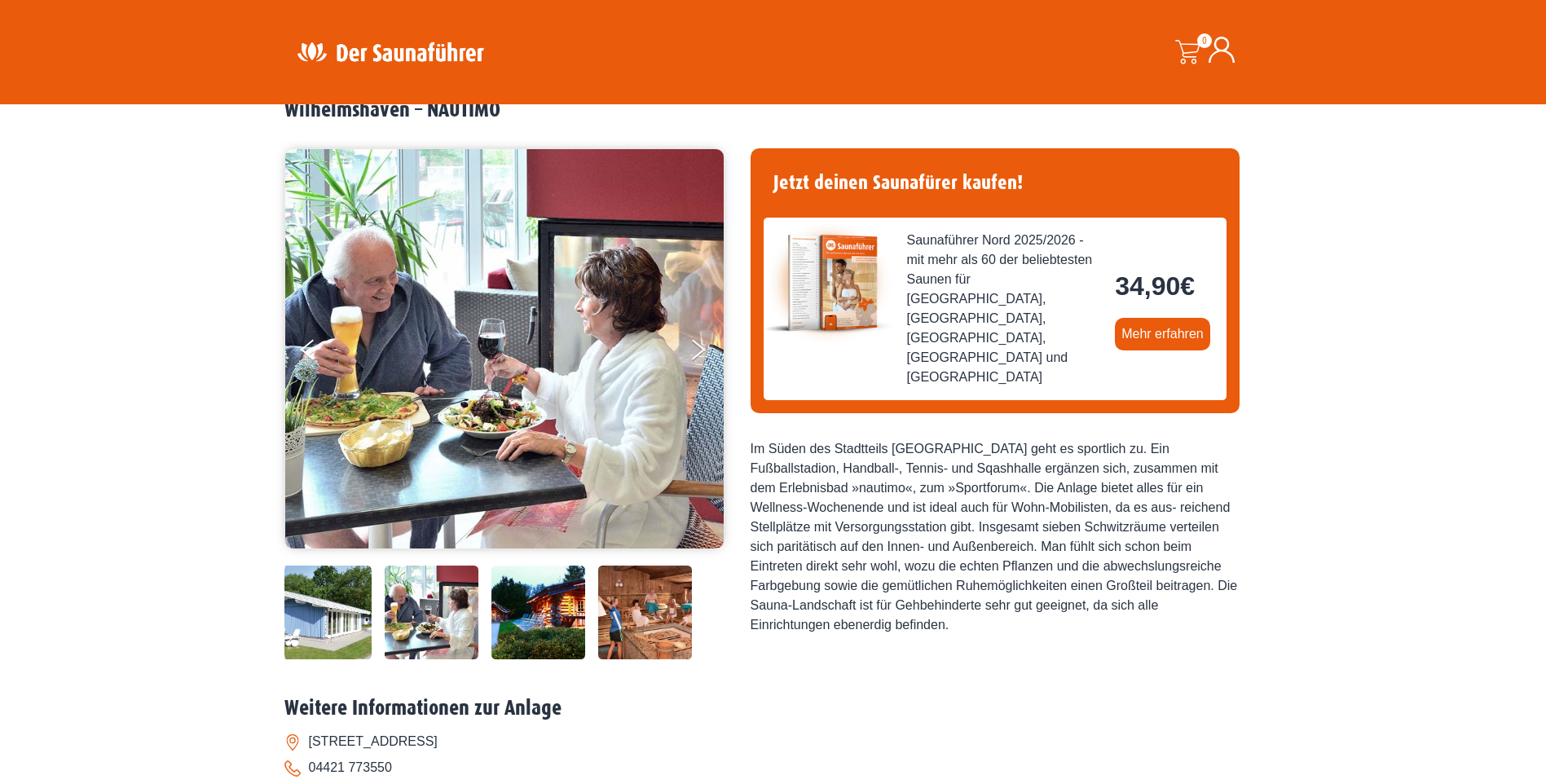
click at [354, 608] on img at bounding box center [325, 611] width 94 height 94
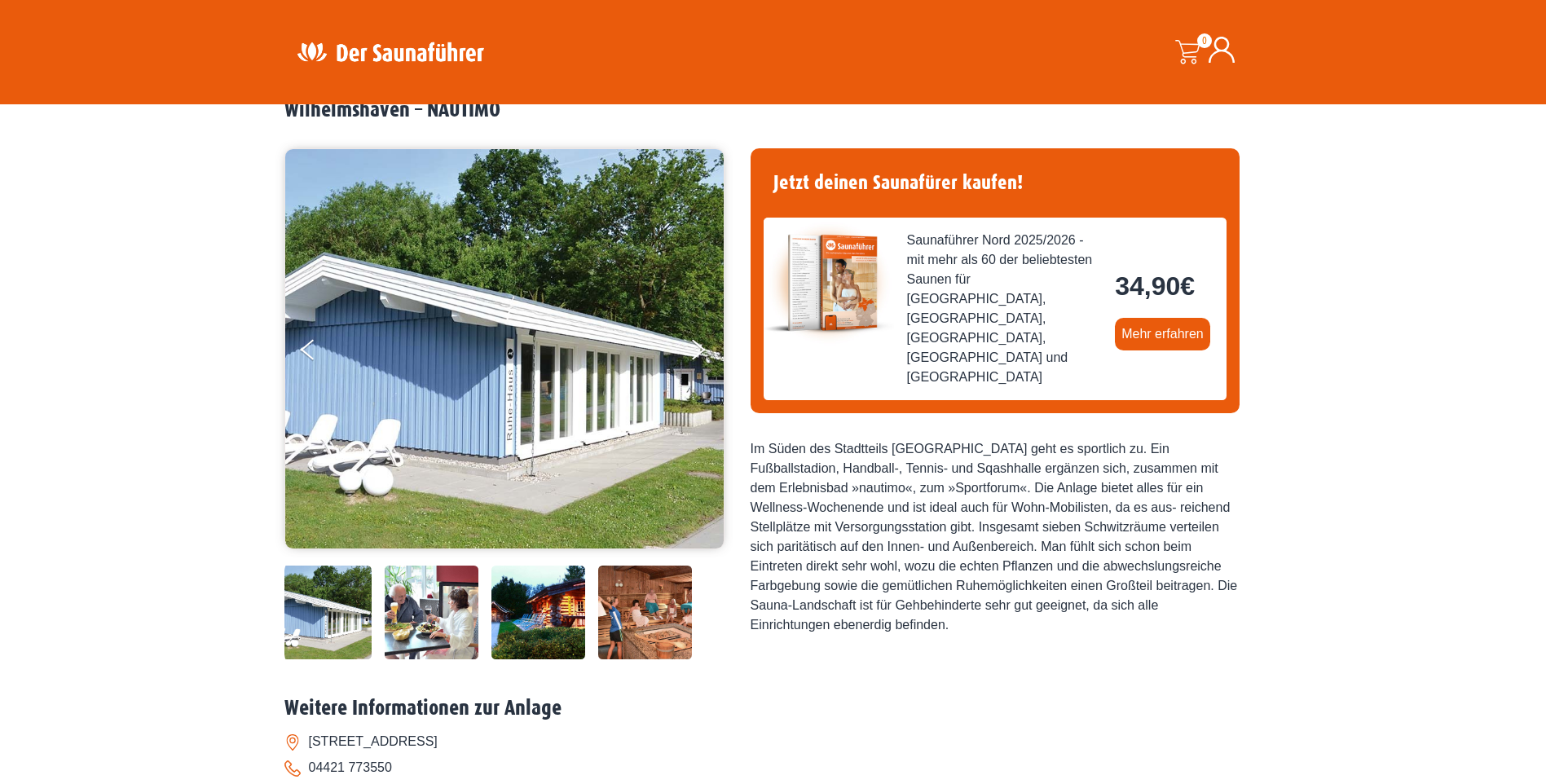
click at [342, 616] on img at bounding box center [325, 611] width 94 height 94
drag, startPoint x: 342, startPoint y: 616, endPoint x: 625, endPoint y: 625, distance: 283.1
click at [372, 625] on img at bounding box center [325, 611] width 94 height 94
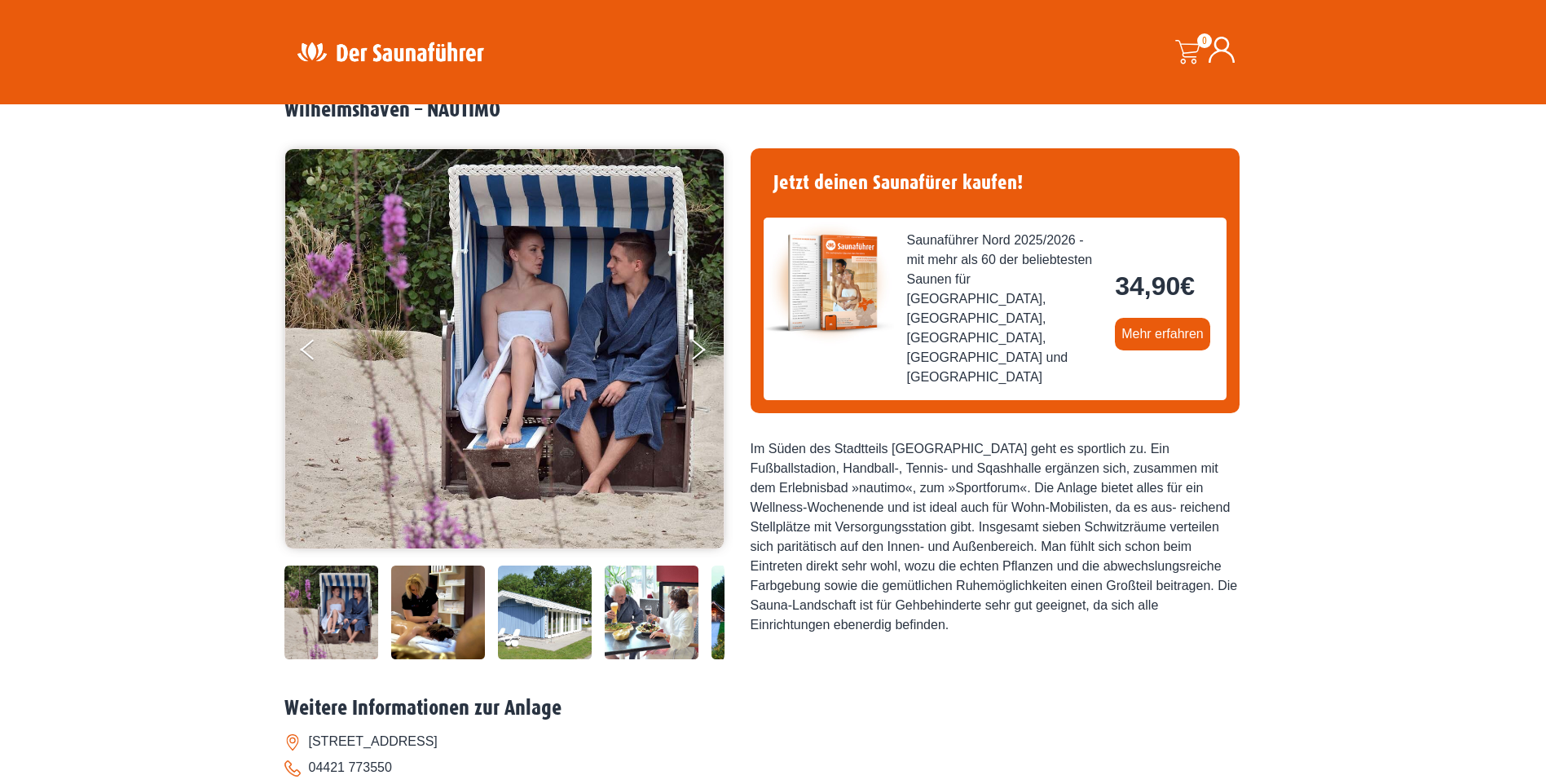
drag, startPoint x: 540, startPoint y: 618, endPoint x: 920, endPoint y: 618, distance: 380.0
click at [919, 619] on div "34,90 €" at bounding box center [773, 399] width 978 height 527
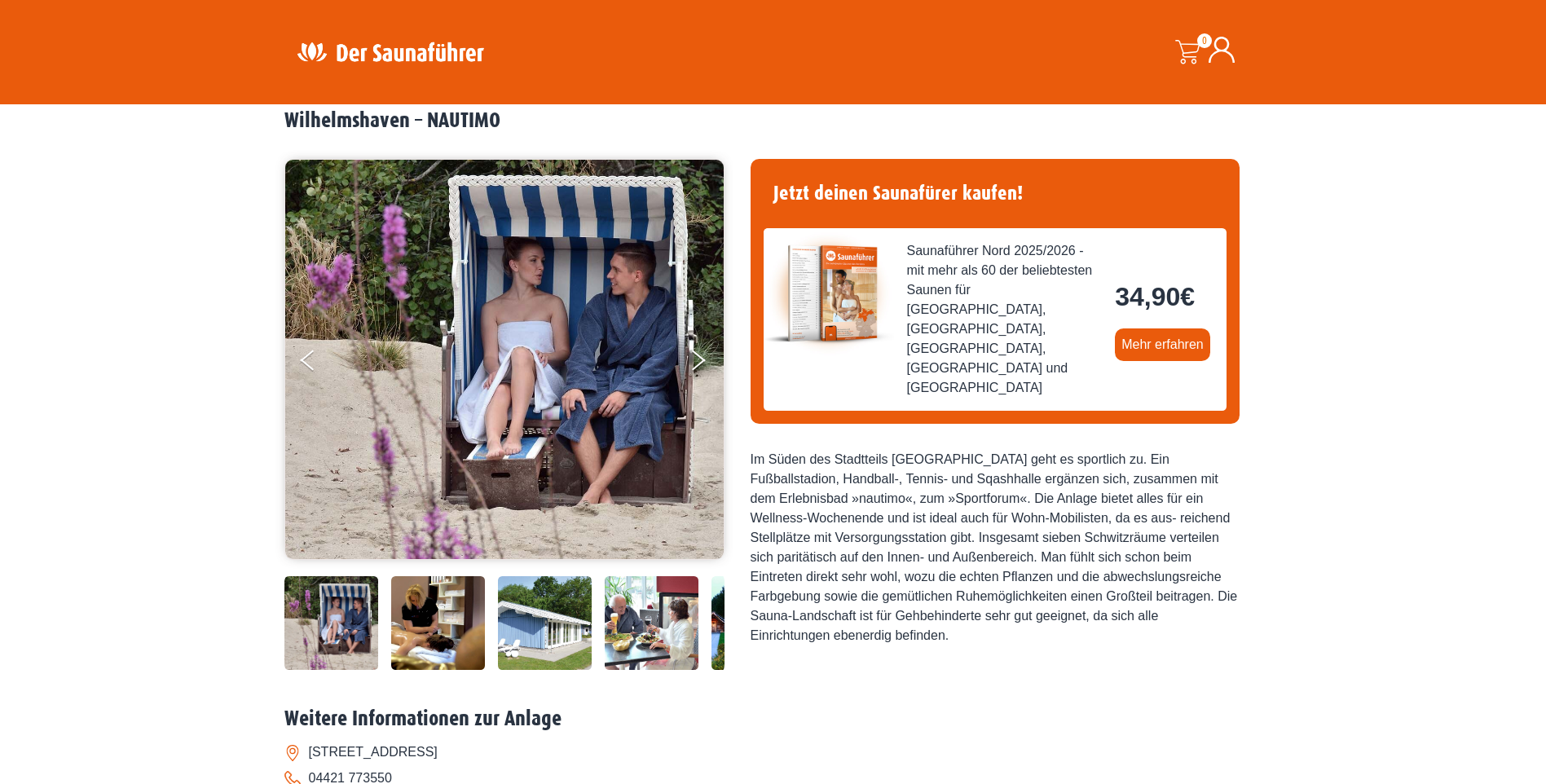
scroll to position [0, 0]
